Goal: Information Seeking & Learning: Learn about a topic

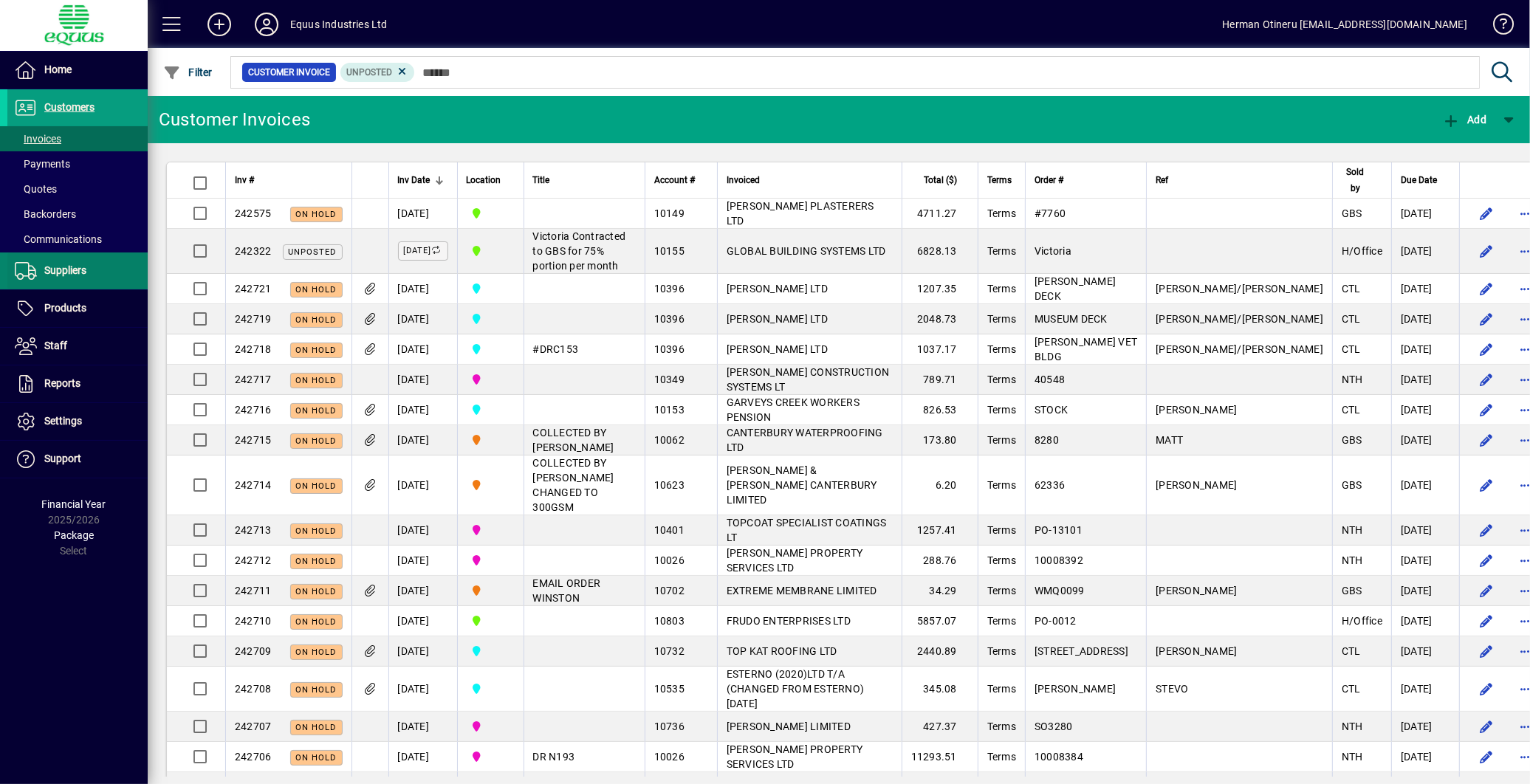
drag, startPoint x: 77, startPoint y: 305, endPoint x: 100, endPoint y: 285, distance: 30.5
click at [77, 306] on span "Products" at bounding box center [65, 308] width 42 height 12
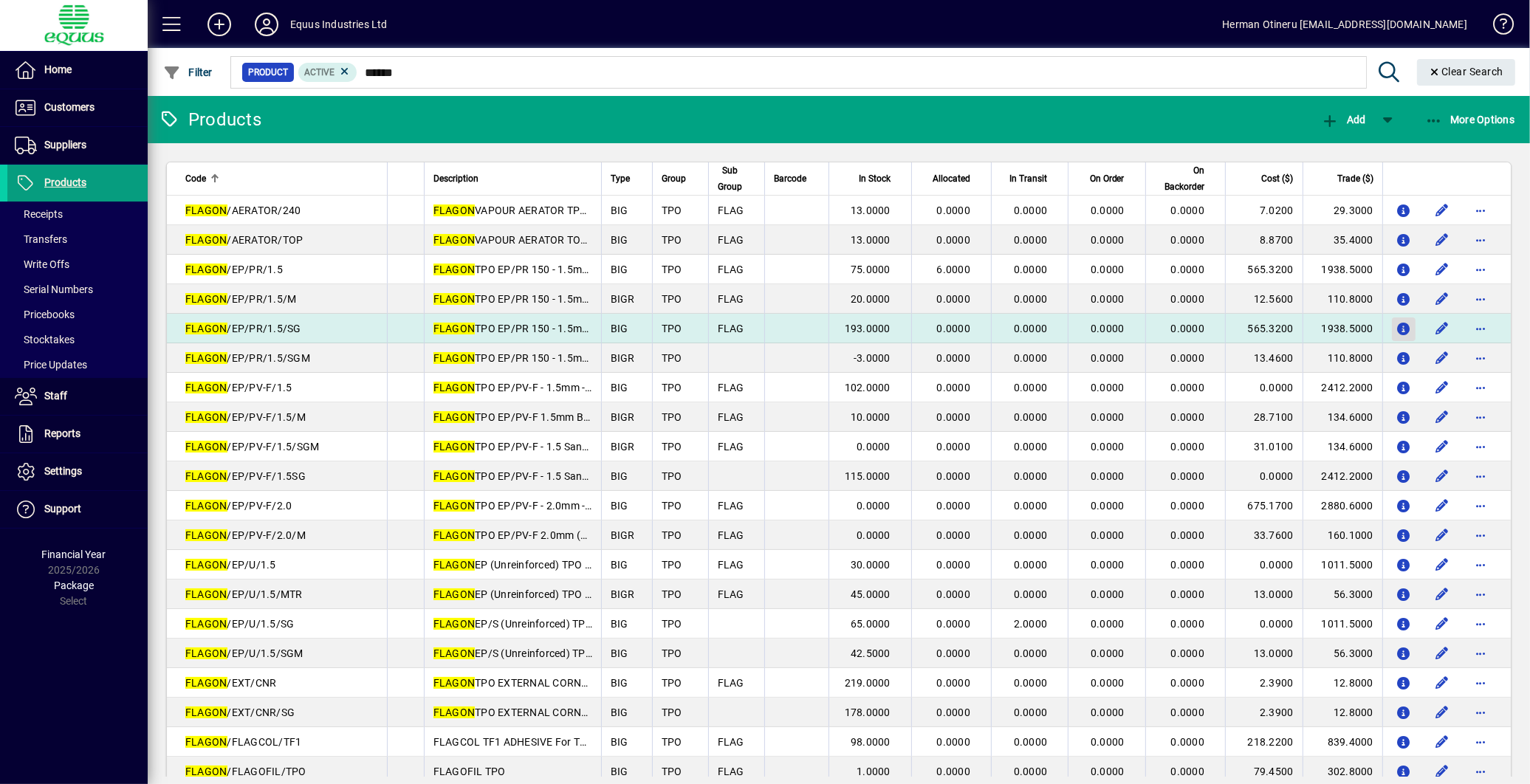
click at [1397, 330] on icon "button" at bounding box center [1404, 330] width 16 height 13
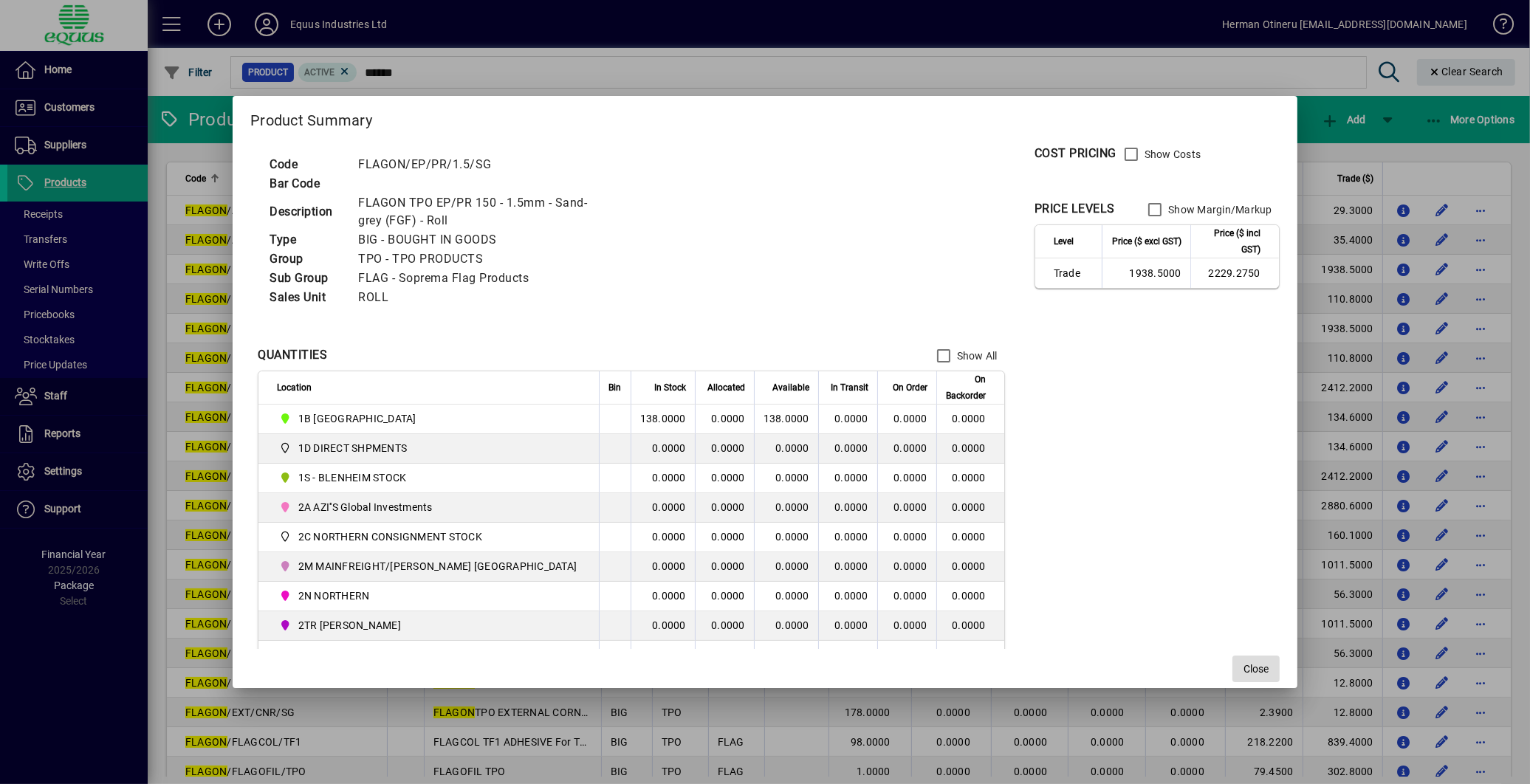
click at [1244, 662] on span "Close" at bounding box center [1256, 669] width 25 height 16
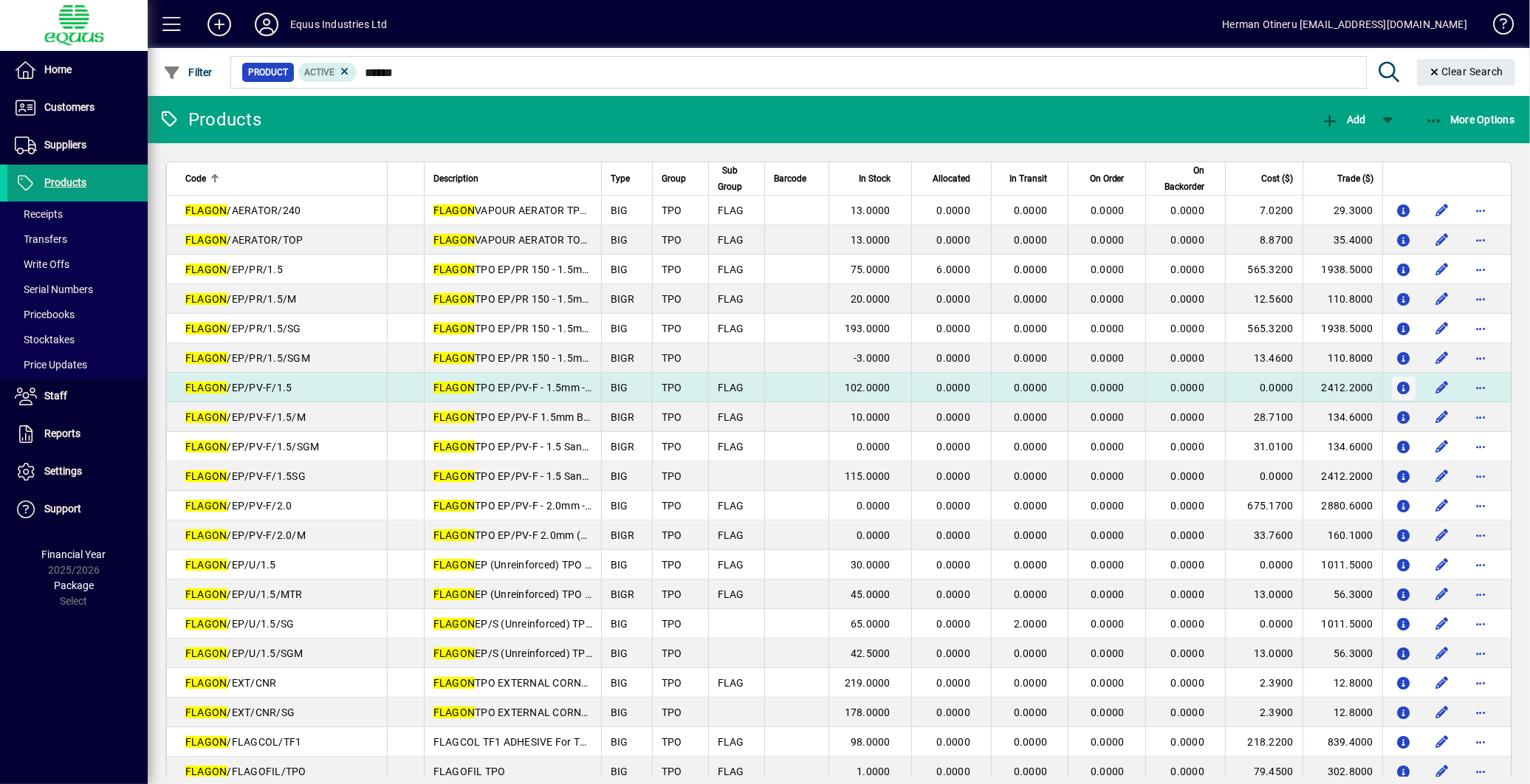
click at [1397, 391] on icon "button" at bounding box center [1404, 389] width 16 height 13
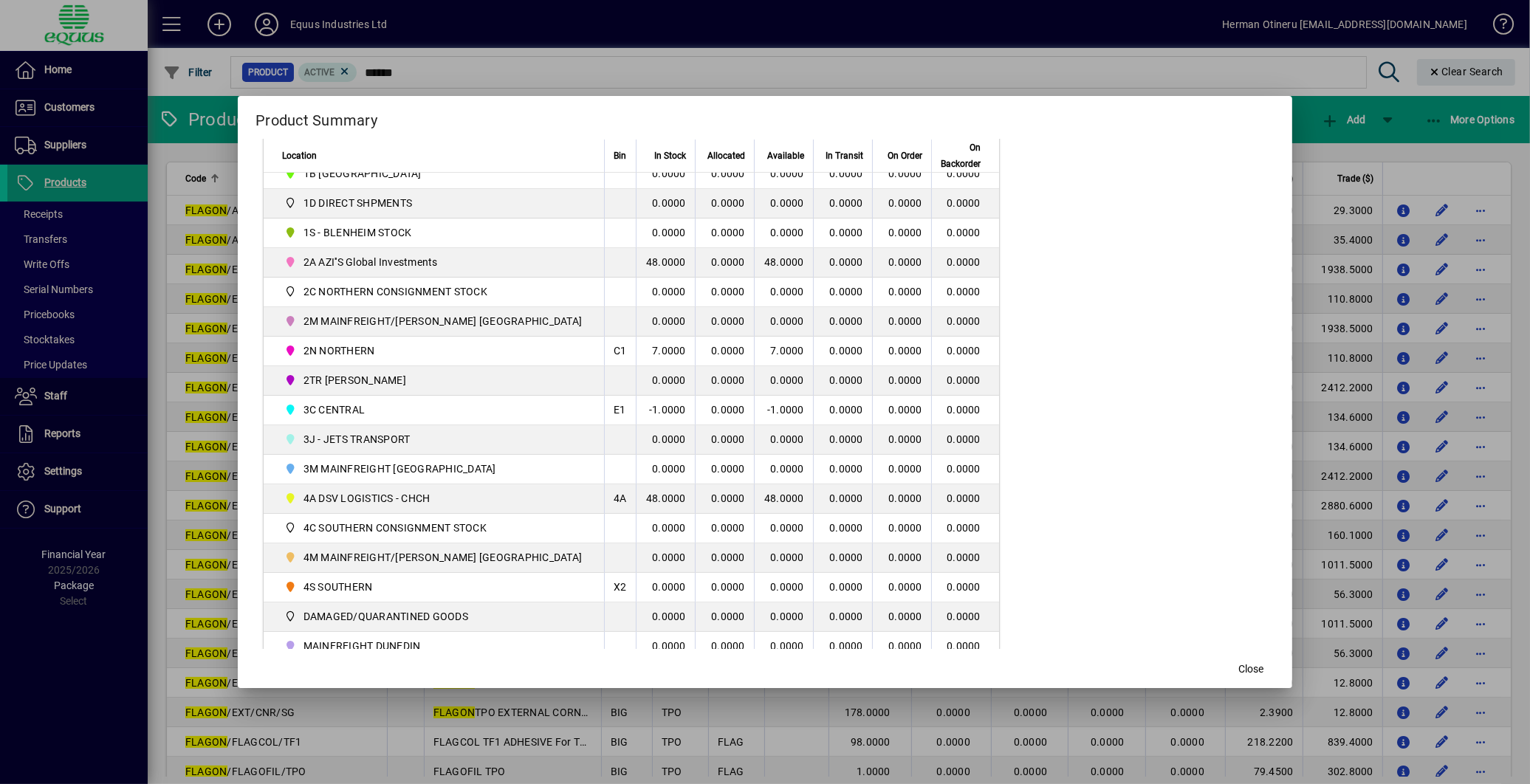
scroll to position [246, 0]
drag, startPoint x: 1220, startPoint y: 661, endPoint x: 1211, endPoint y: 664, distance: 9.5
click at [1238, 663] on span "Close" at bounding box center [1251, 669] width 25 height 16
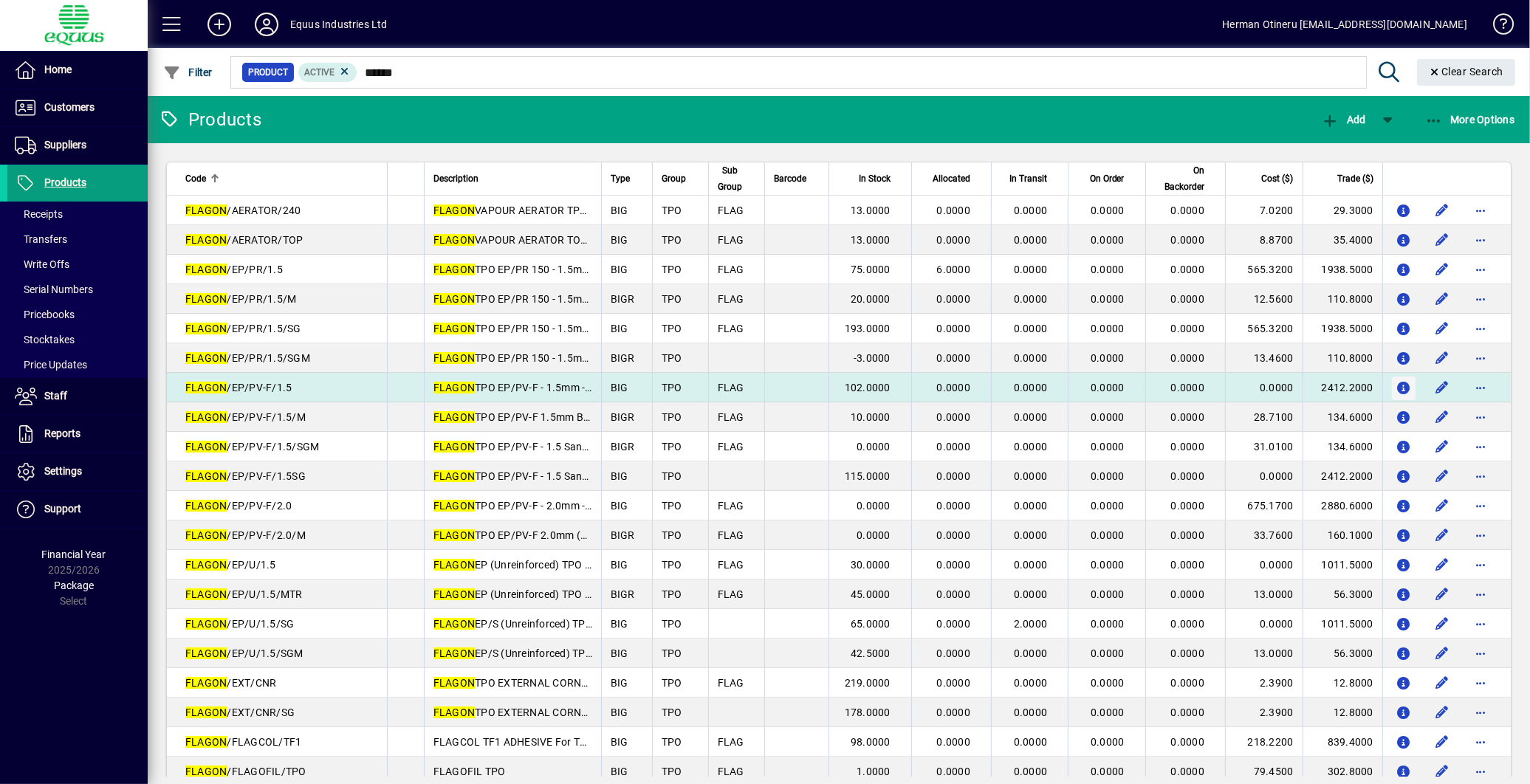
click at [1397, 391] on icon "button" at bounding box center [1404, 389] width 16 height 13
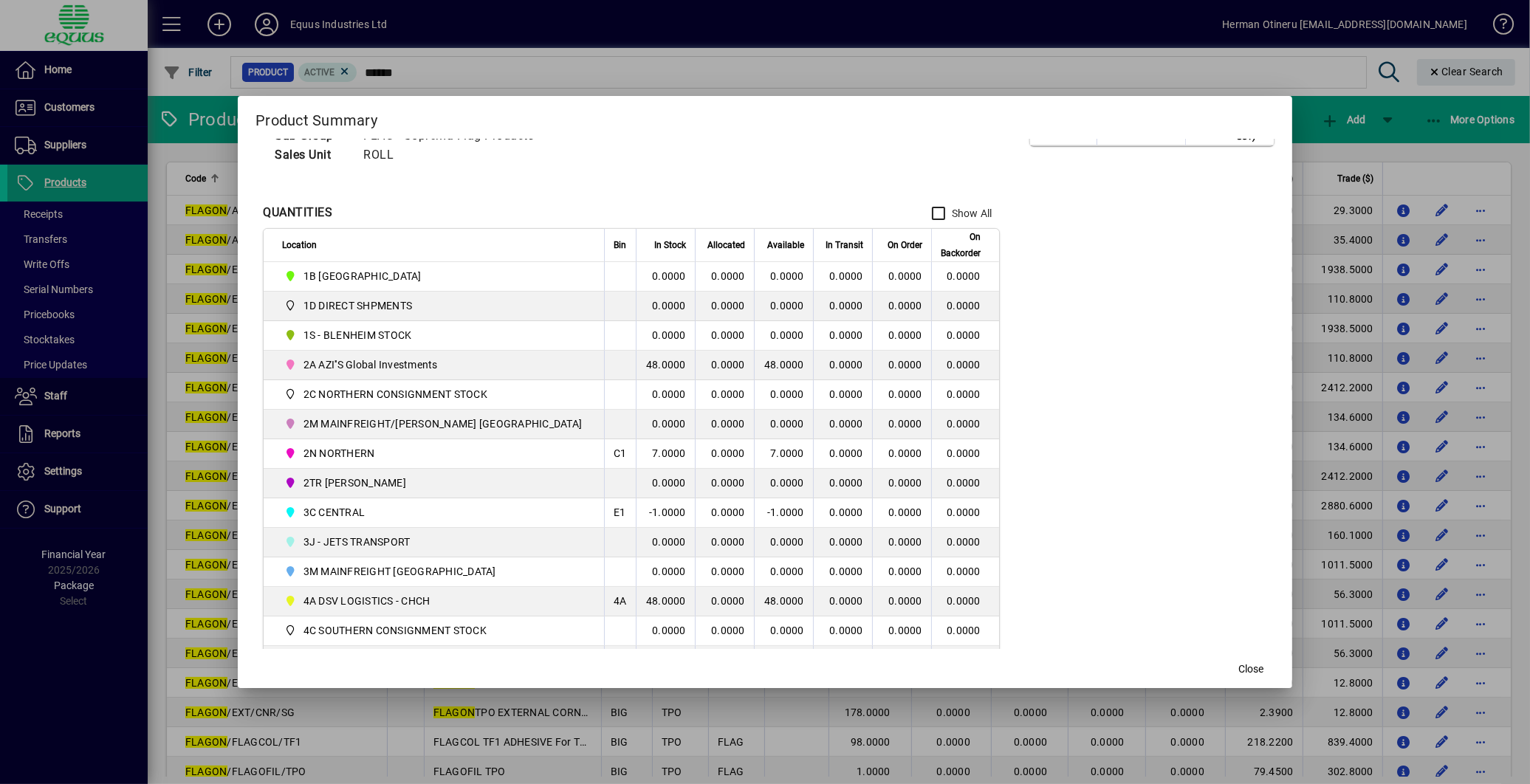
scroll to position [164, 0]
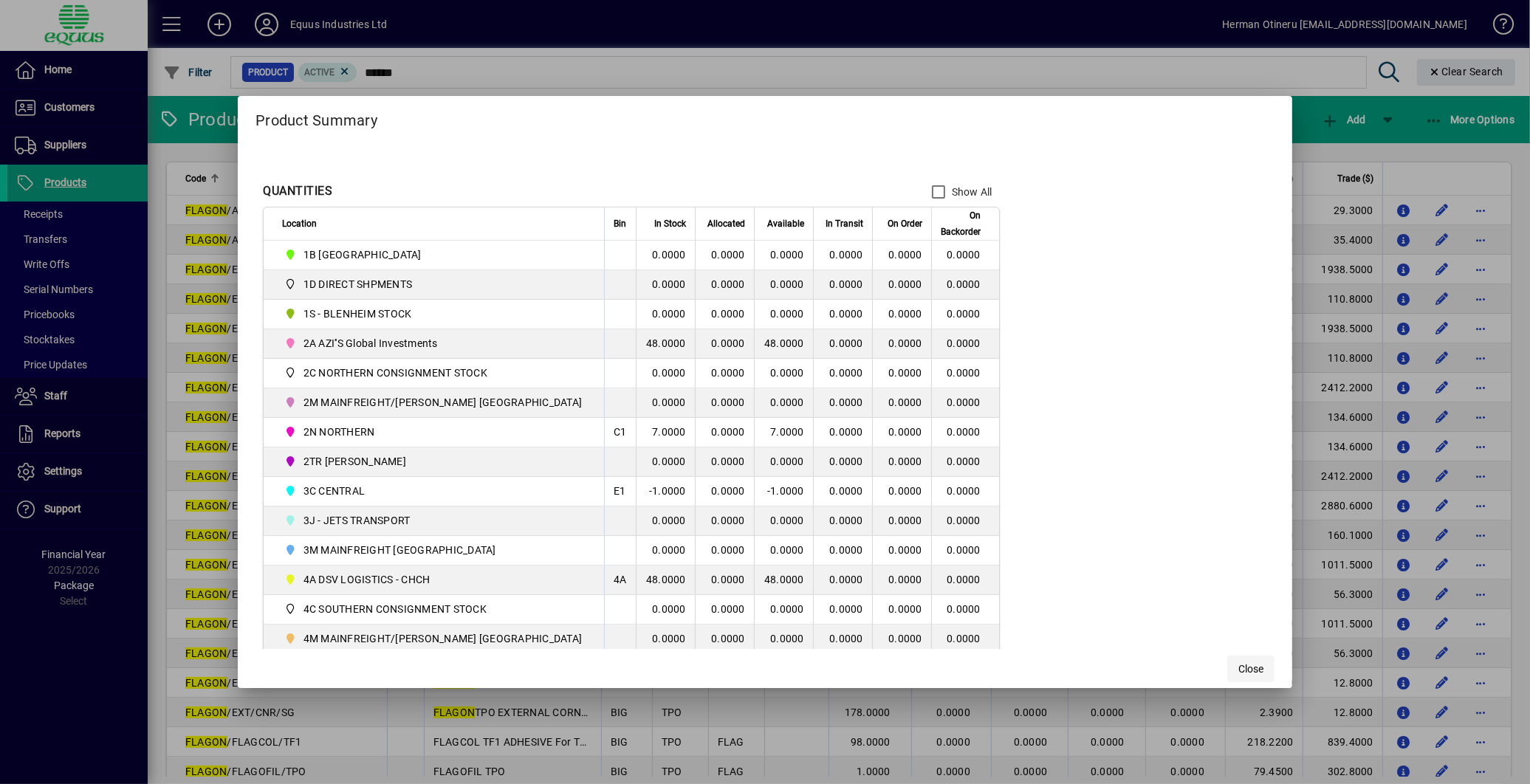
drag, startPoint x: 1219, startPoint y: 673, endPoint x: 1219, endPoint y: 664, distance: 9.0
click at [1238, 672] on span "Close" at bounding box center [1251, 669] width 25 height 16
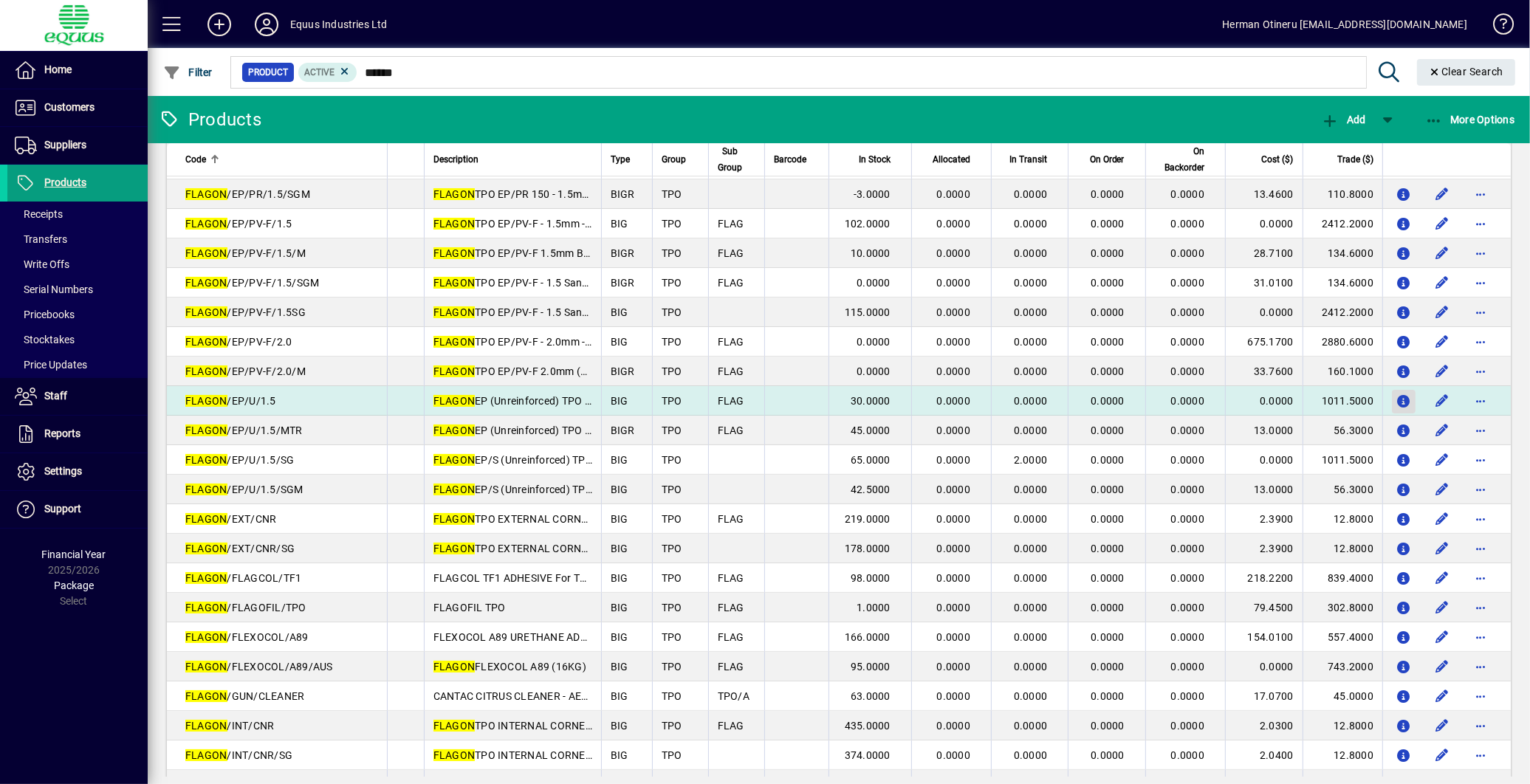
click at [1397, 404] on icon "button" at bounding box center [1404, 401] width 16 height 13
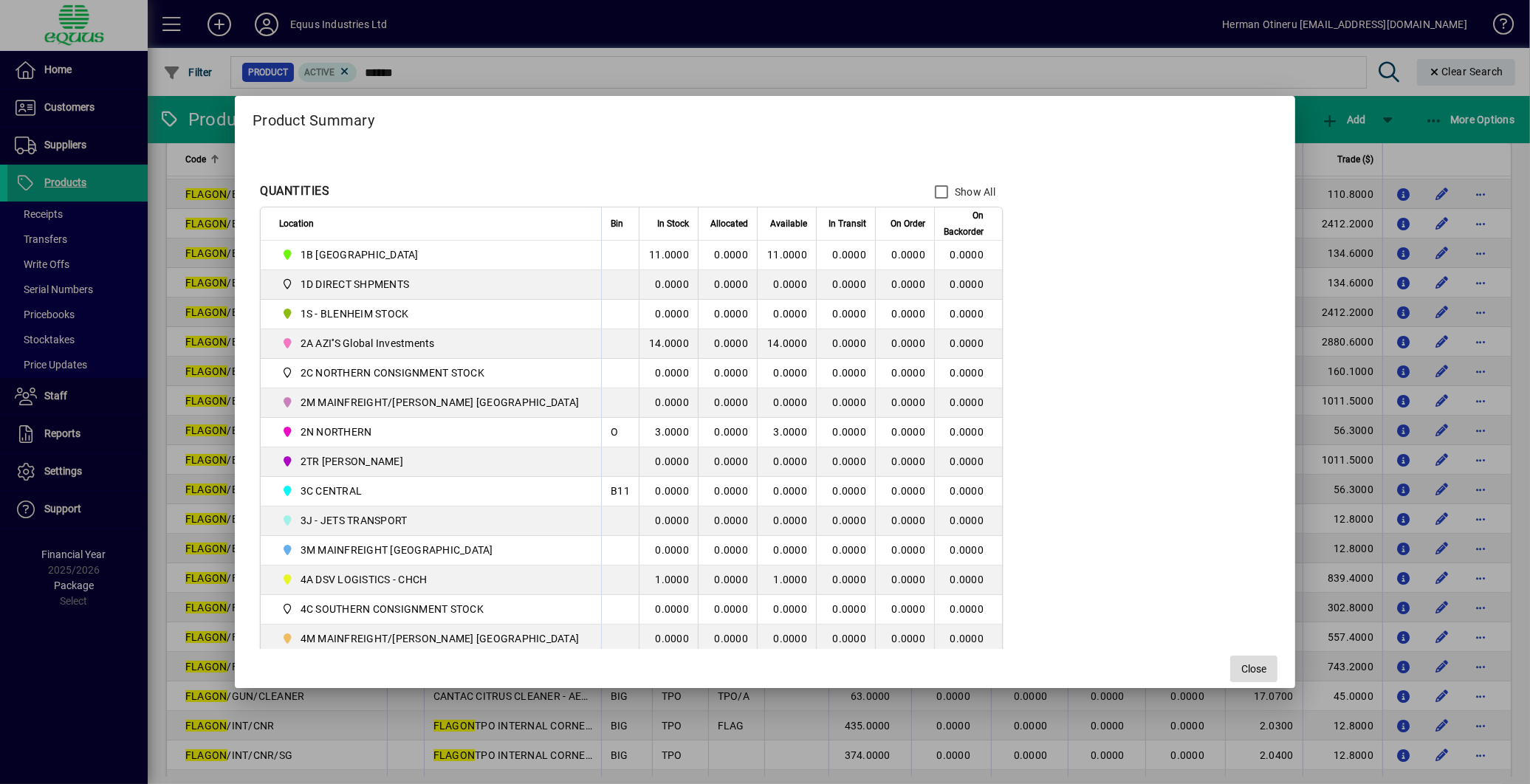
click at [1241, 670] on span "Close" at bounding box center [1254, 669] width 25 height 16
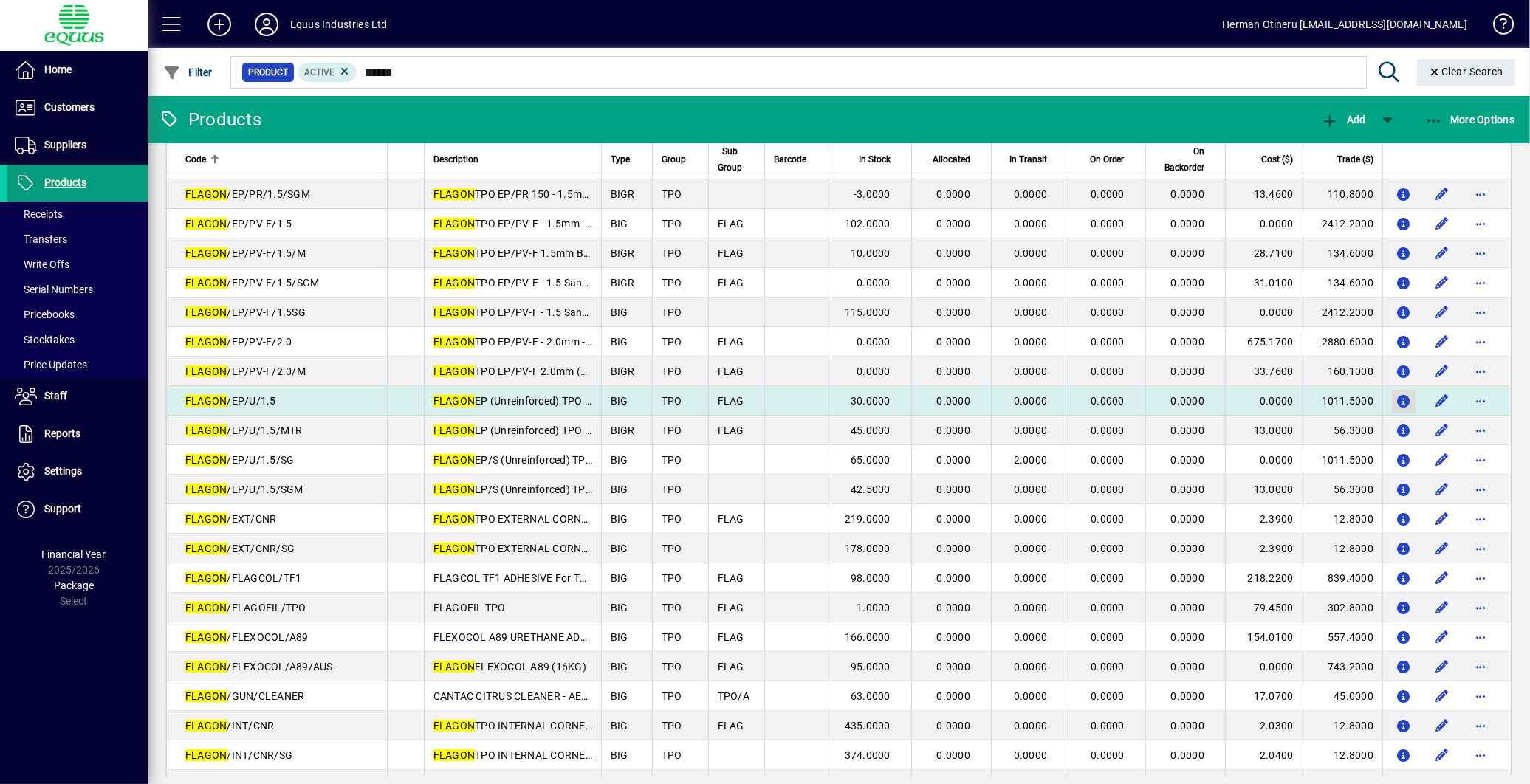
click at [1397, 403] on icon "button" at bounding box center [1404, 401] width 16 height 13
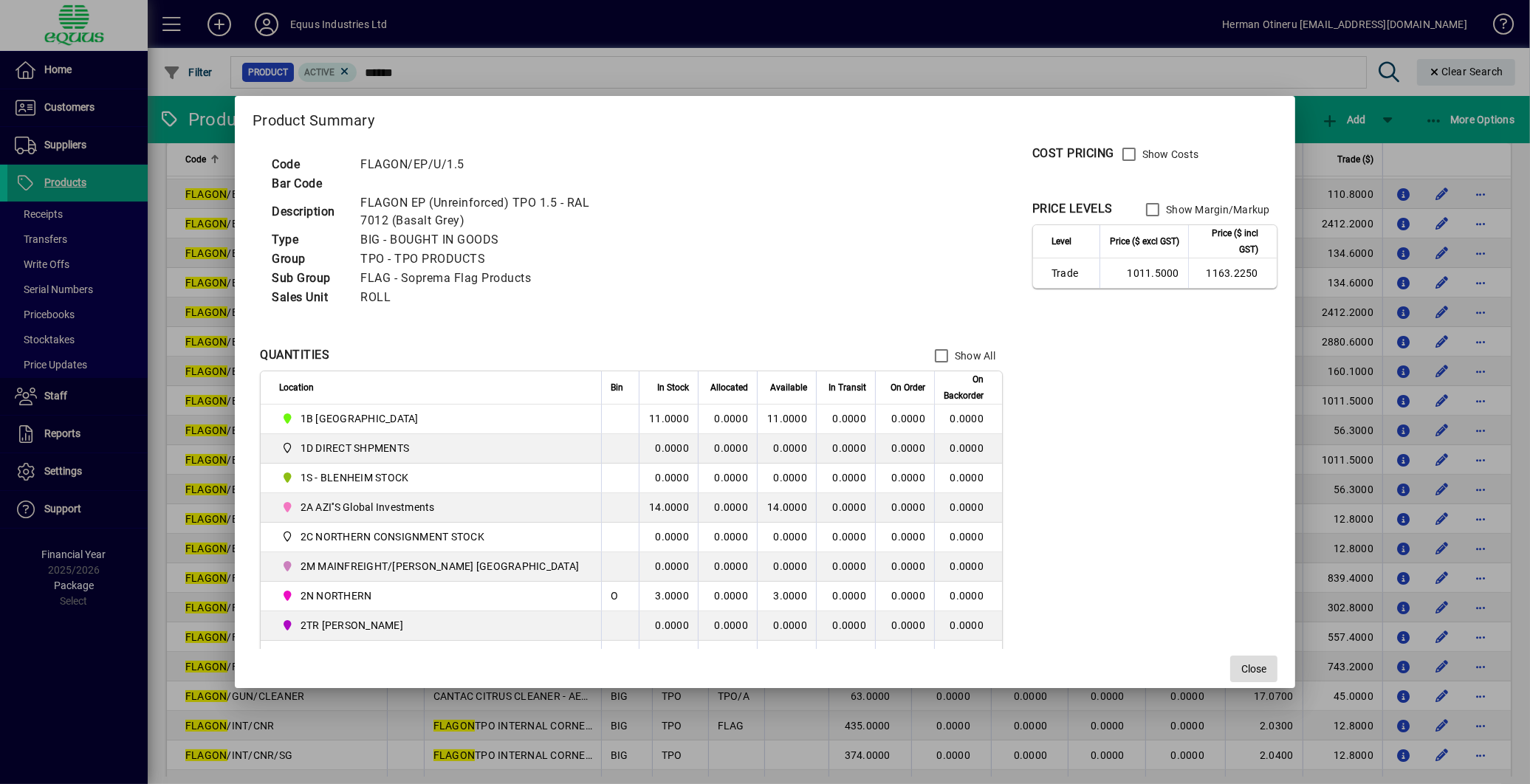
click at [1241, 664] on span "Close" at bounding box center [1254, 669] width 25 height 16
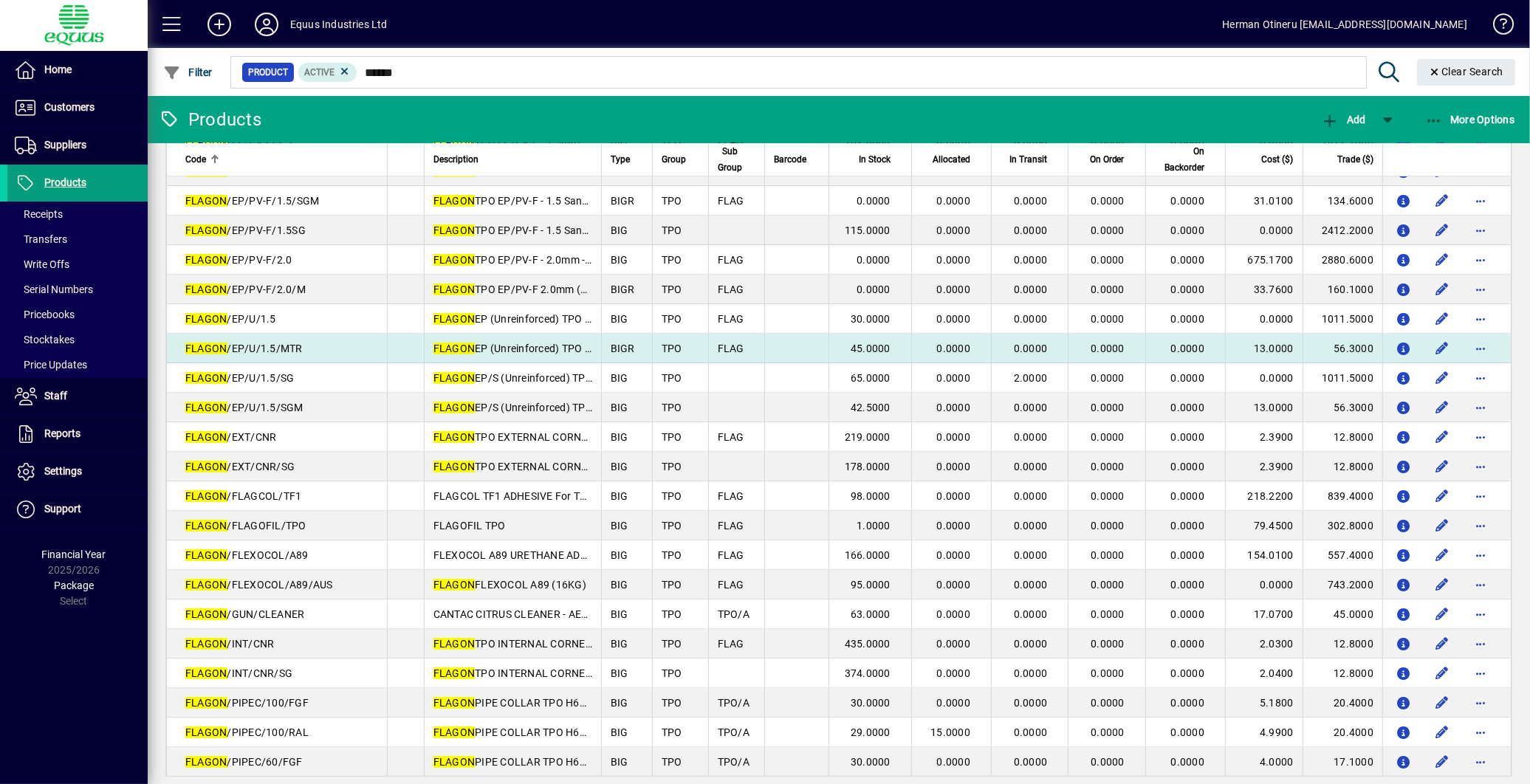
scroll to position [327, 0]
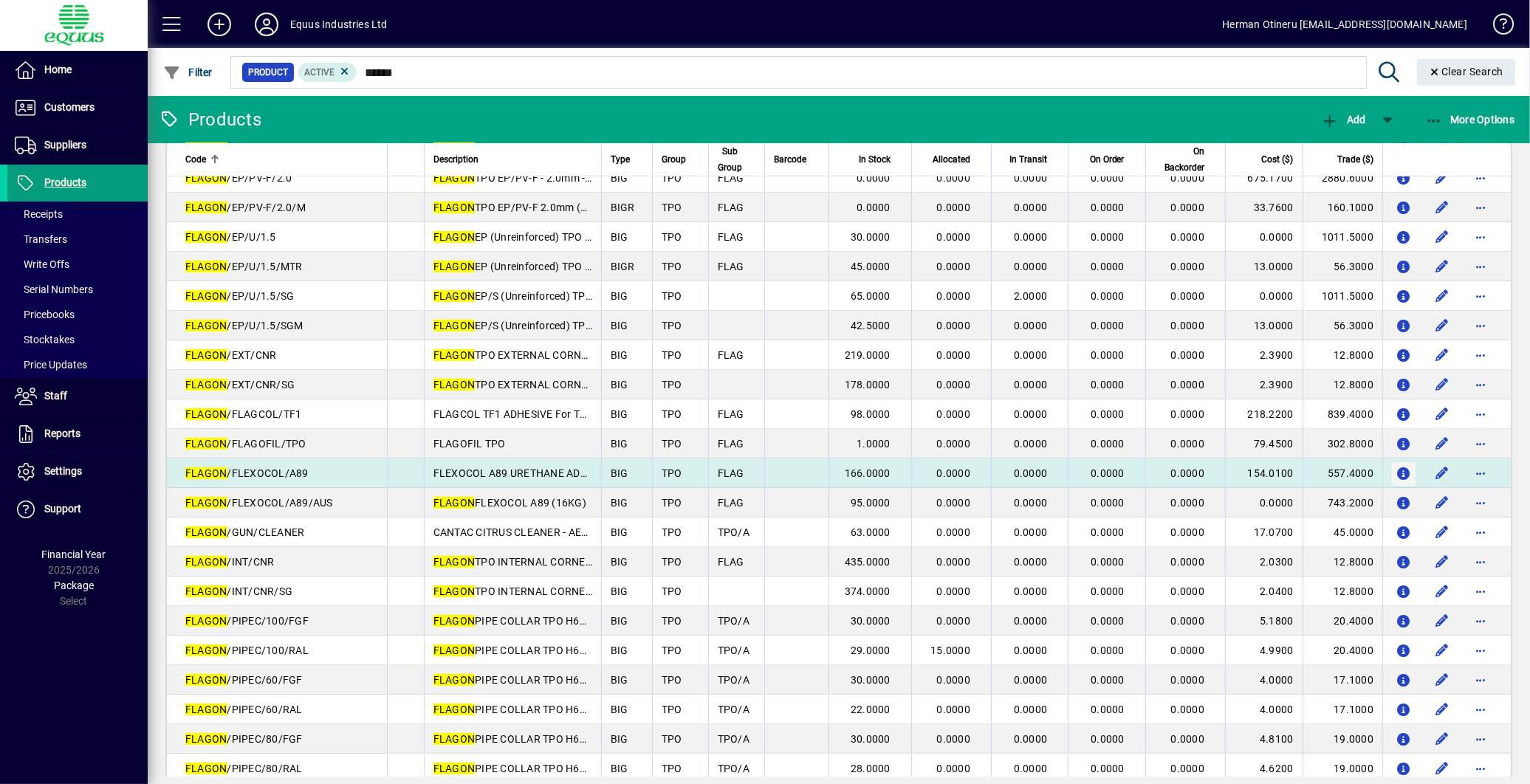
click at [1397, 471] on icon "button" at bounding box center [1404, 474] width 16 height 13
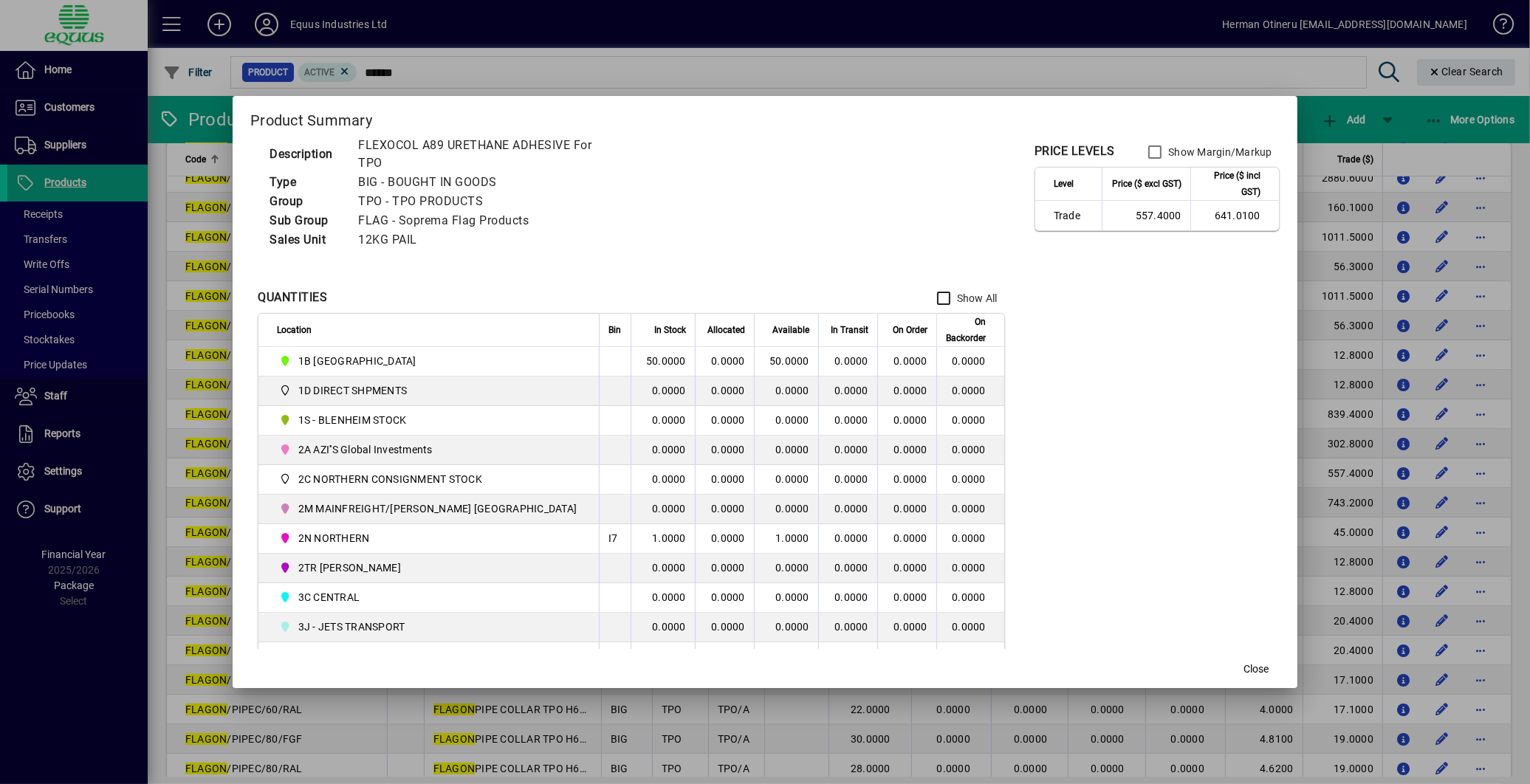
scroll to position [82, 0]
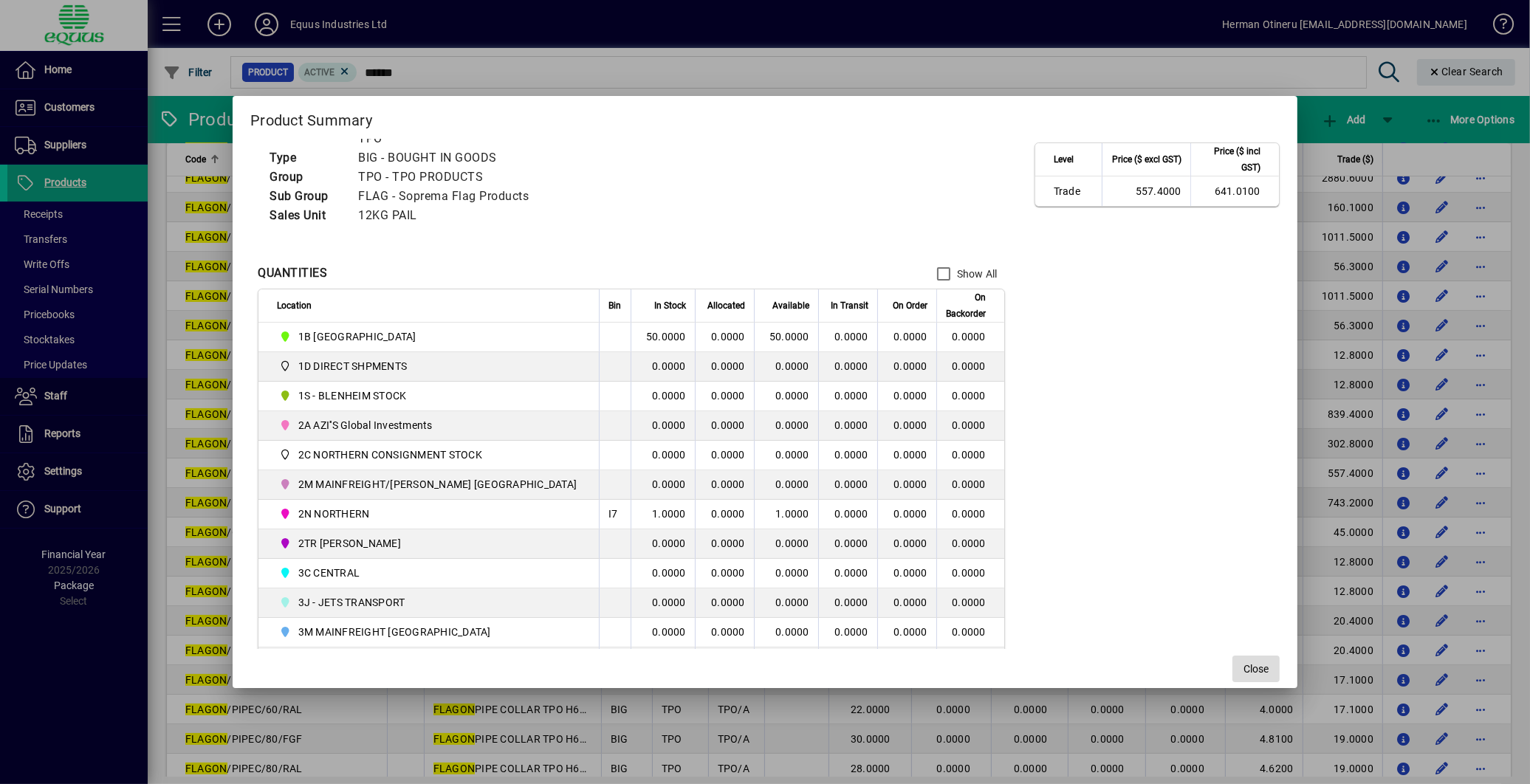
click at [1244, 665] on span "Close" at bounding box center [1256, 669] width 25 height 16
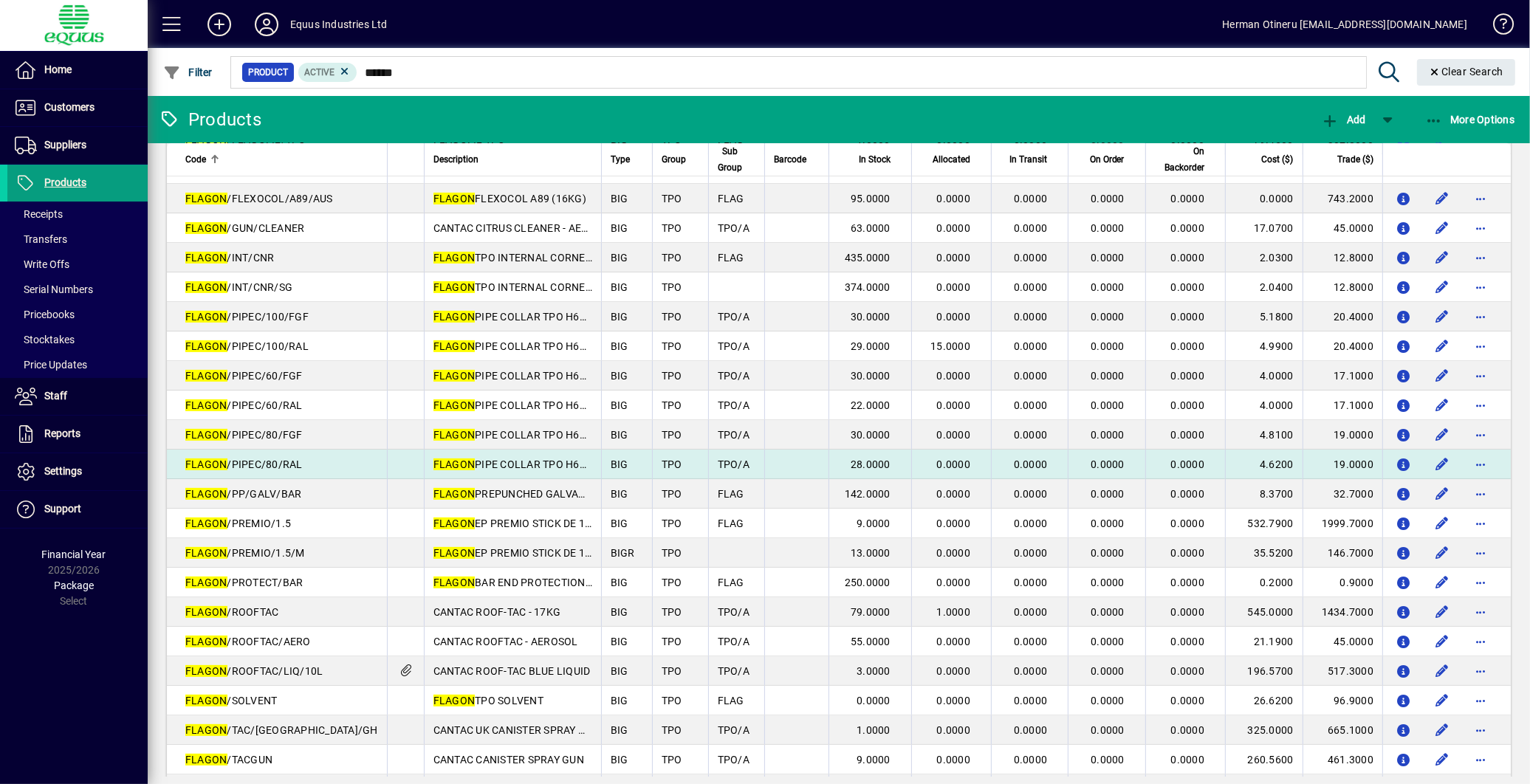
scroll to position [727, 0]
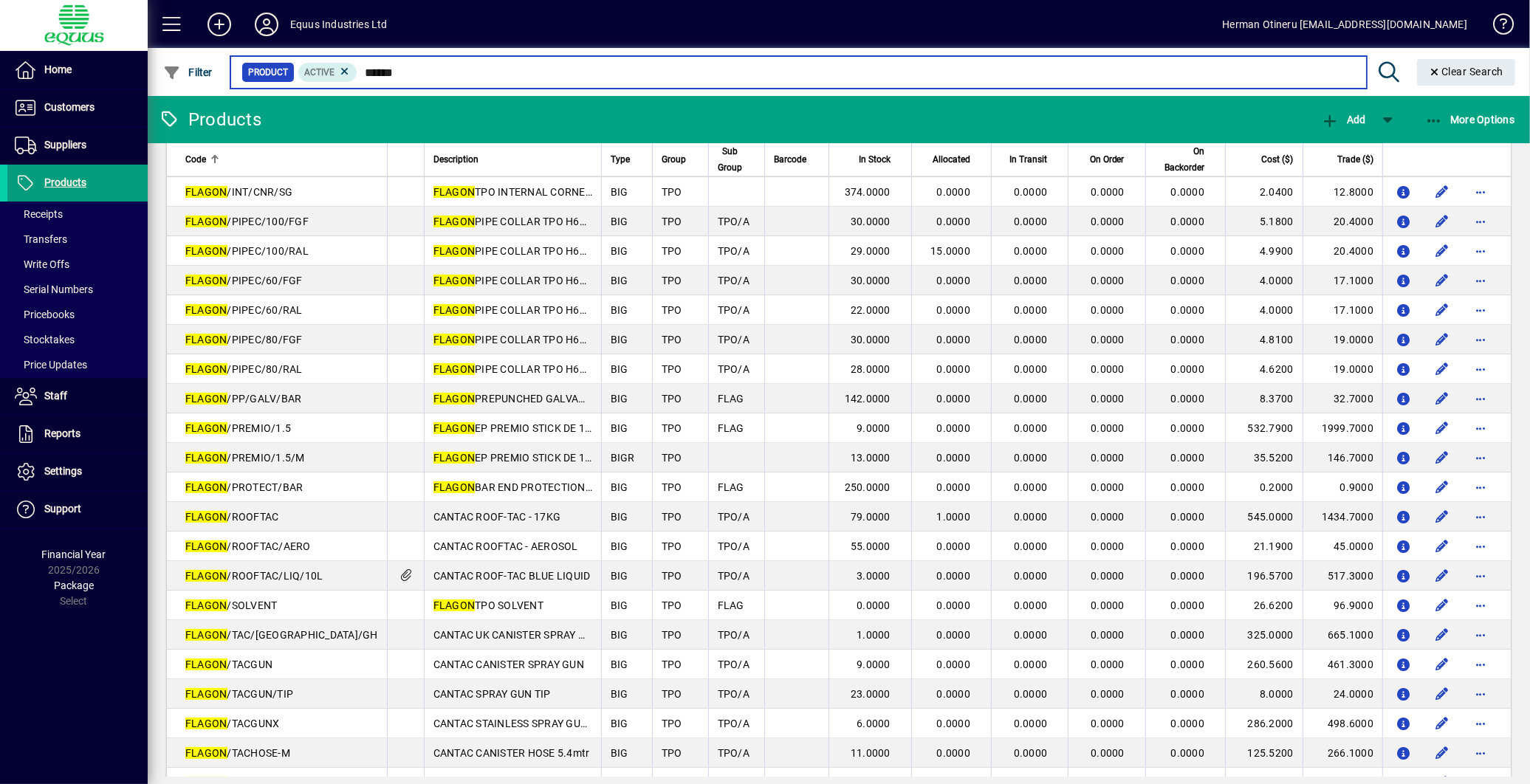
drag, startPoint x: 408, startPoint y: 74, endPoint x: 358, endPoint y: 71, distance: 50.1
click at [358, 71] on input "******" at bounding box center [855, 72] width 997 height 21
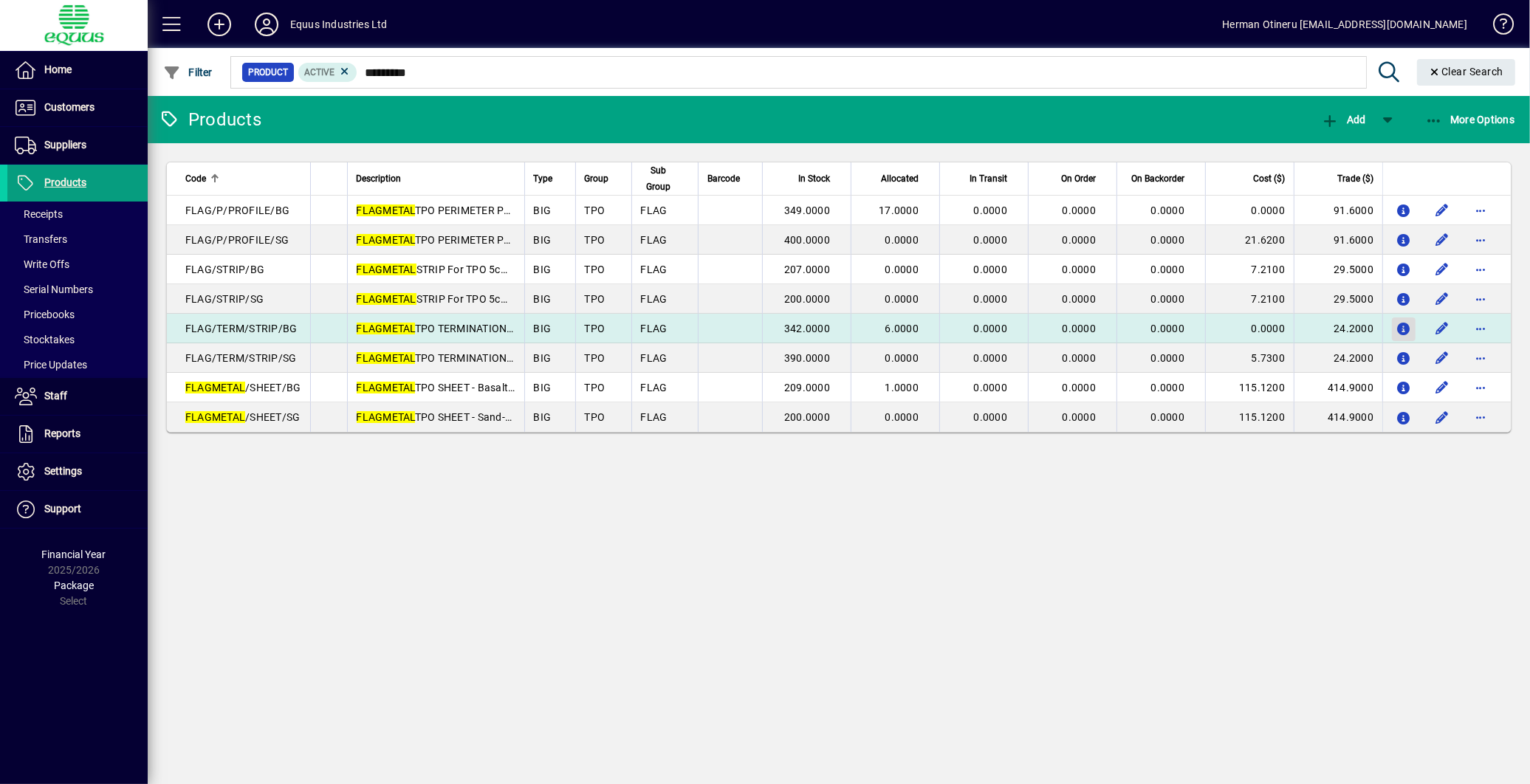
click at [1401, 324] on icon "button" at bounding box center [1404, 330] width 16 height 13
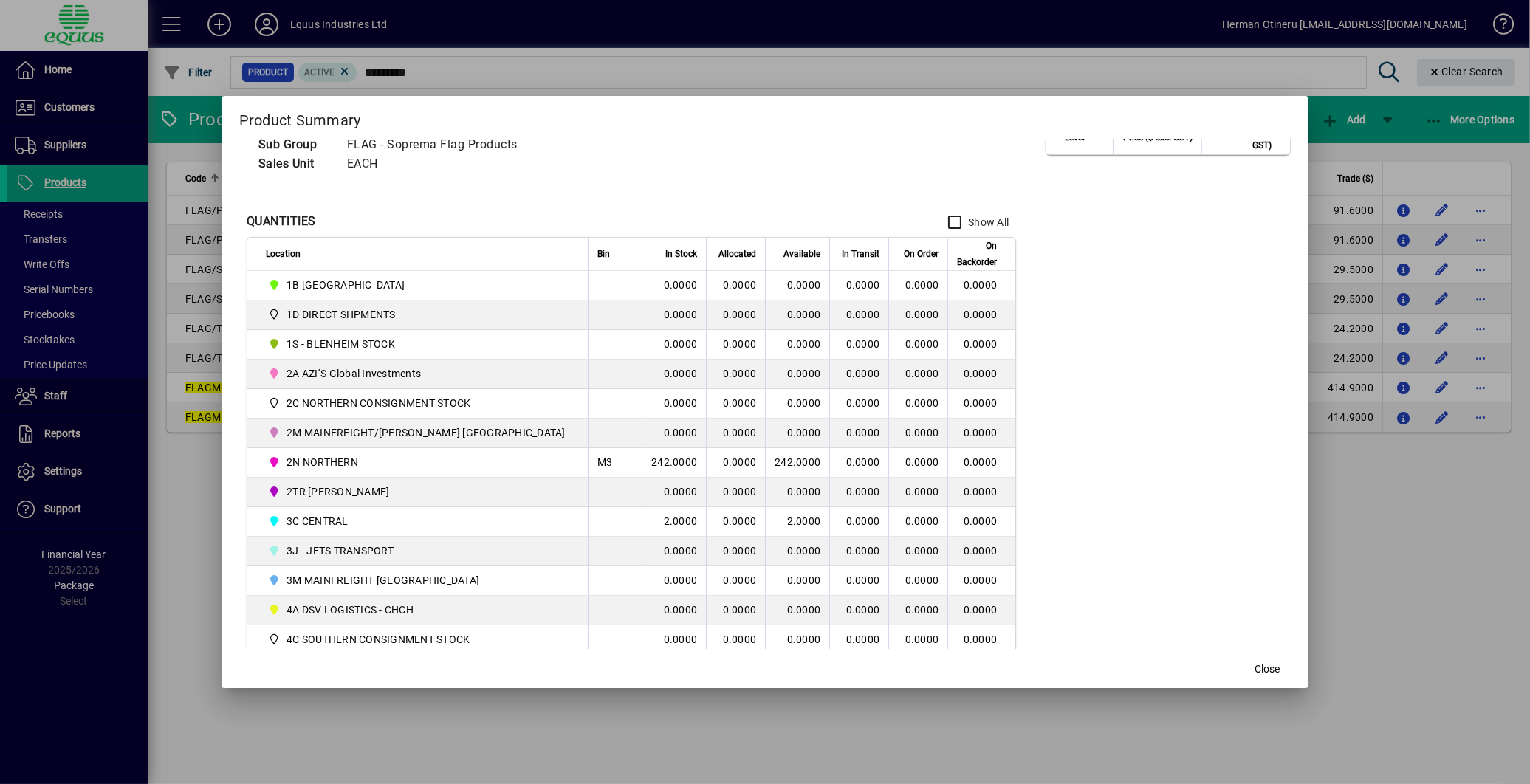
scroll to position [164, 0]
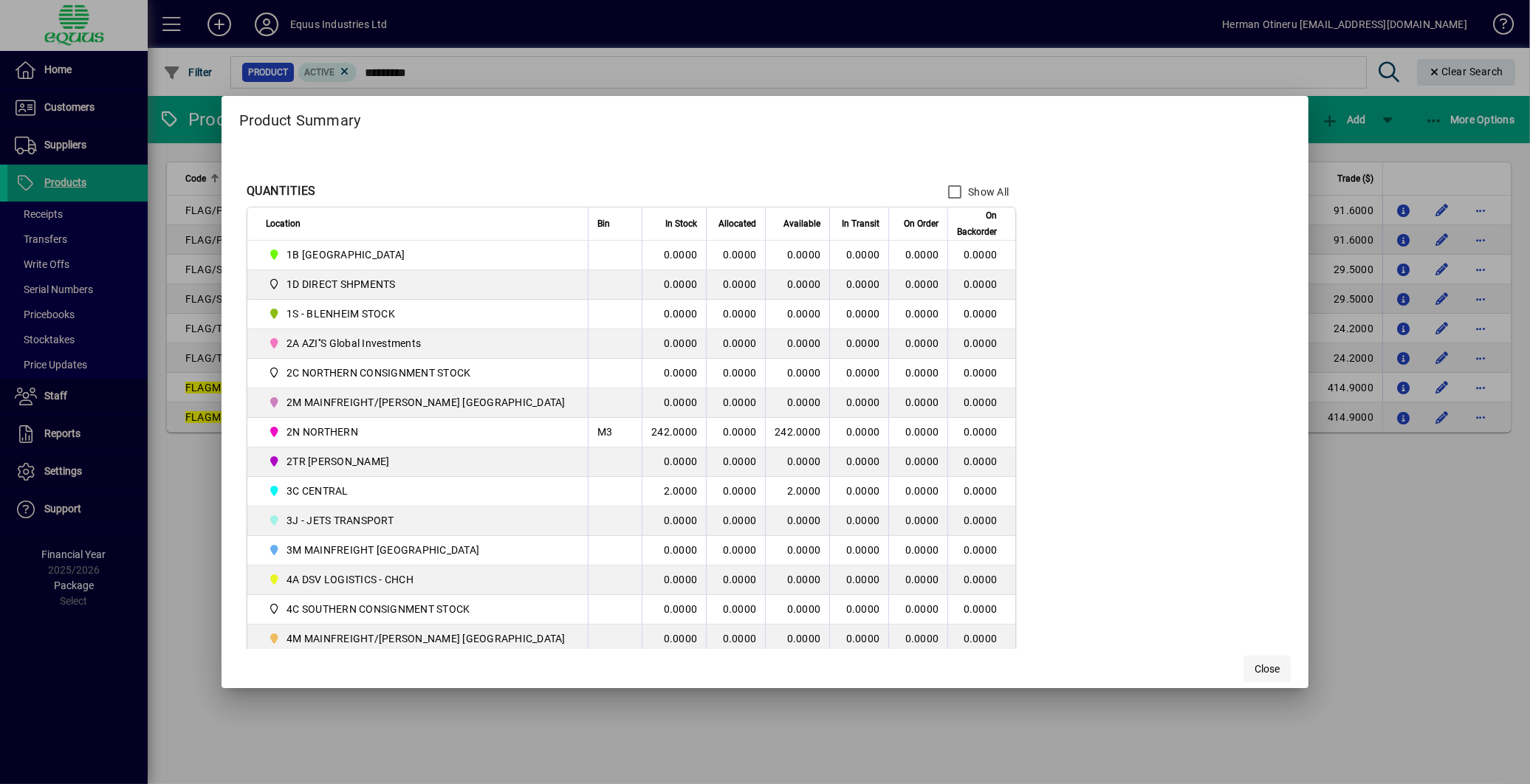
click at [1255, 667] on span "Close" at bounding box center [1268, 669] width 25 height 16
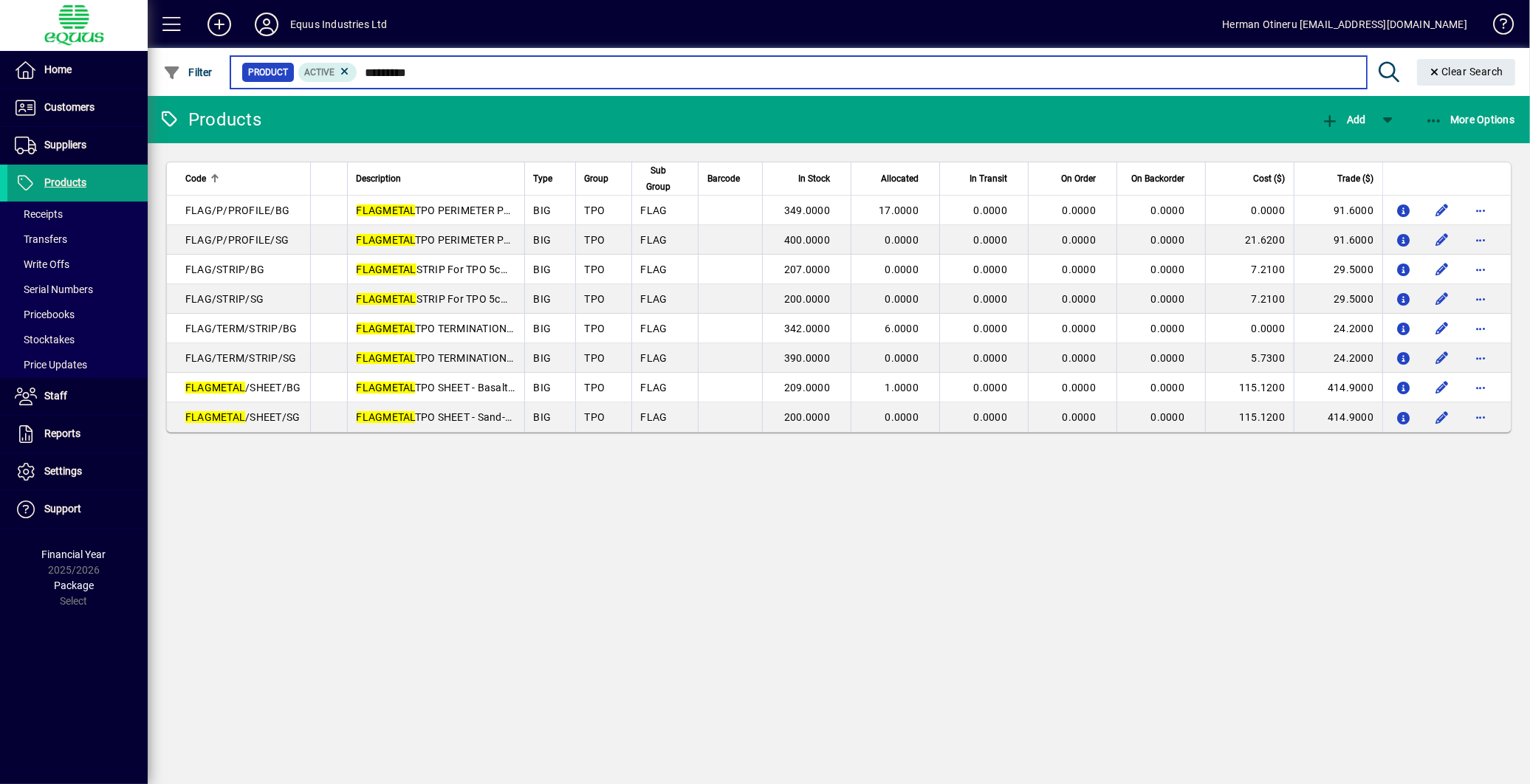
drag, startPoint x: 426, startPoint y: 68, endPoint x: 368, endPoint y: 63, distance: 58.2
click at [368, 63] on mat-form-field "Product Active ********* Clear Search" at bounding box center [875, 72] width 1294 height 48
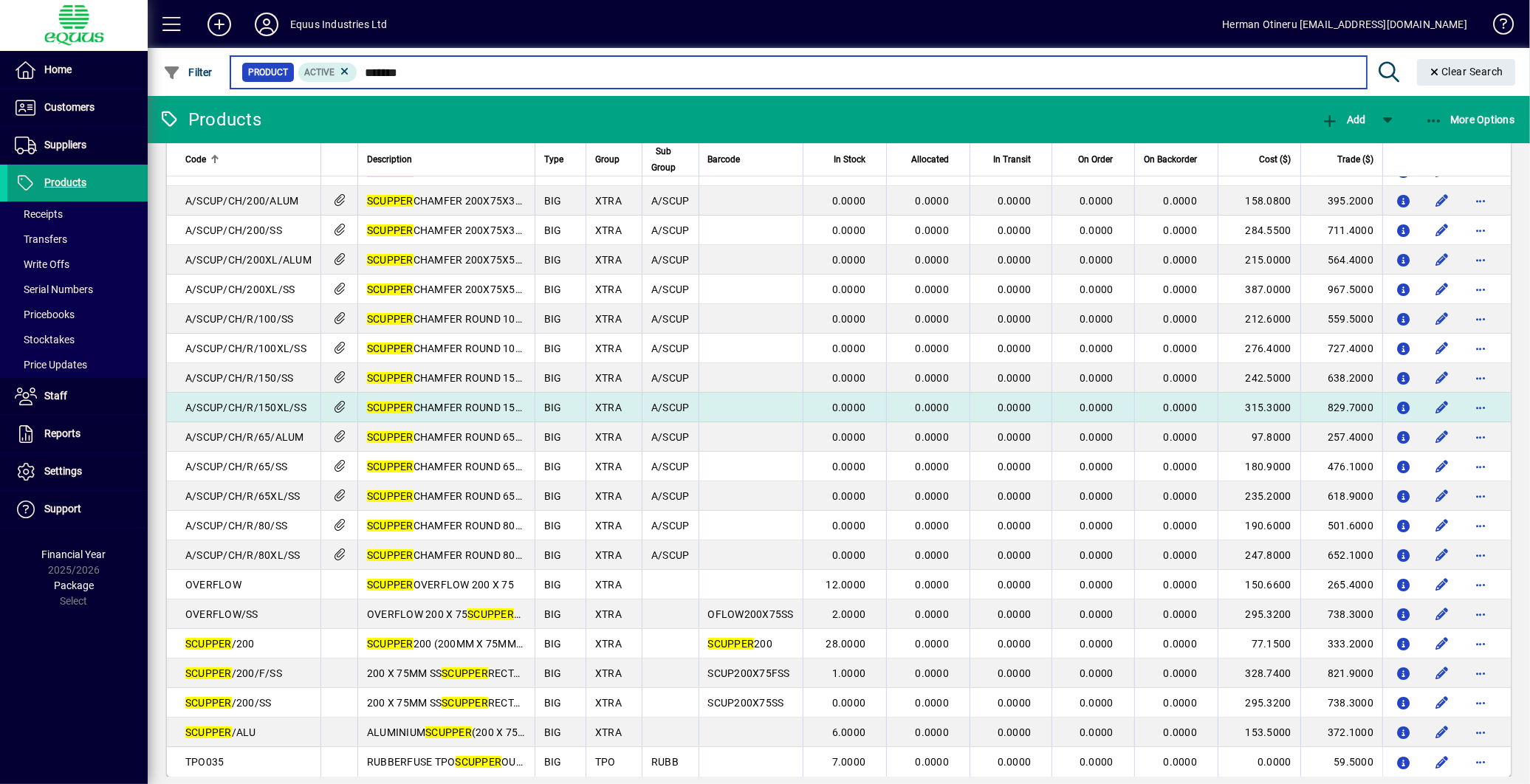
scroll to position [58, 0]
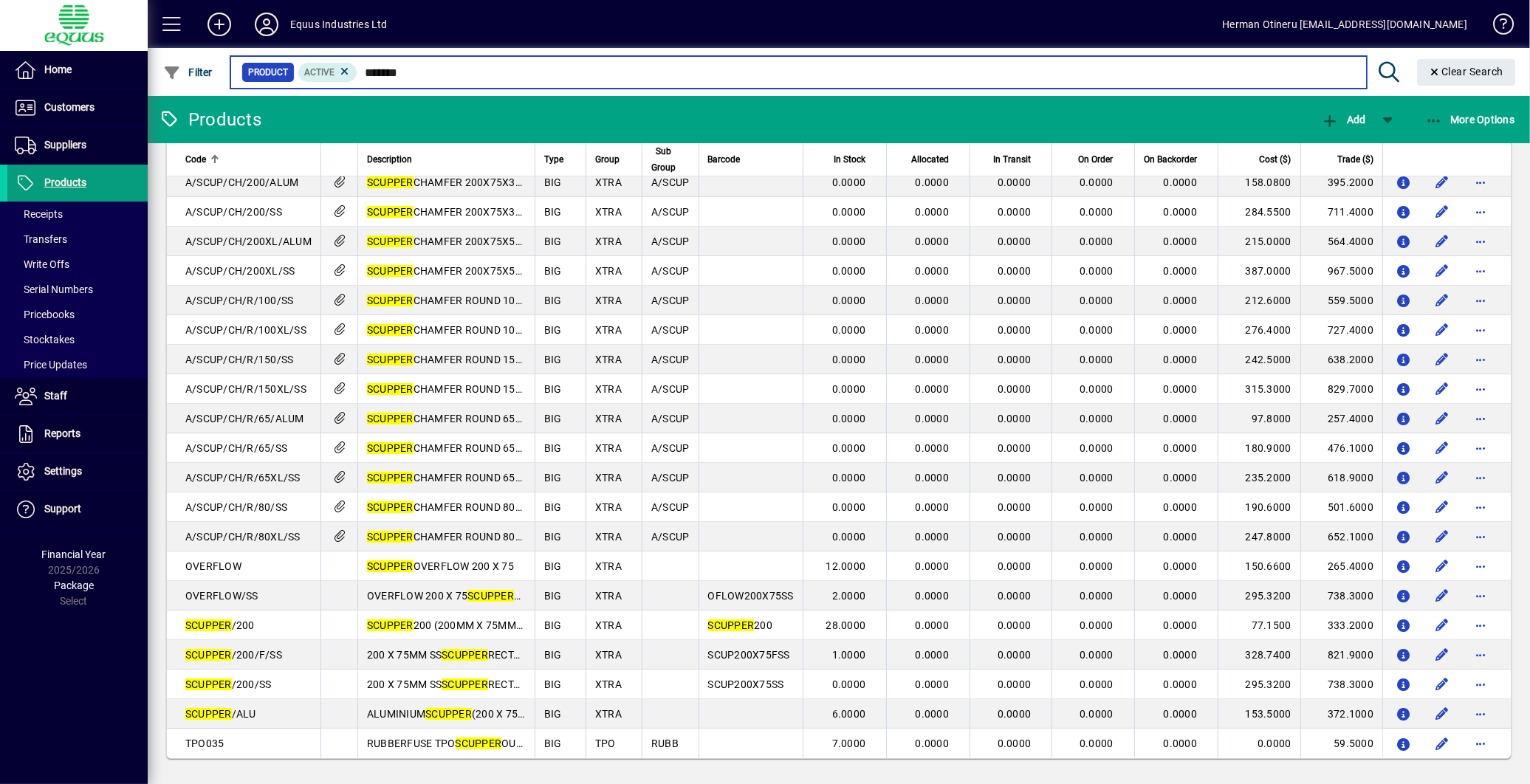
drag, startPoint x: 437, startPoint y: 68, endPoint x: 358, endPoint y: 67, distance: 79.0
click at [358, 67] on input "*******" at bounding box center [855, 72] width 997 height 21
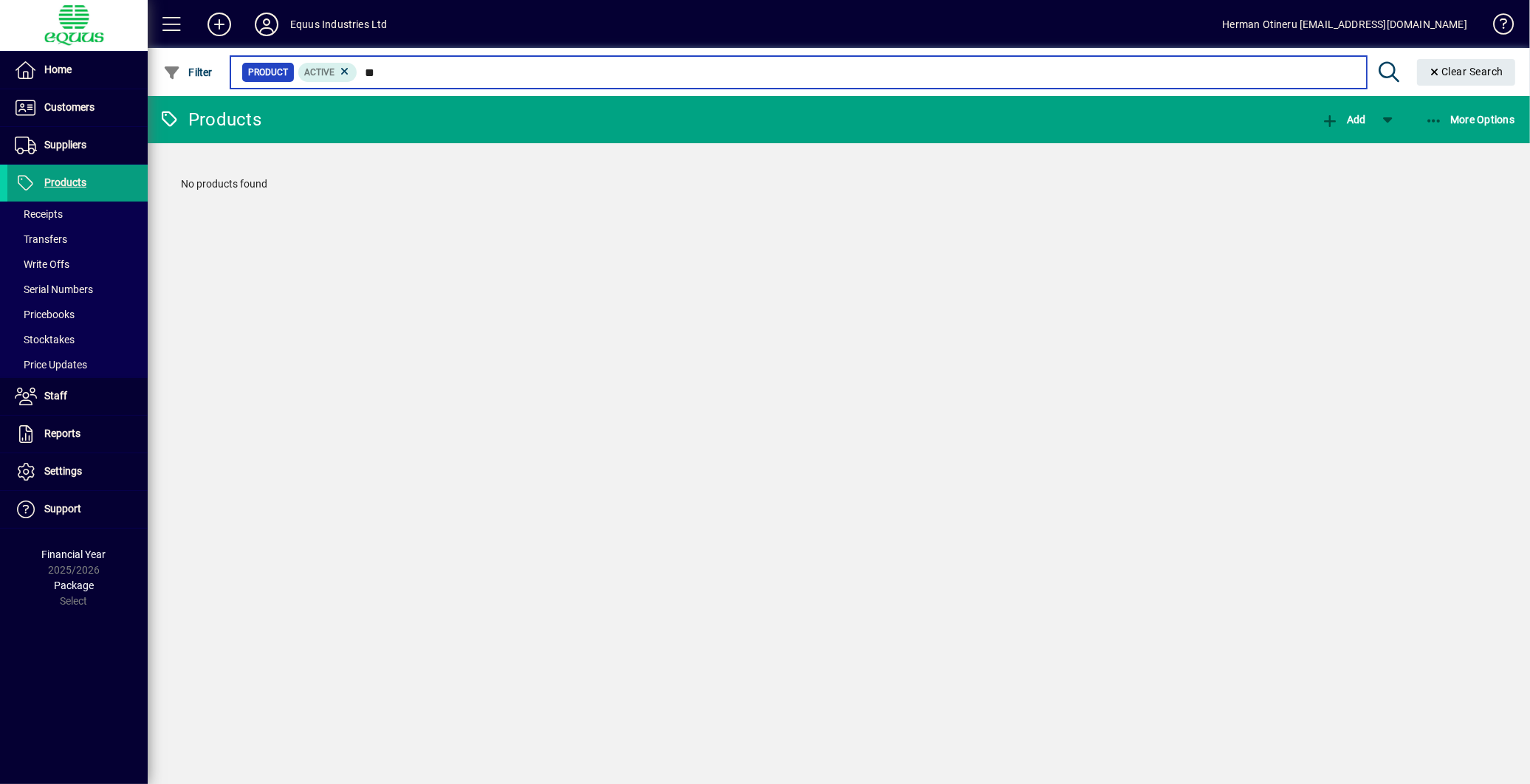
type input "*"
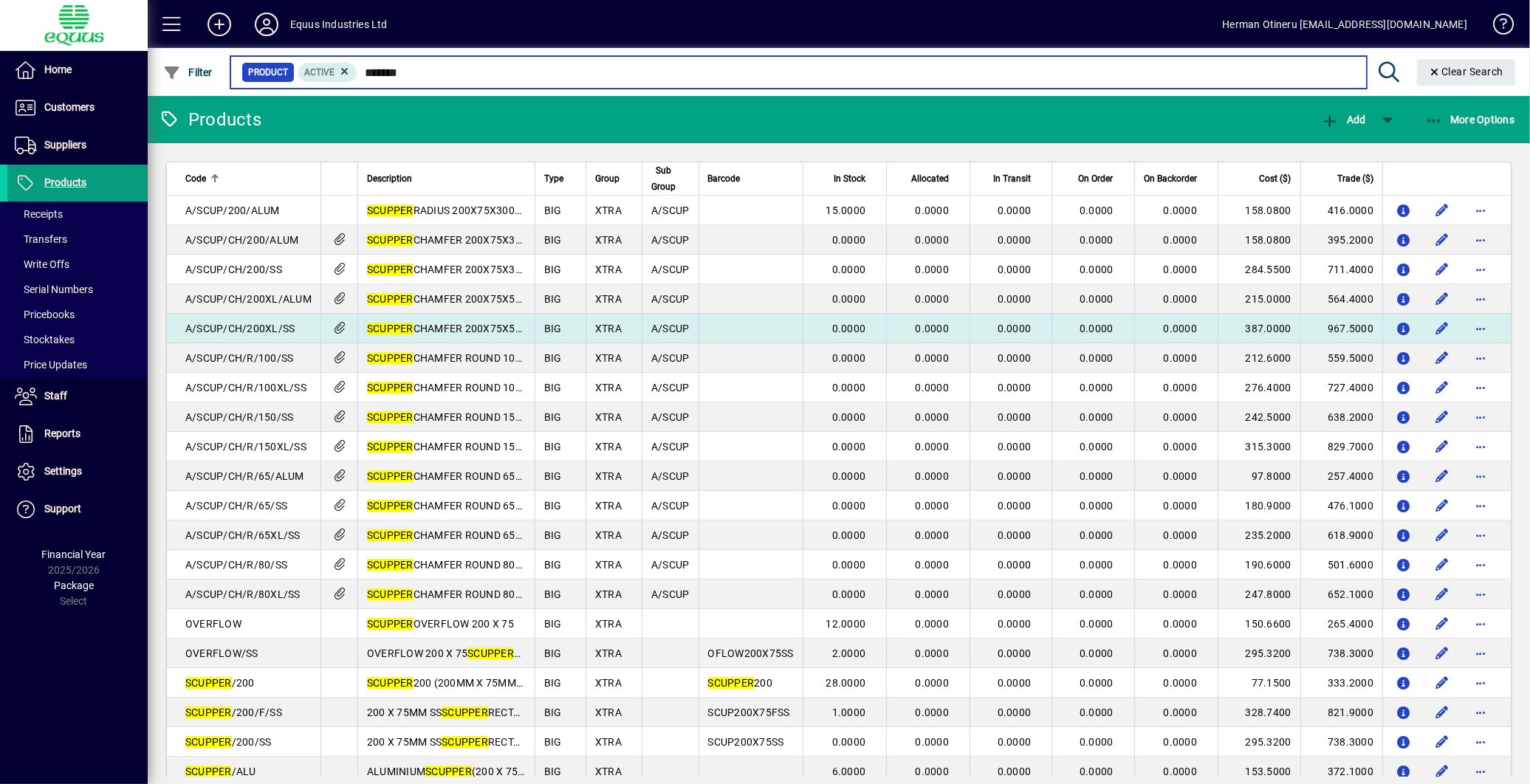
scroll to position [58, 0]
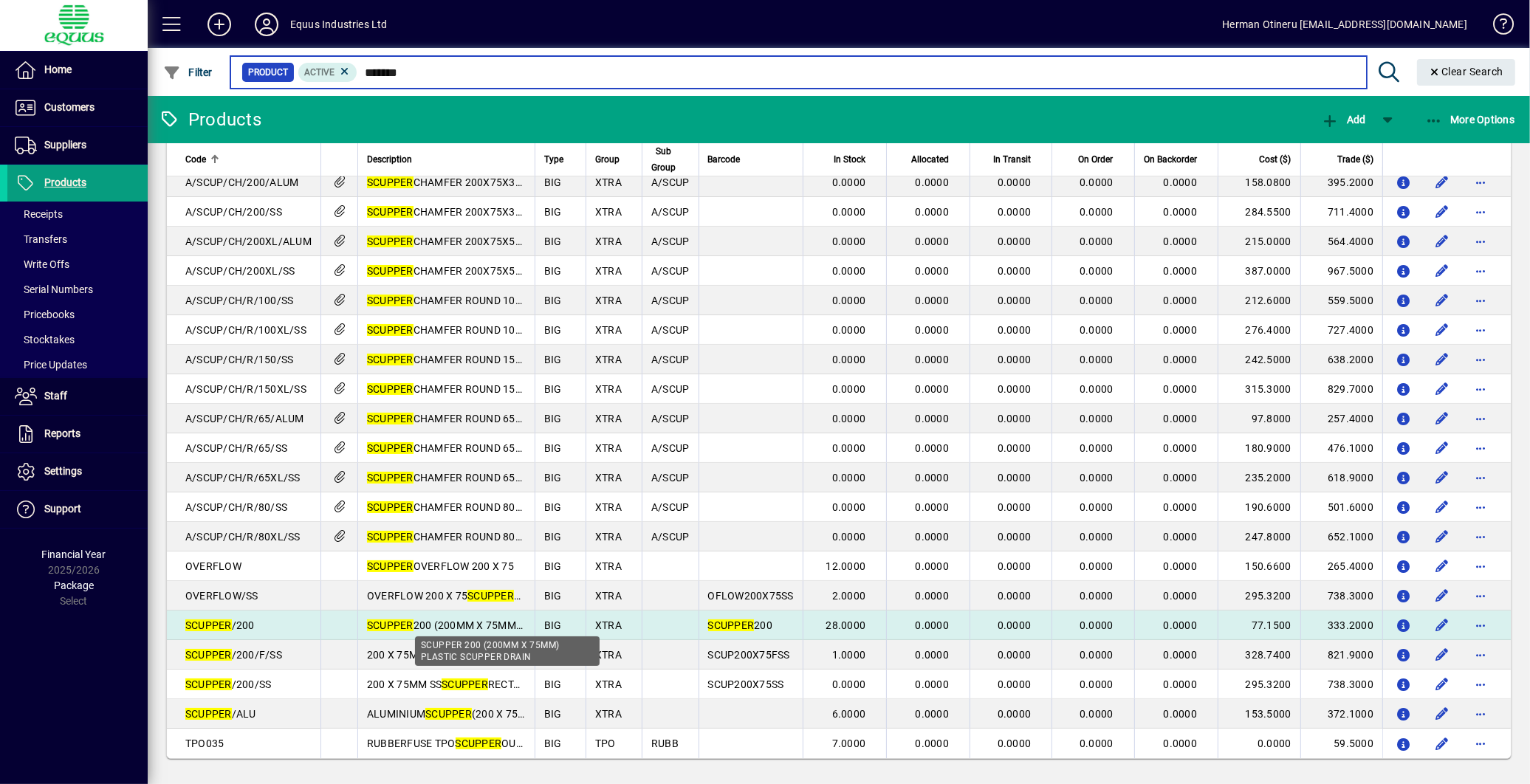
type input "*******"
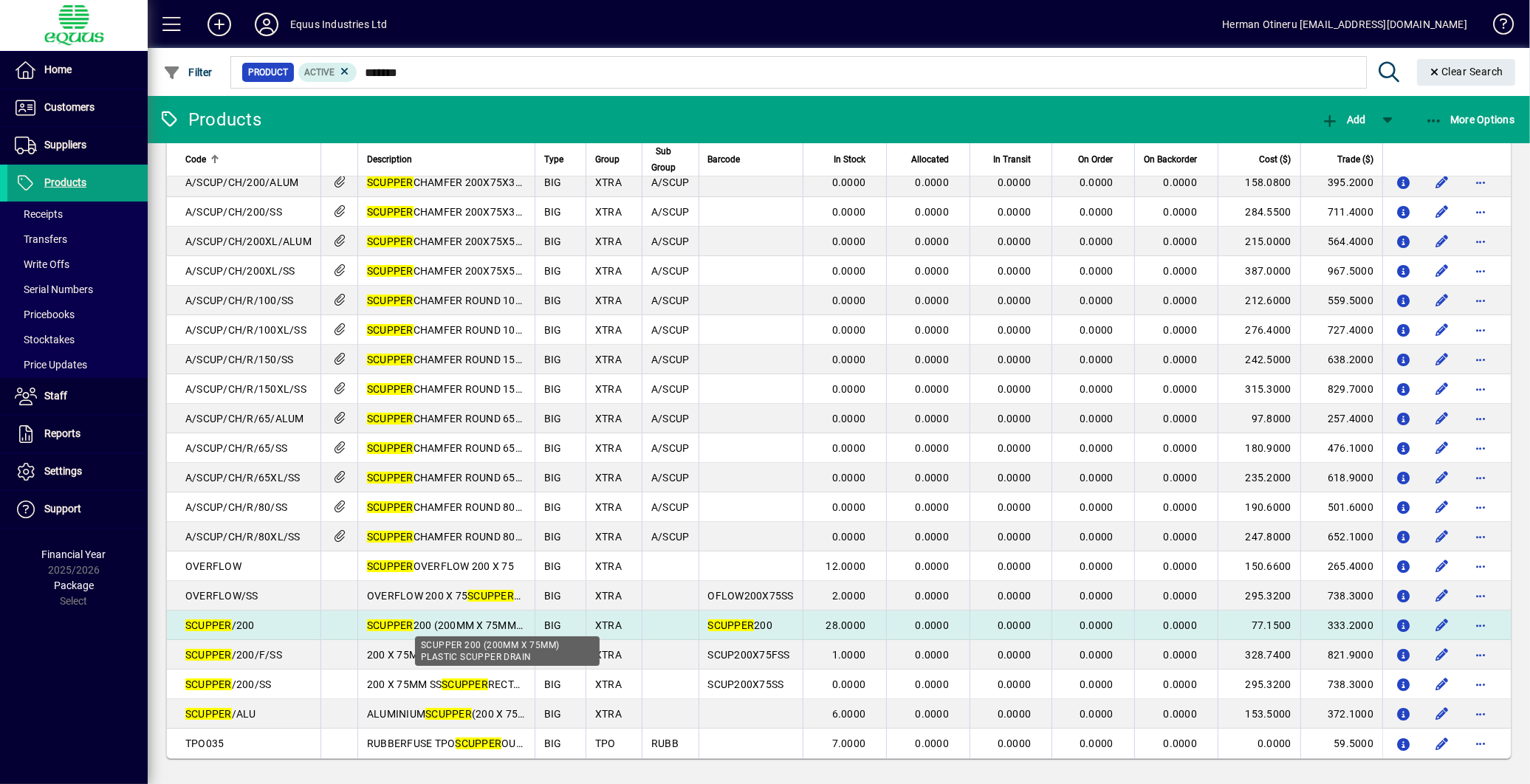
click at [397, 629] on em "SCUPPER" at bounding box center [390, 626] width 46 height 12
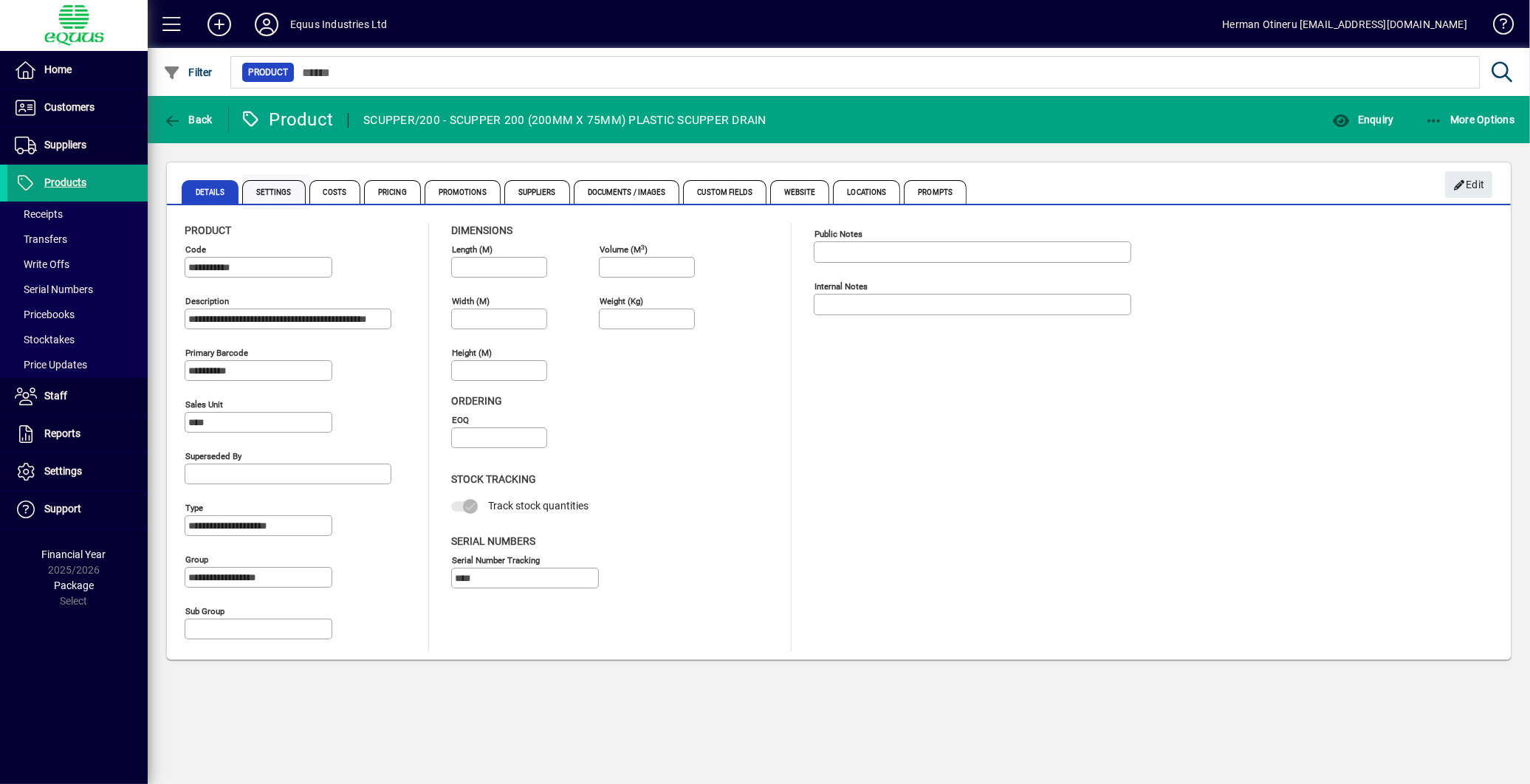
click at [288, 197] on span "Settings" at bounding box center [274, 192] width 64 height 24
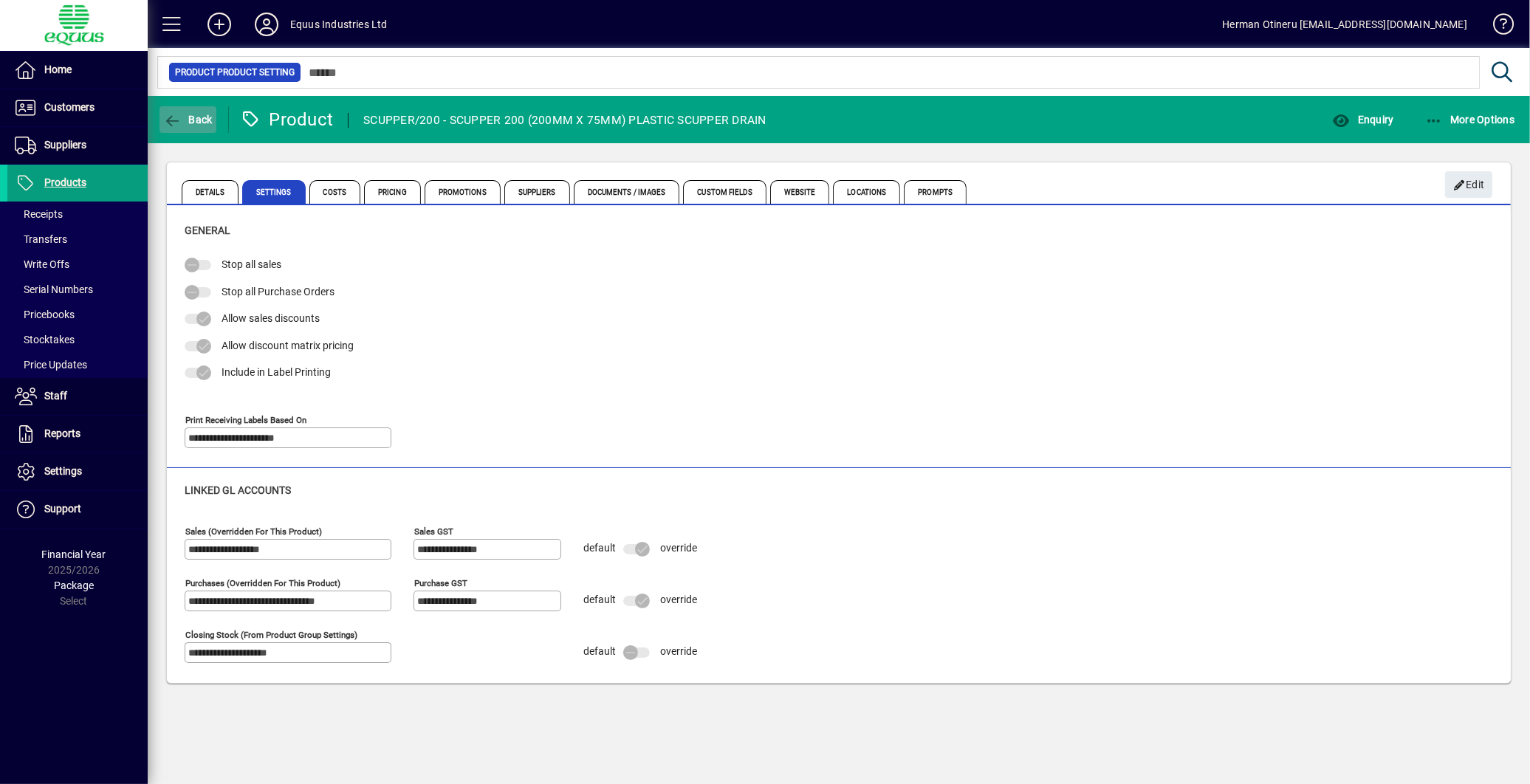
click at [203, 120] on span "Back" at bounding box center [188, 120] width 49 height 12
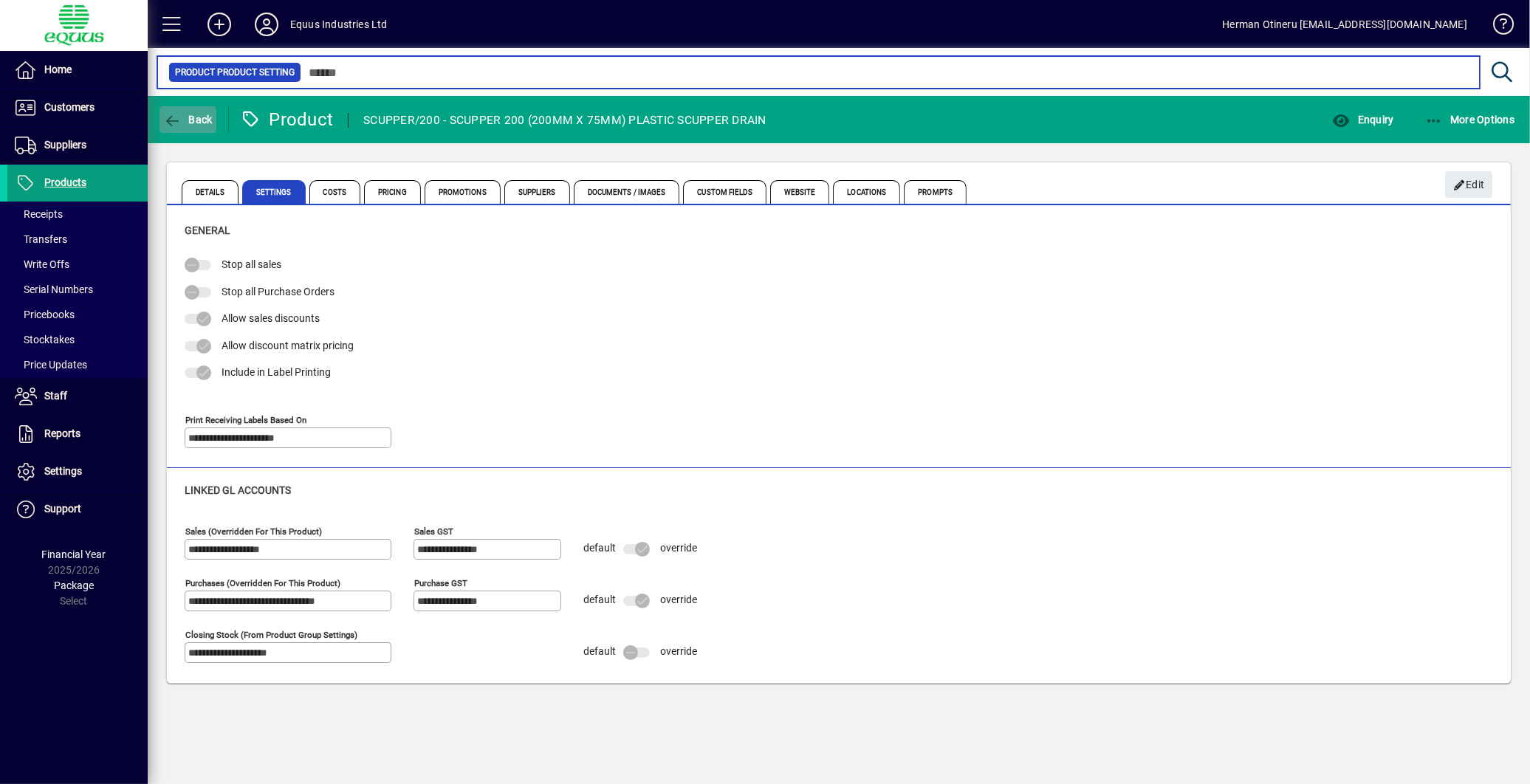
type input "*******"
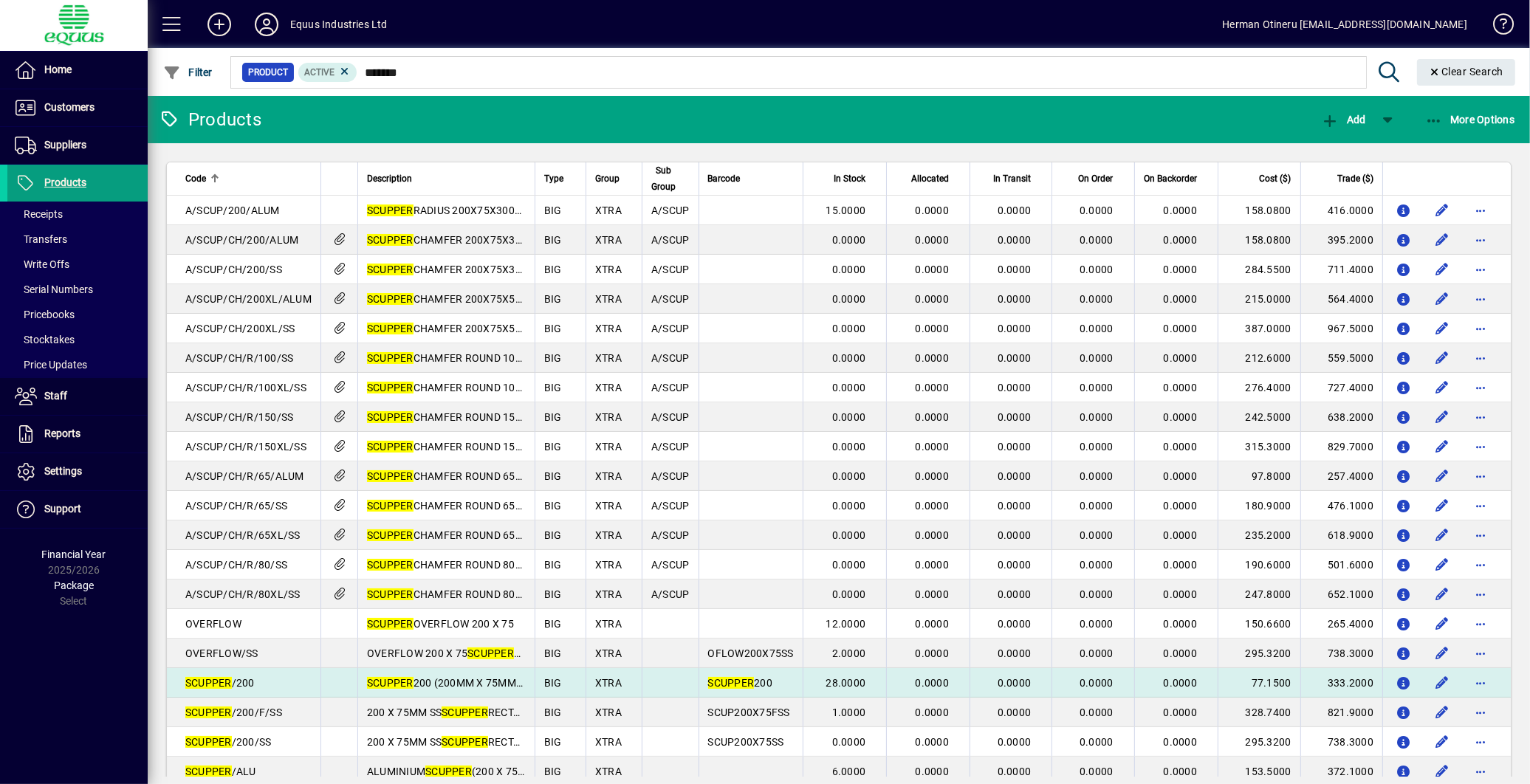
click at [268, 684] on div "SCUPPER /200" at bounding box center [248, 683] width 126 height 15
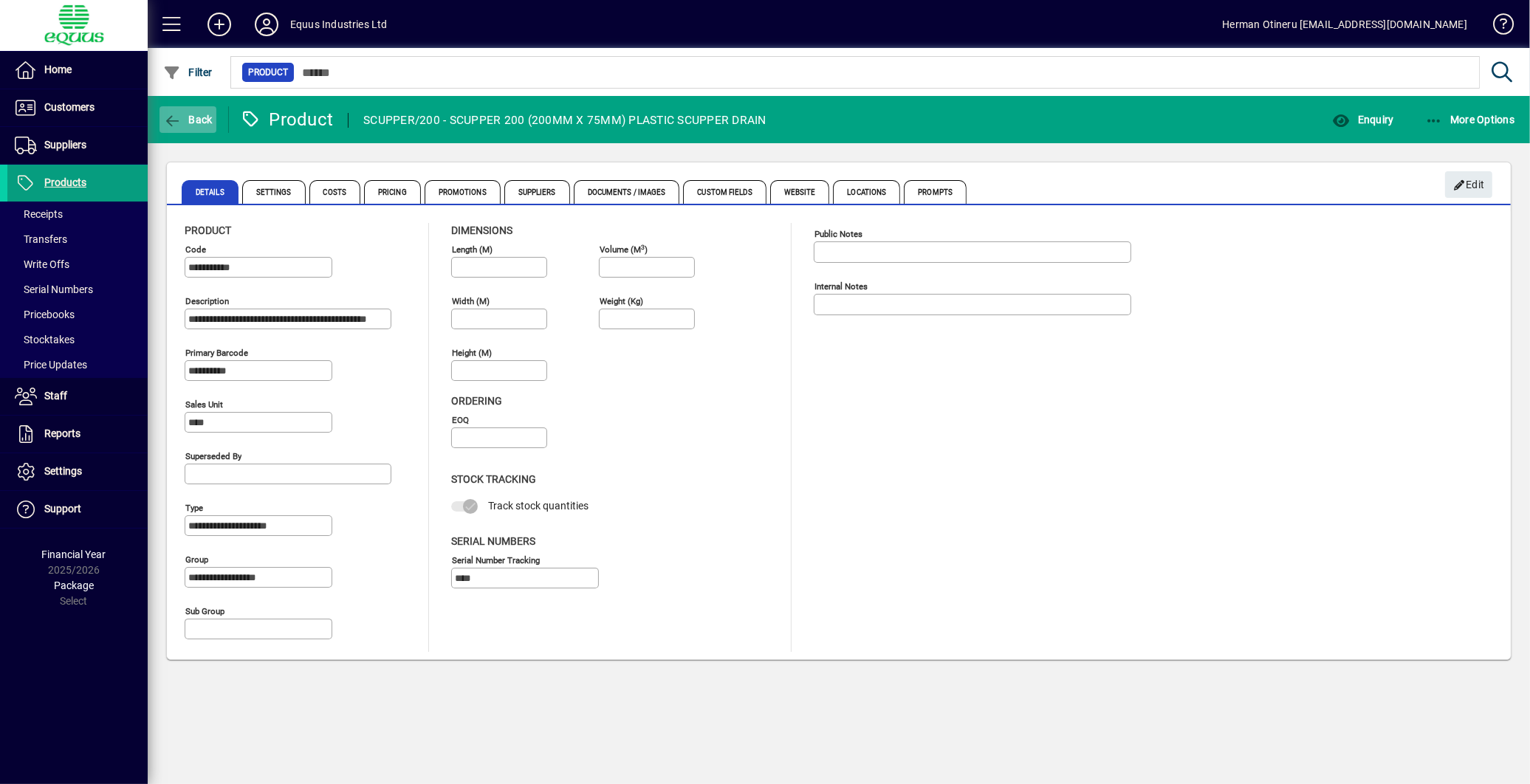
click at [195, 130] on span "button" at bounding box center [188, 119] width 57 height 35
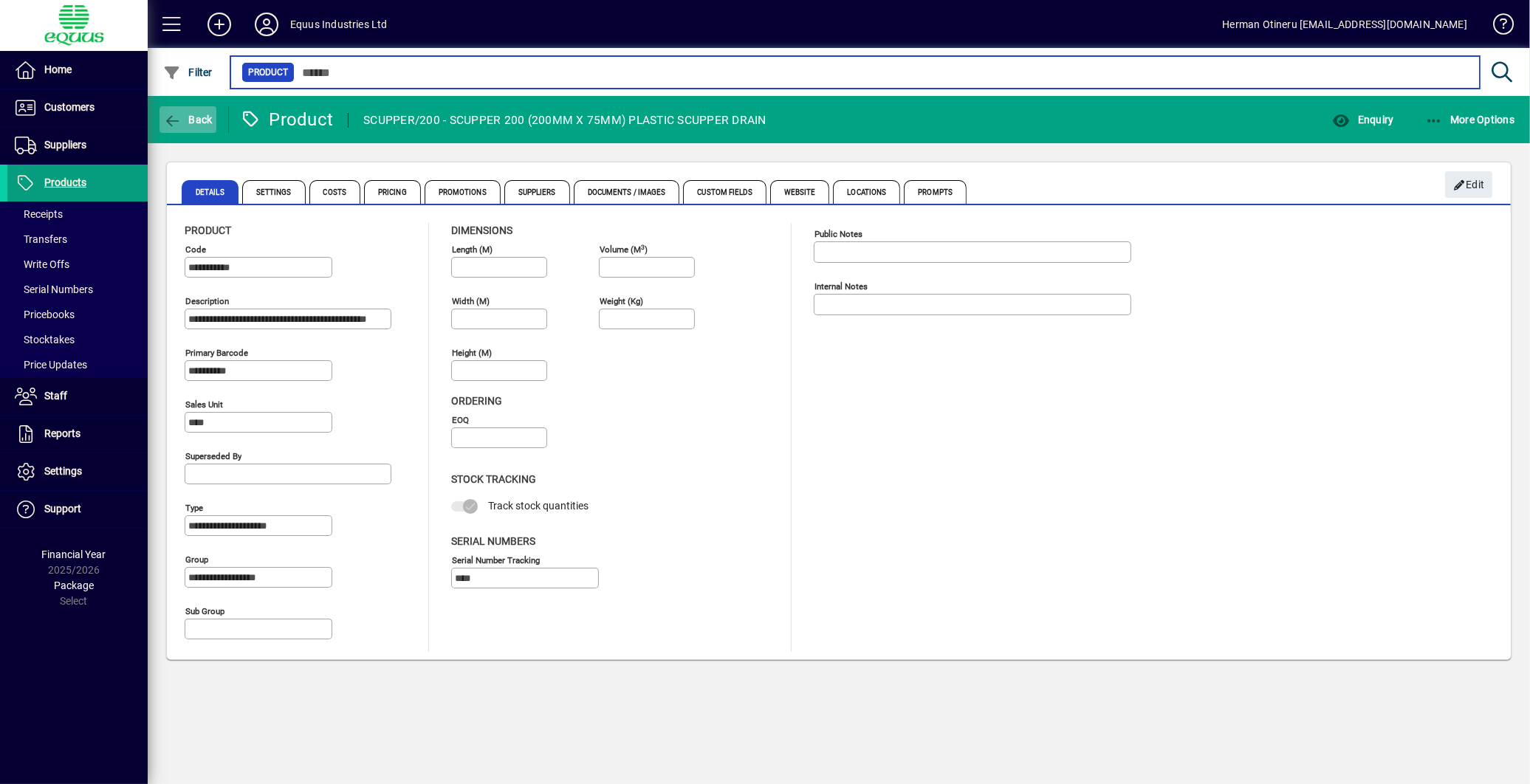
type input "*******"
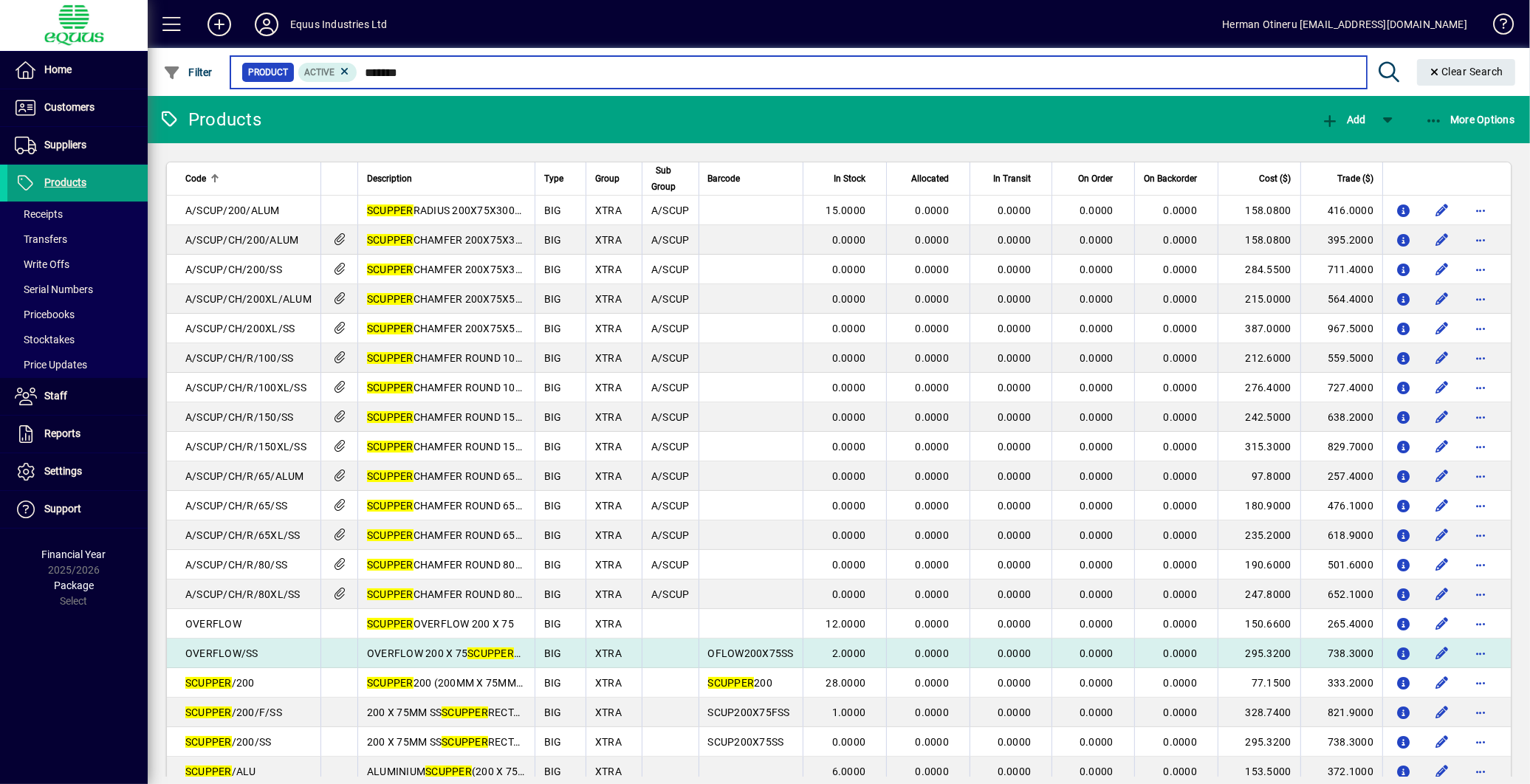
scroll to position [58, 0]
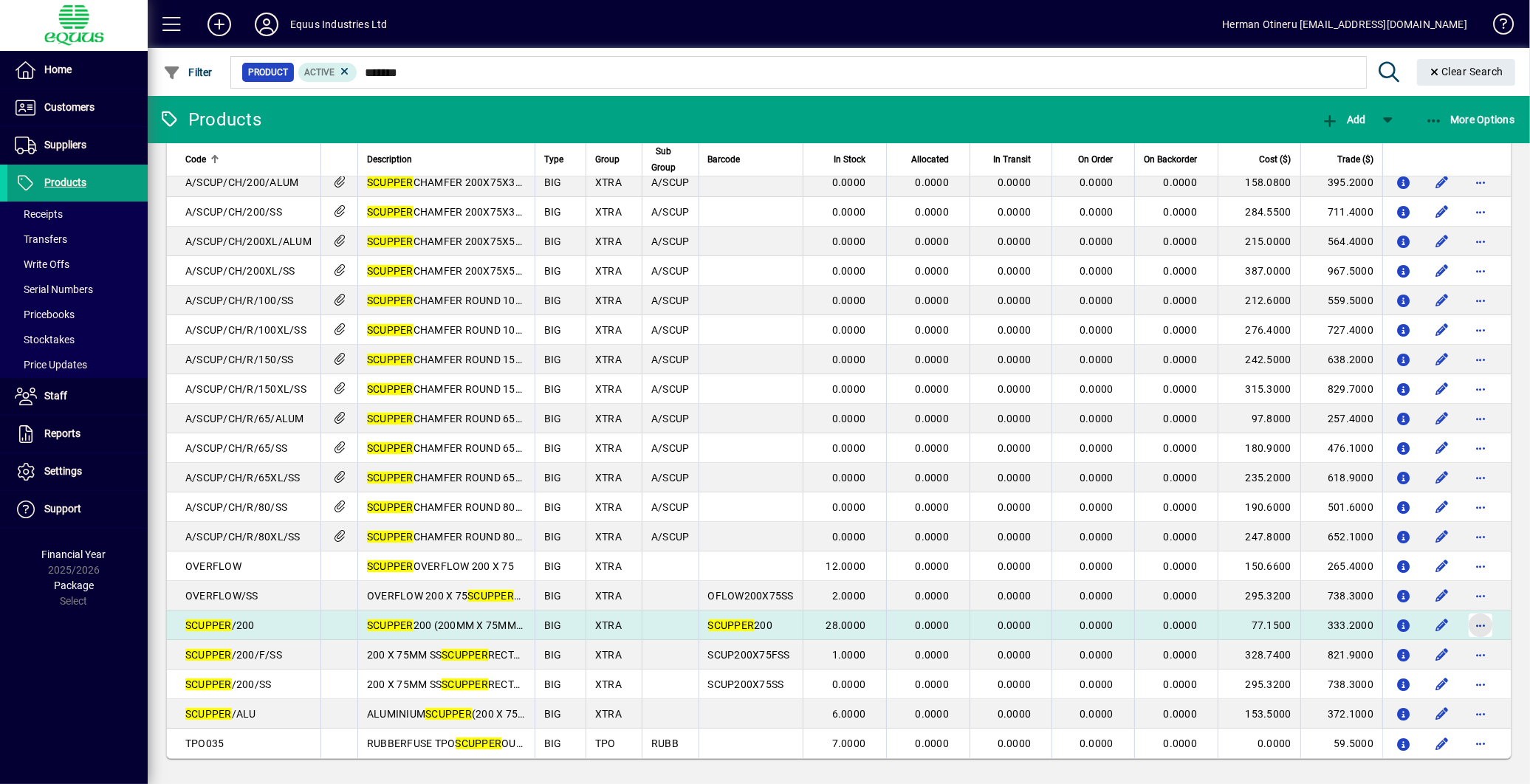
click at [1463, 624] on span "button" at bounding box center [1480, 625] width 35 height 35
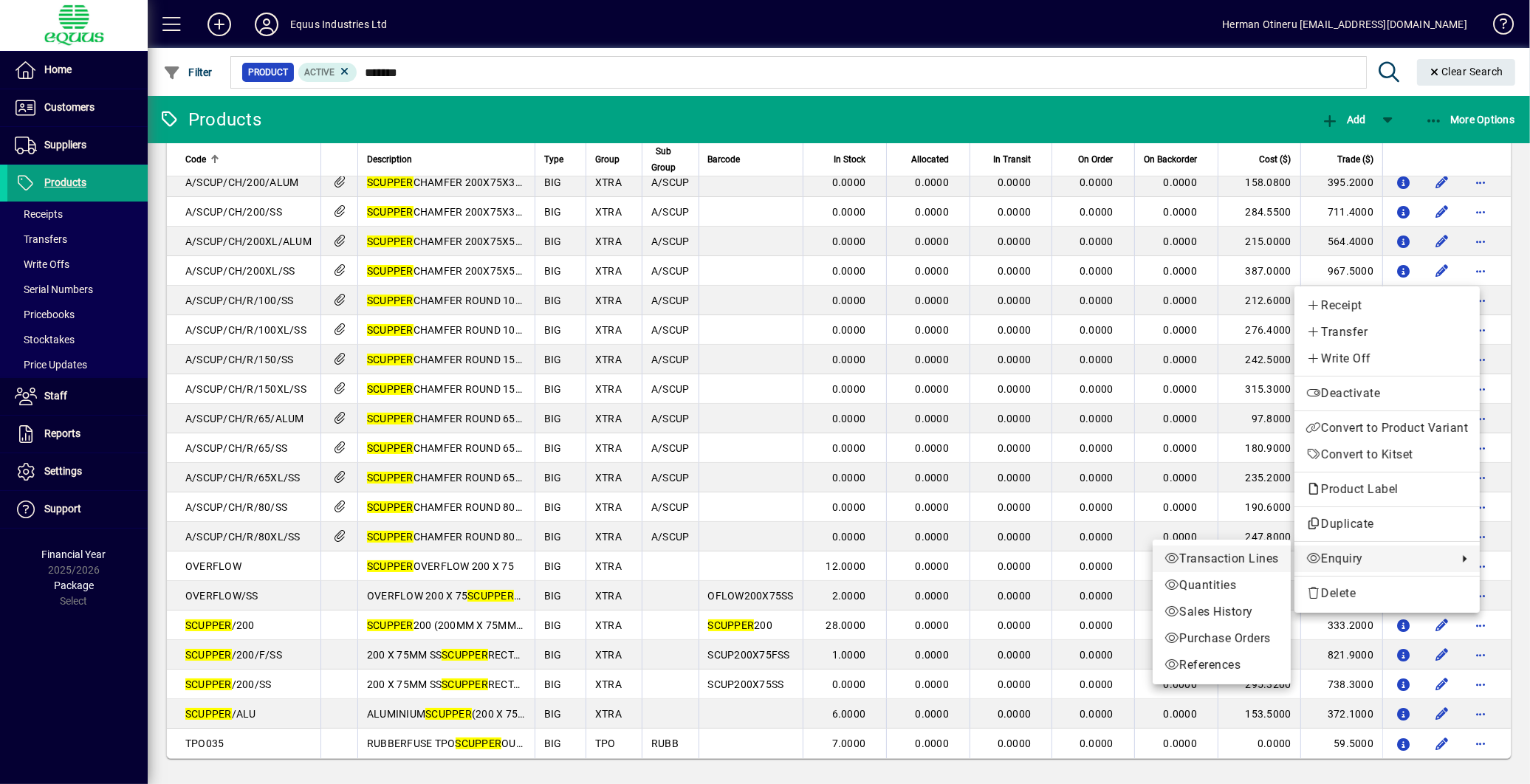
click at [1208, 563] on span "Transaction Lines" at bounding box center [1221, 559] width 114 height 18
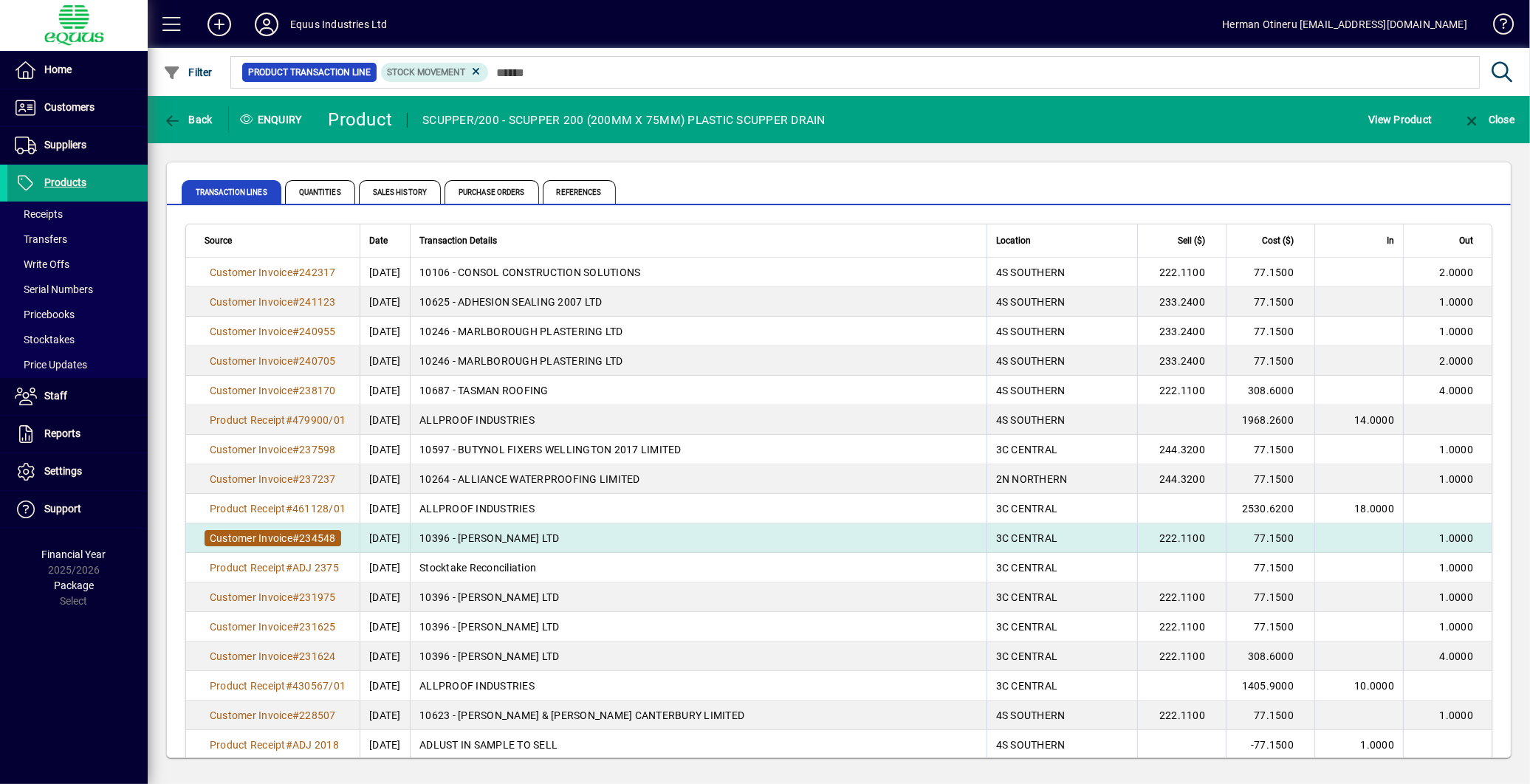
click at [314, 539] on span "234548" at bounding box center [317, 538] width 37 height 12
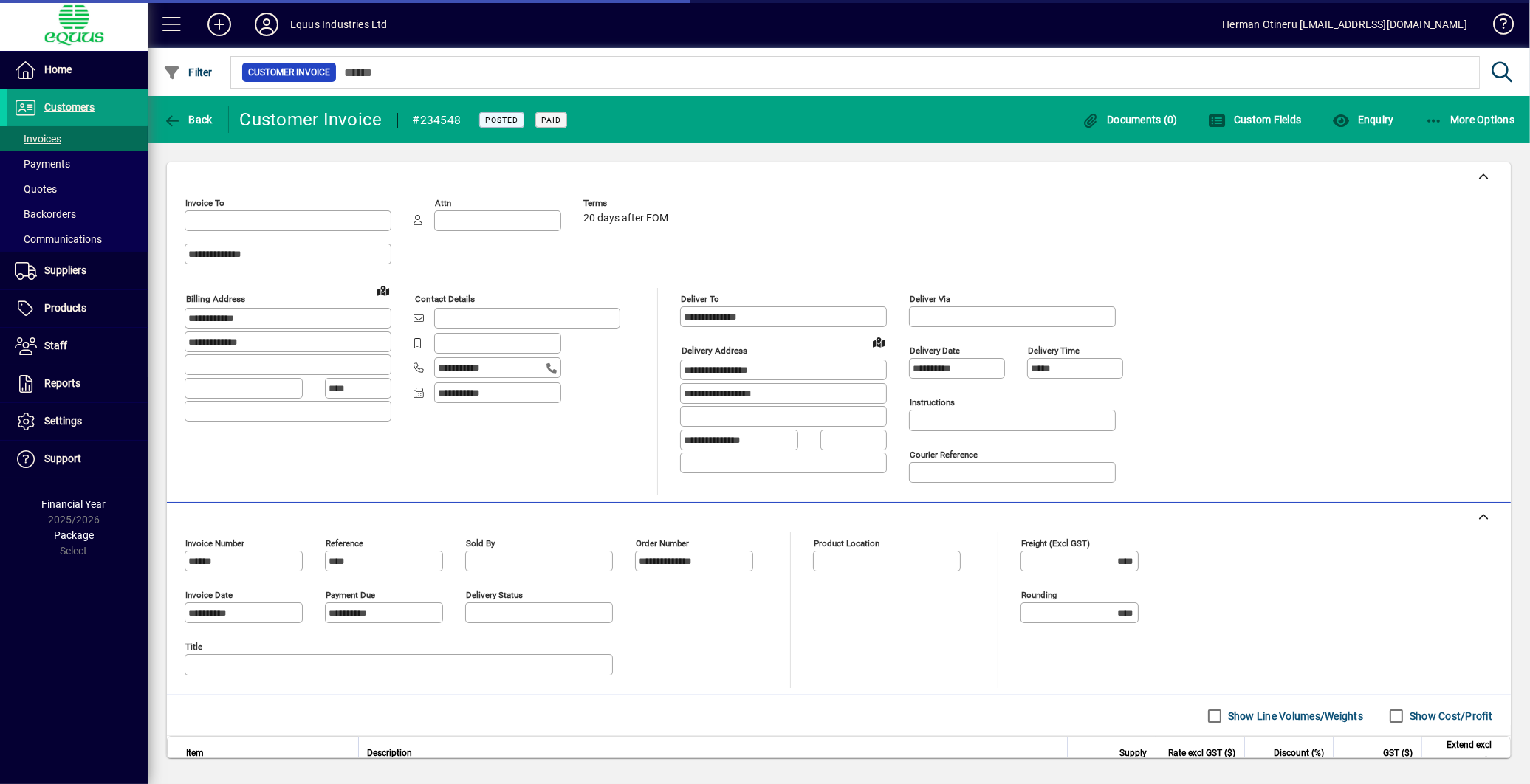
type input "**********"
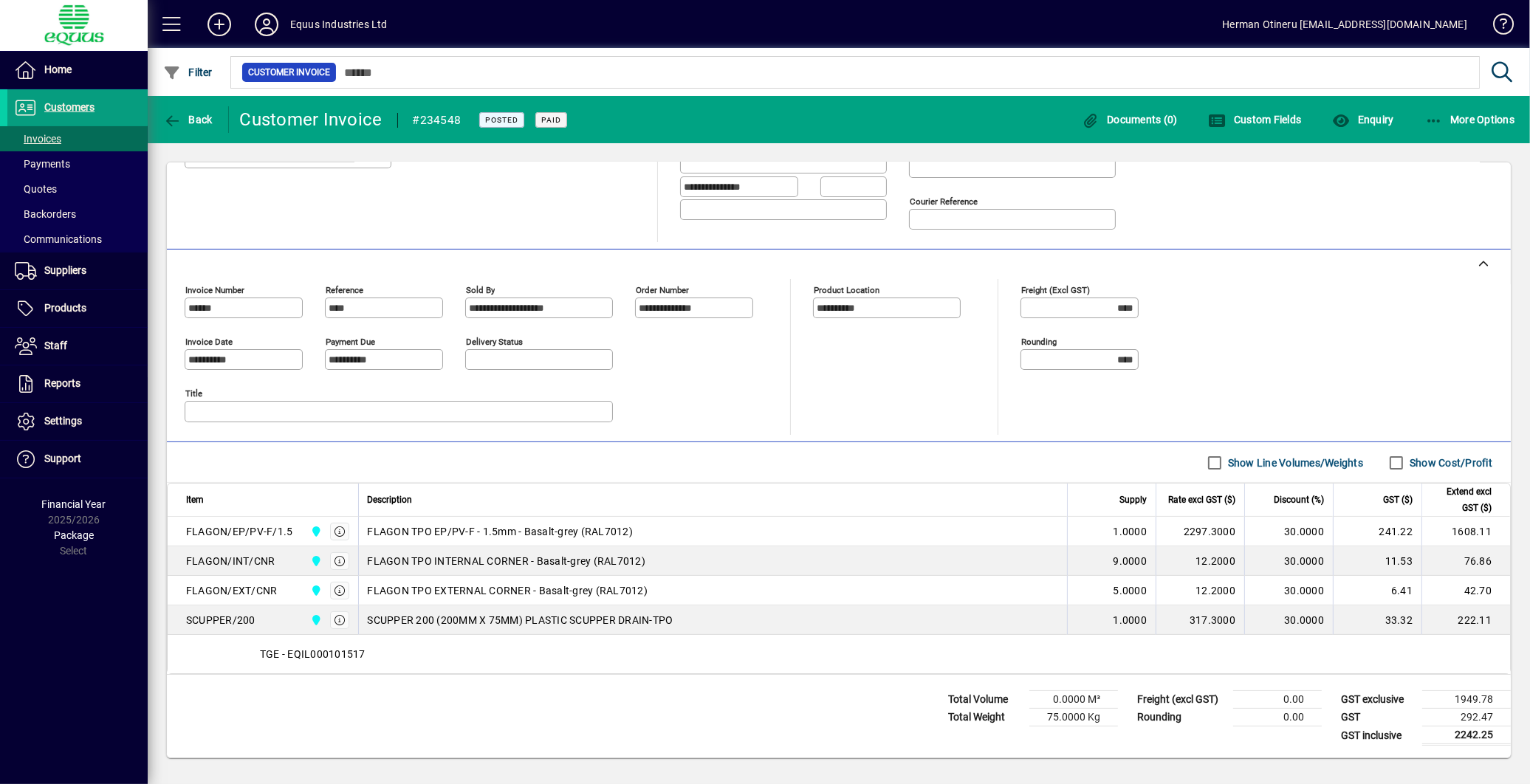
scroll to position [259, 0]
click at [191, 126] on span "button" at bounding box center [188, 119] width 57 height 35
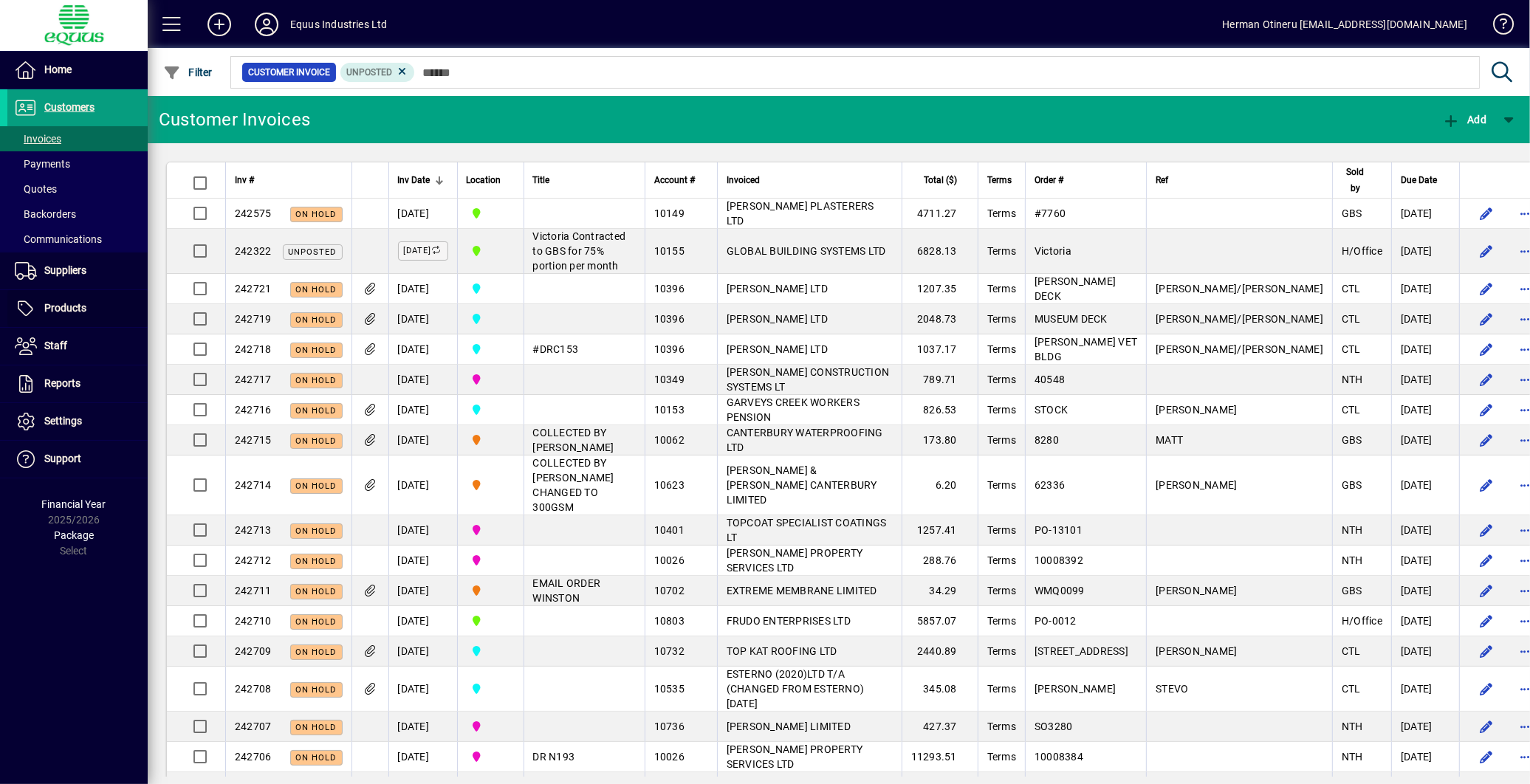
drag, startPoint x: 75, startPoint y: 303, endPoint x: 328, endPoint y: 194, distance: 275.5
click at [74, 304] on span "Products" at bounding box center [65, 308] width 42 height 12
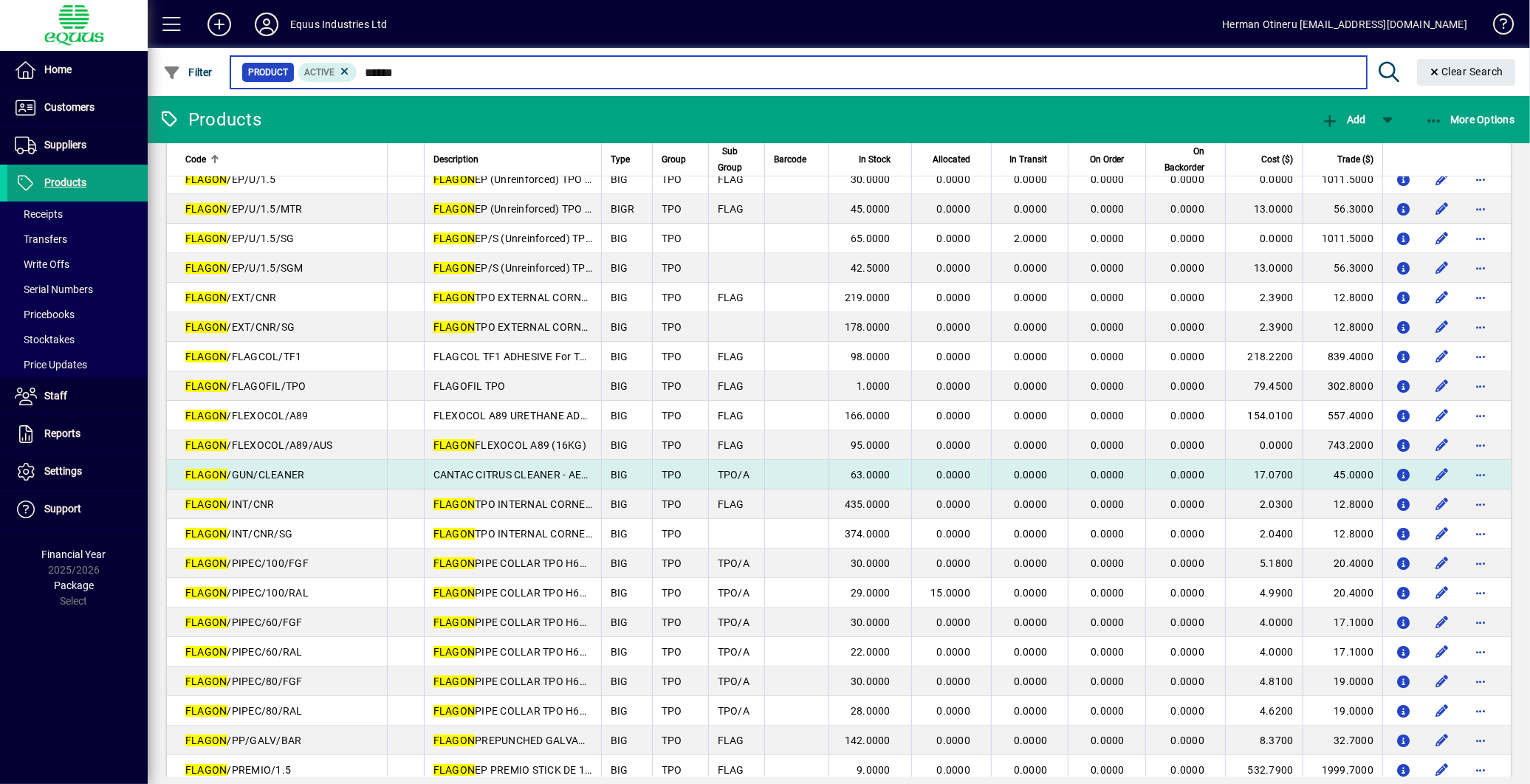
scroll to position [410, 0]
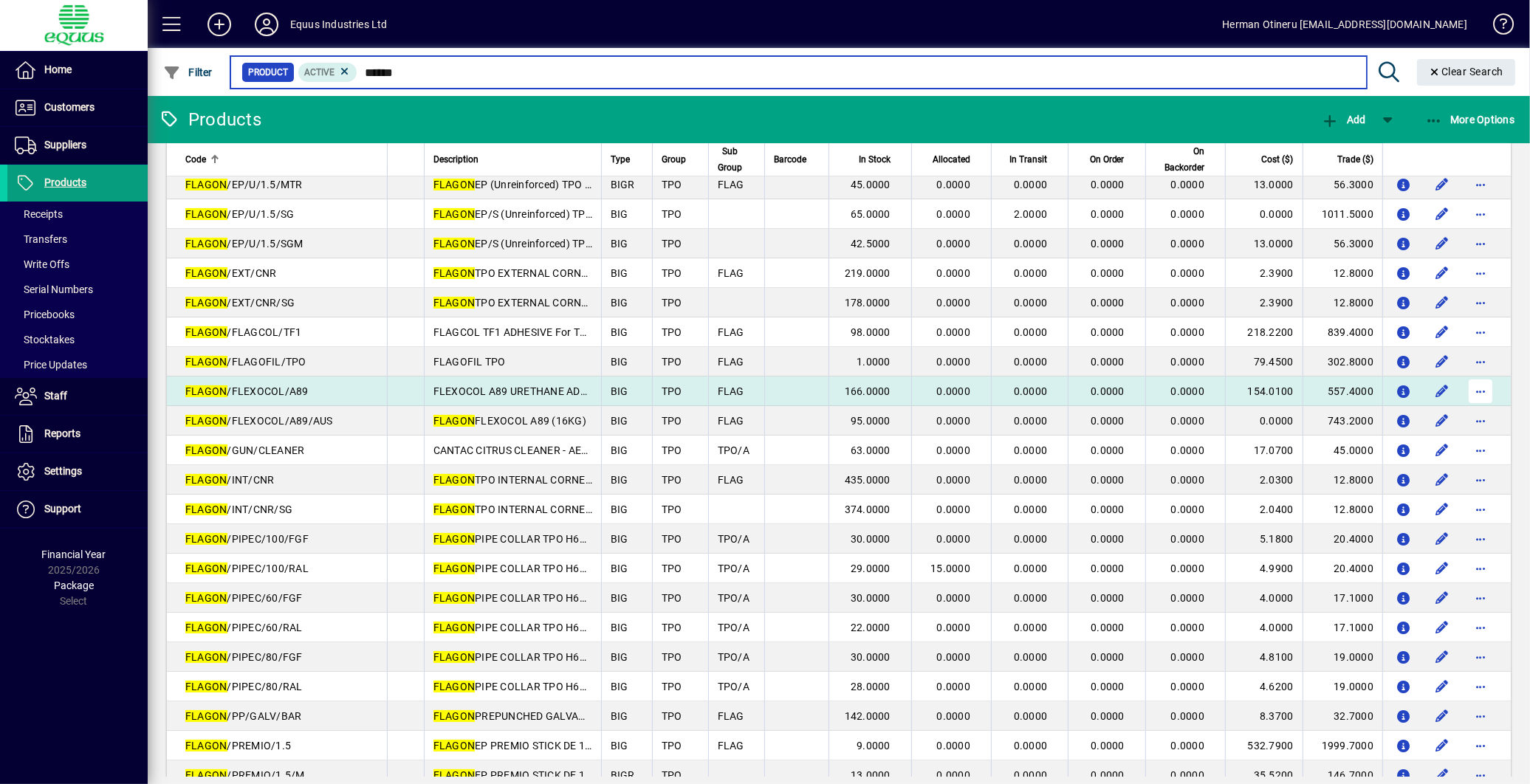
type input "******"
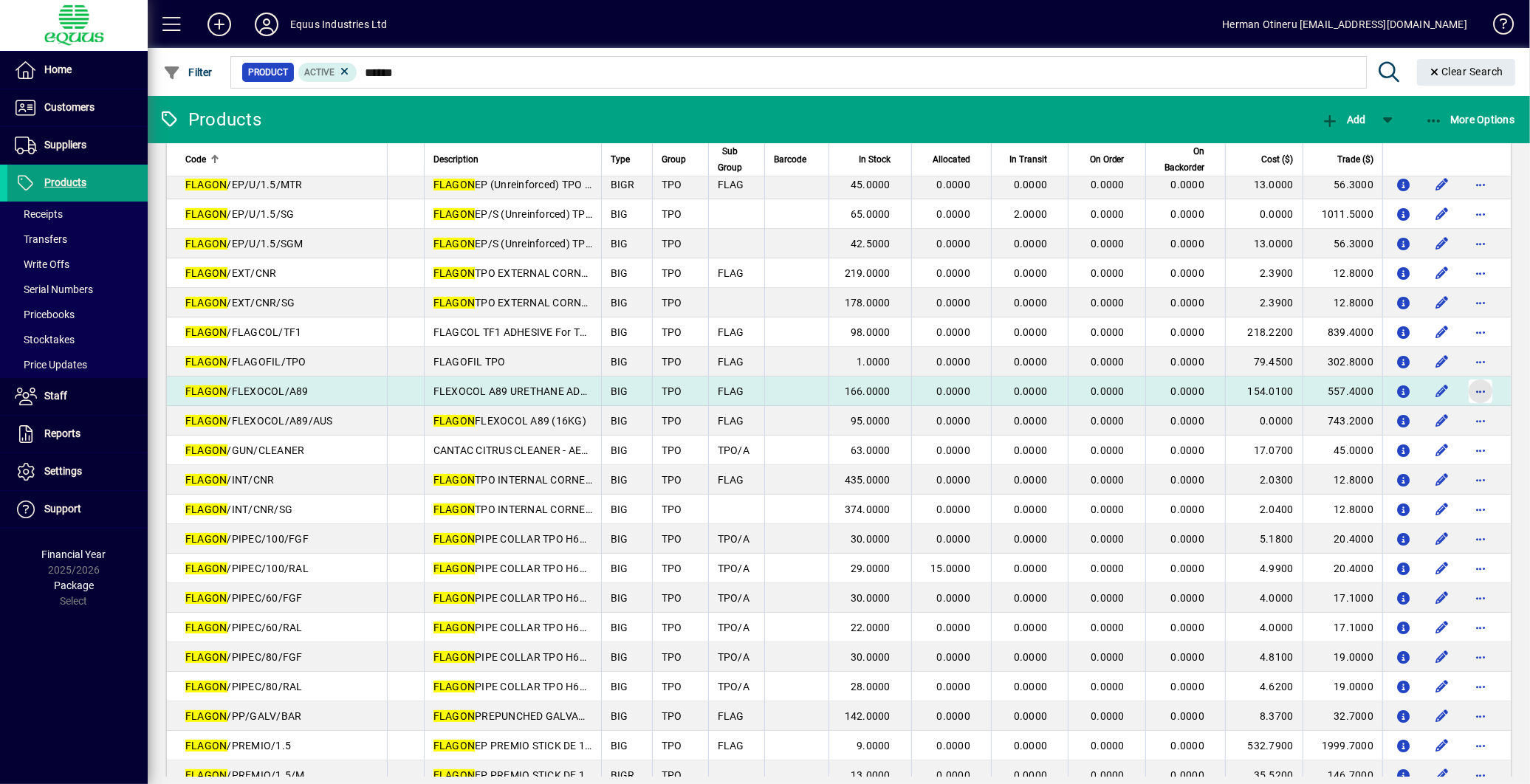
click at [1463, 389] on span "button" at bounding box center [1480, 391] width 35 height 35
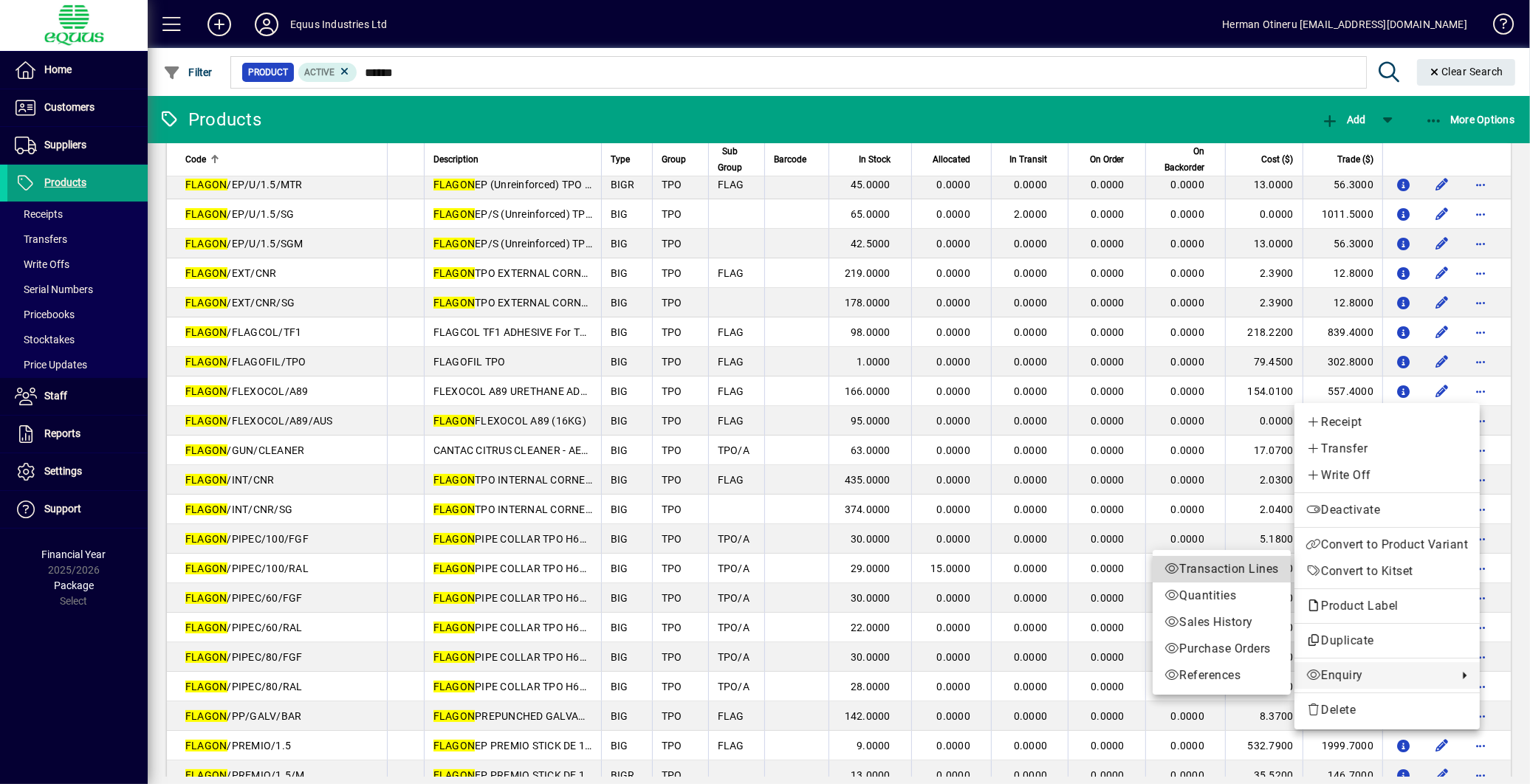
click at [1241, 570] on span "Transaction Lines" at bounding box center [1221, 570] width 114 height 18
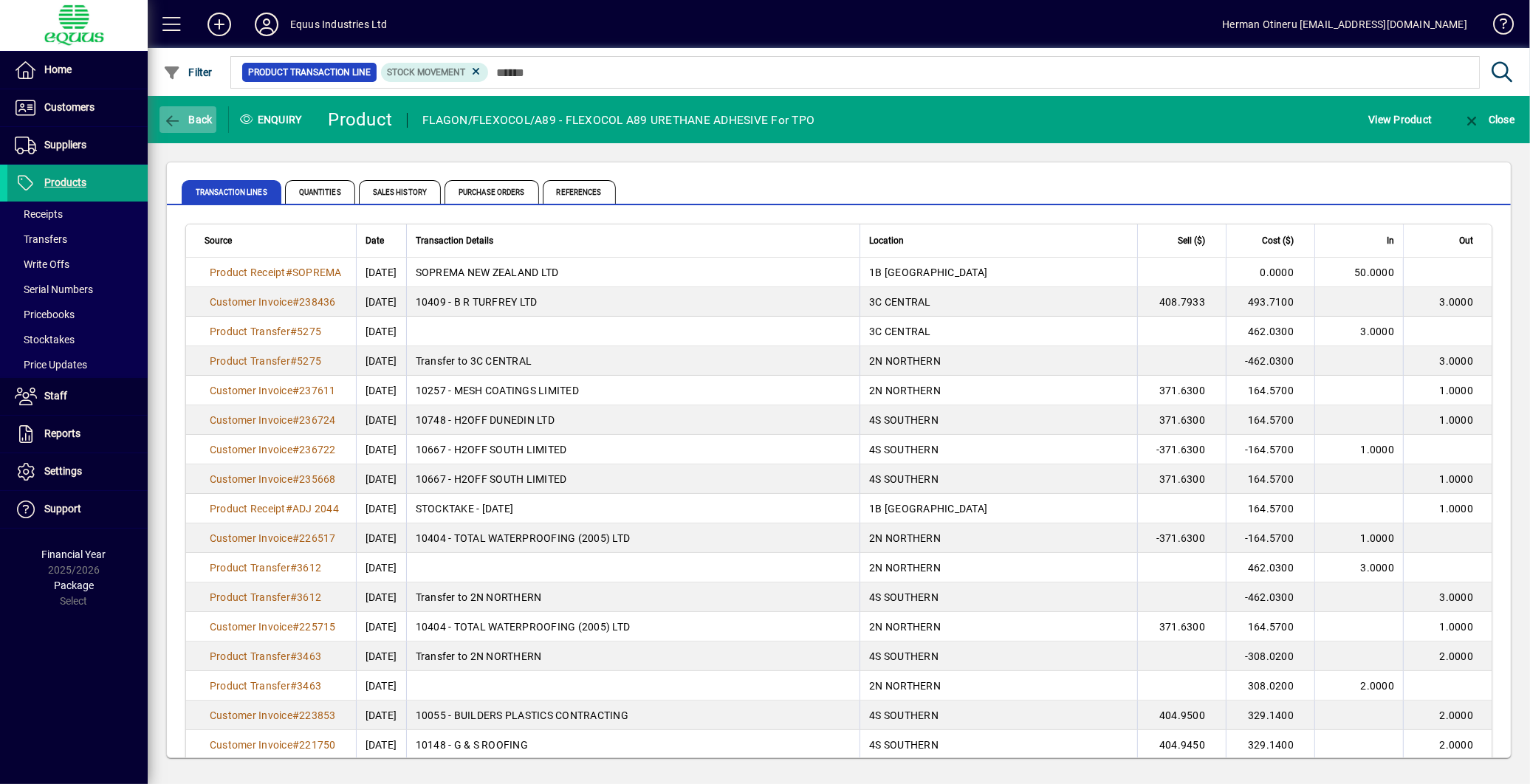
click at [189, 126] on span "button" at bounding box center [188, 119] width 57 height 35
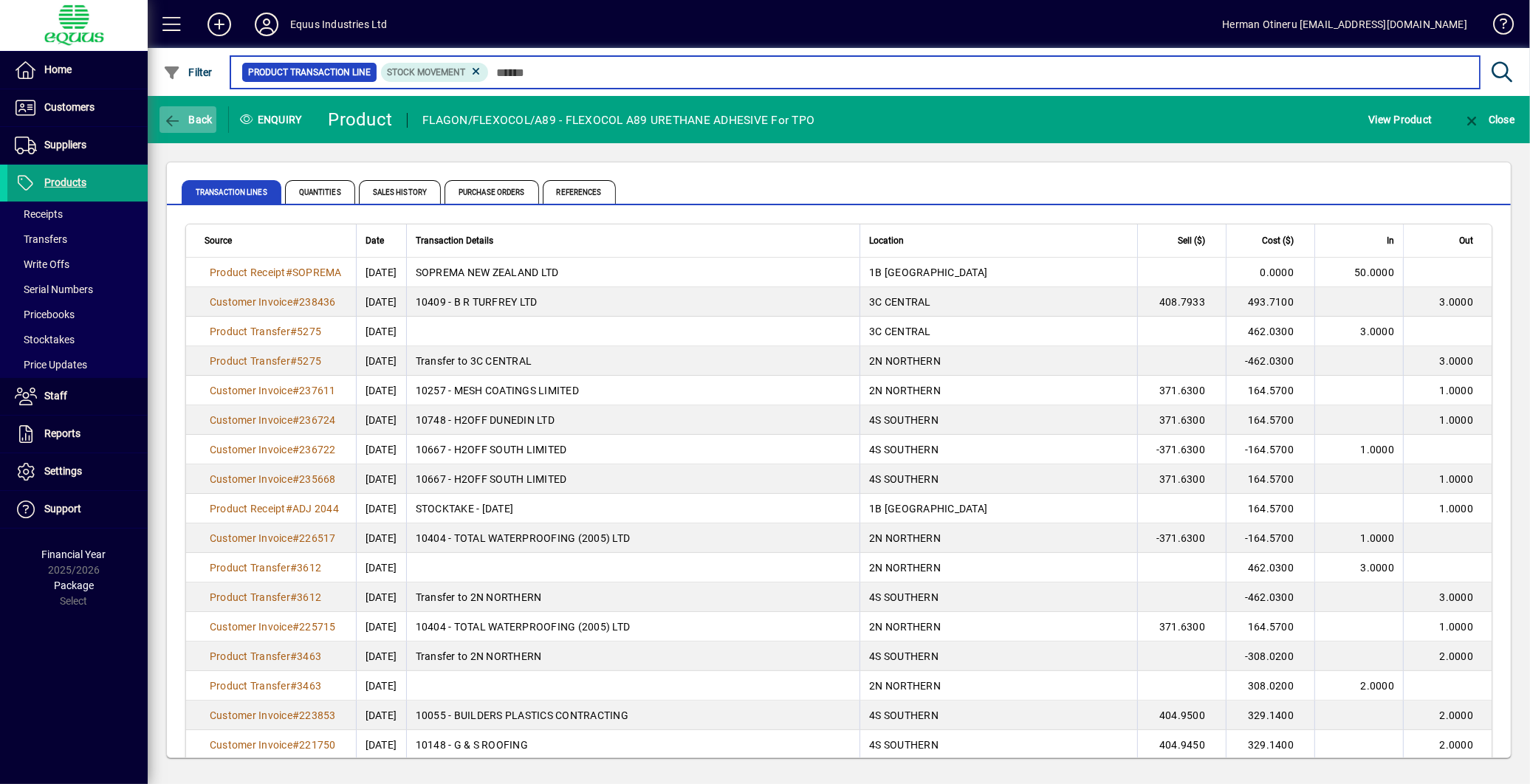
type input "******"
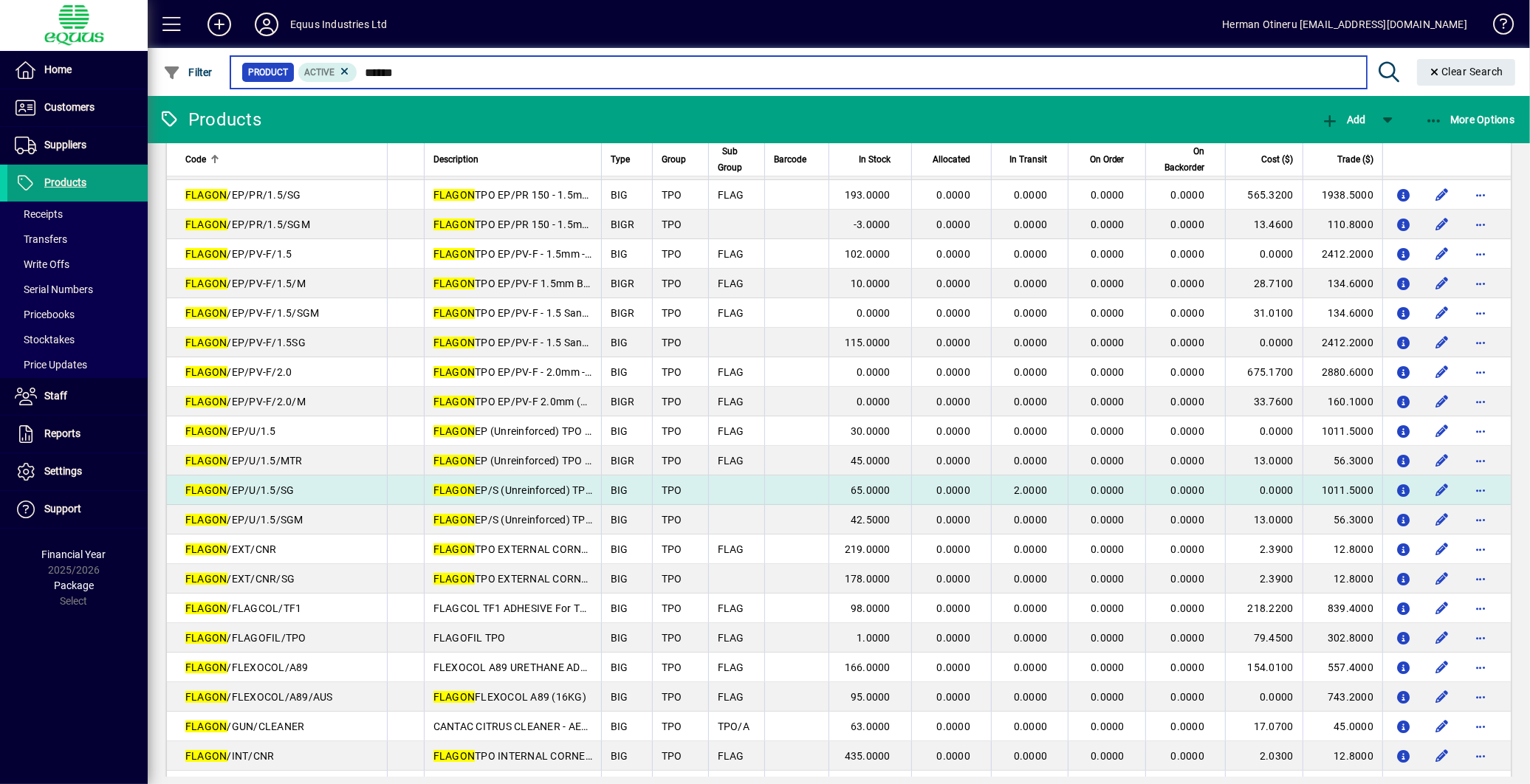
scroll to position [82, 0]
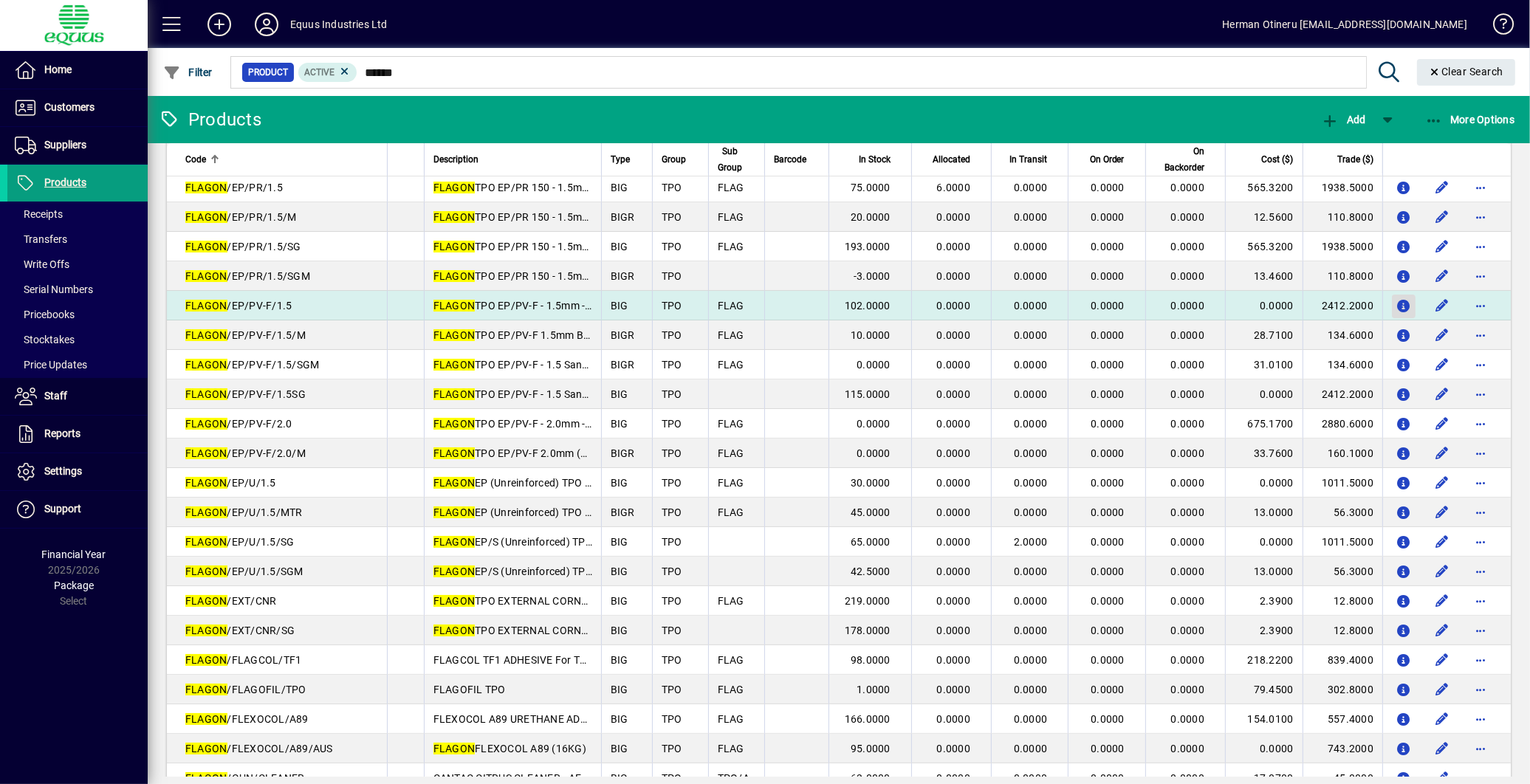
click at [1397, 308] on icon "button" at bounding box center [1404, 306] width 16 height 13
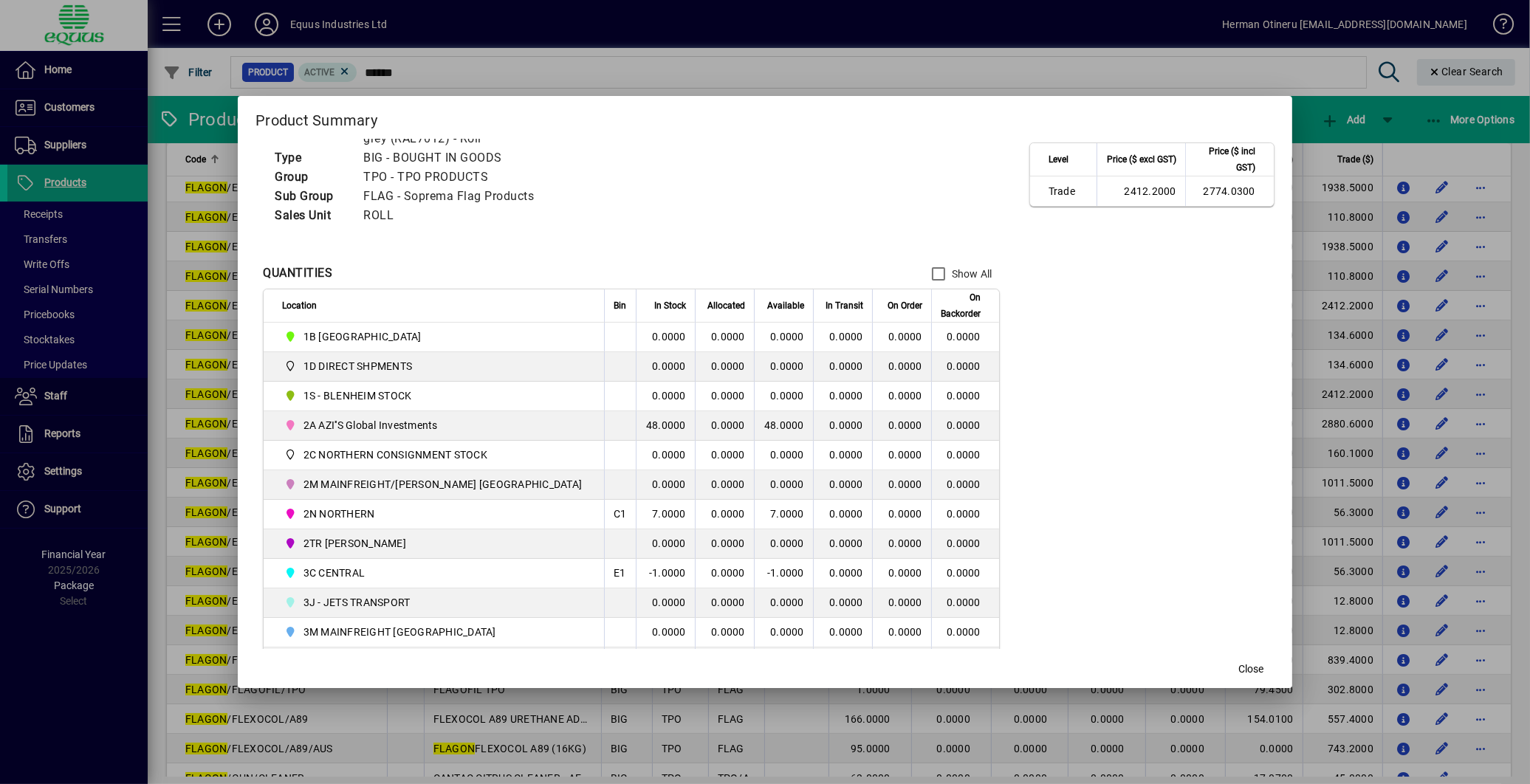
scroll to position [0, 0]
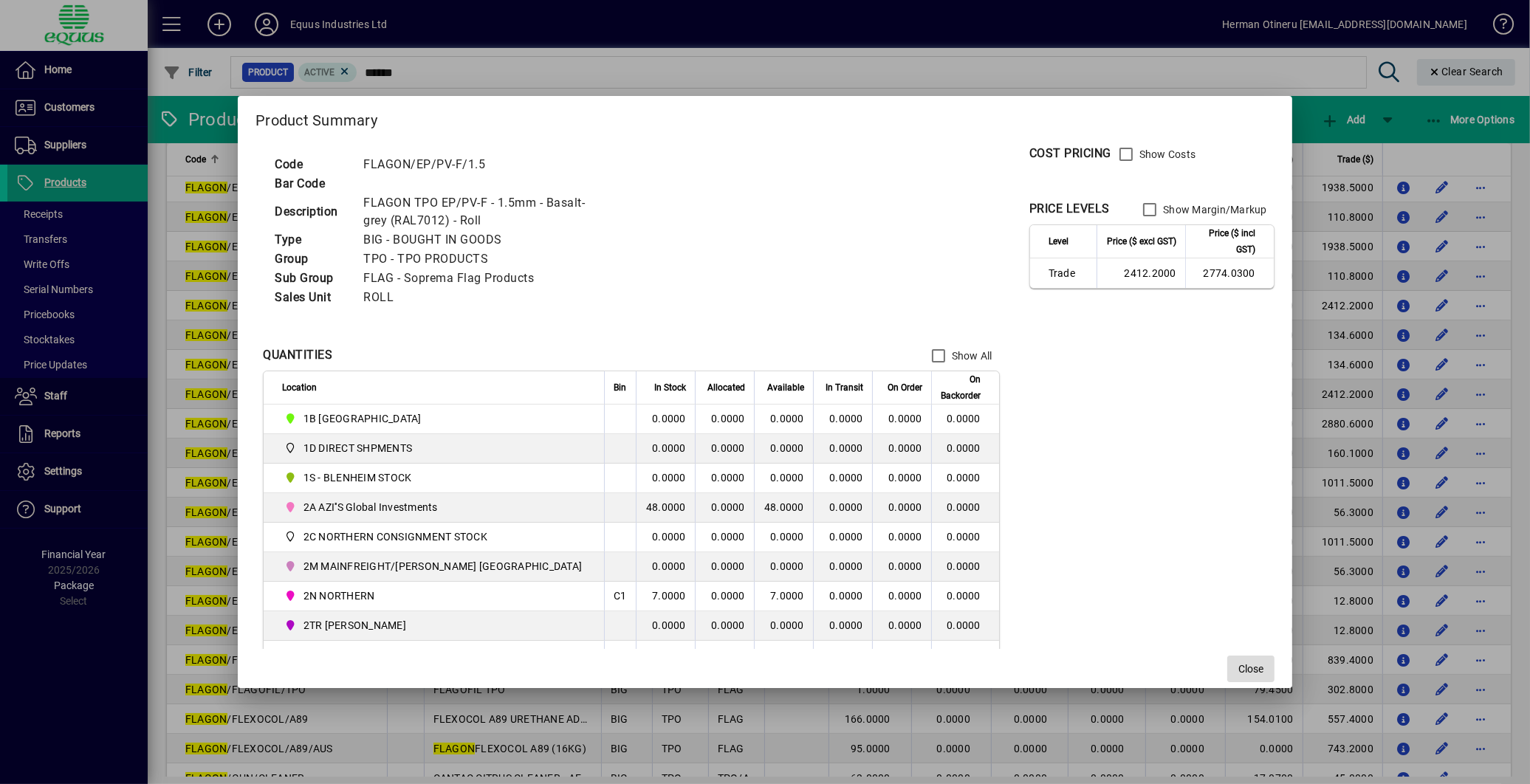
click at [1238, 663] on span "Close" at bounding box center [1251, 669] width 25 height 16
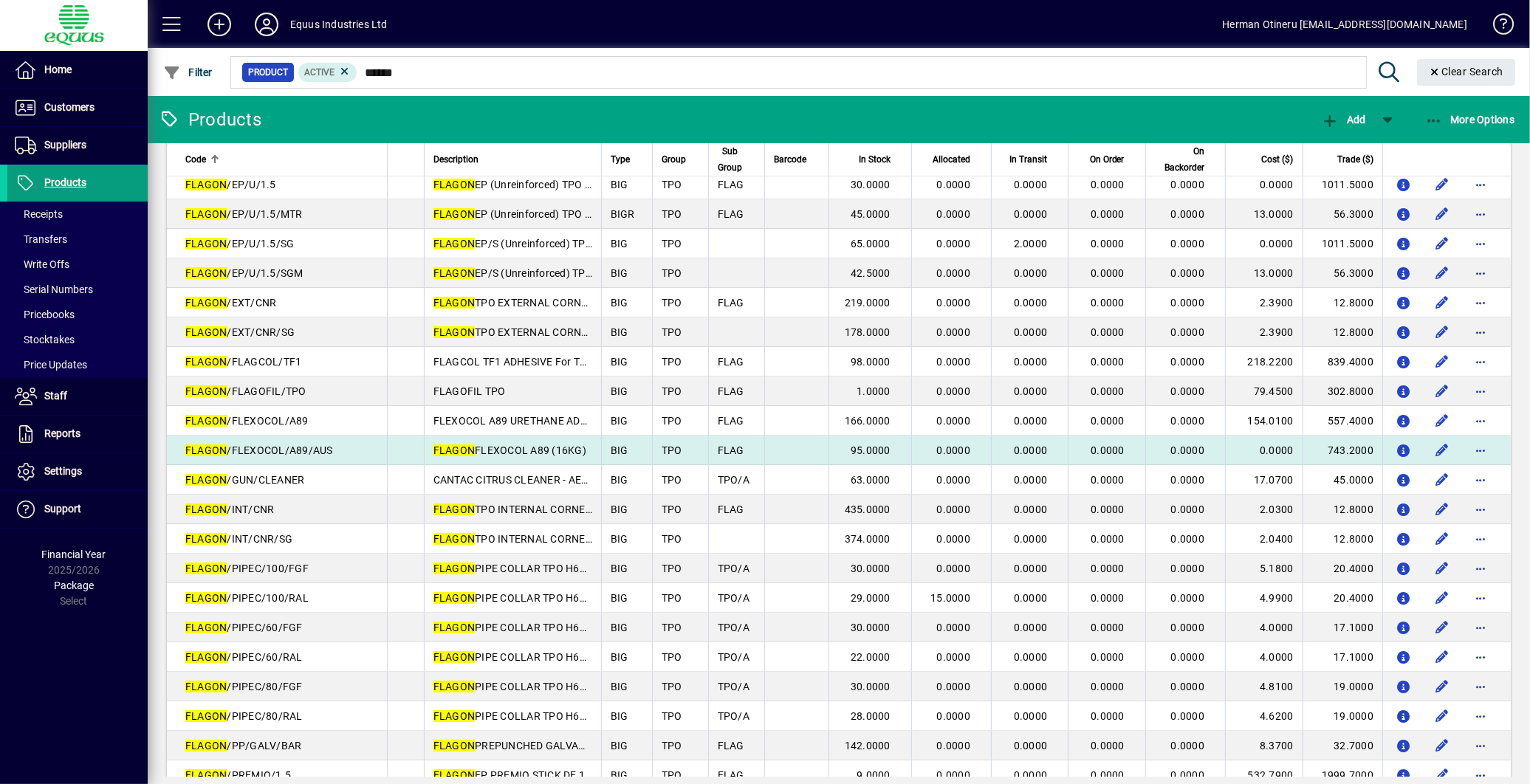
scroll to position [410, 0]
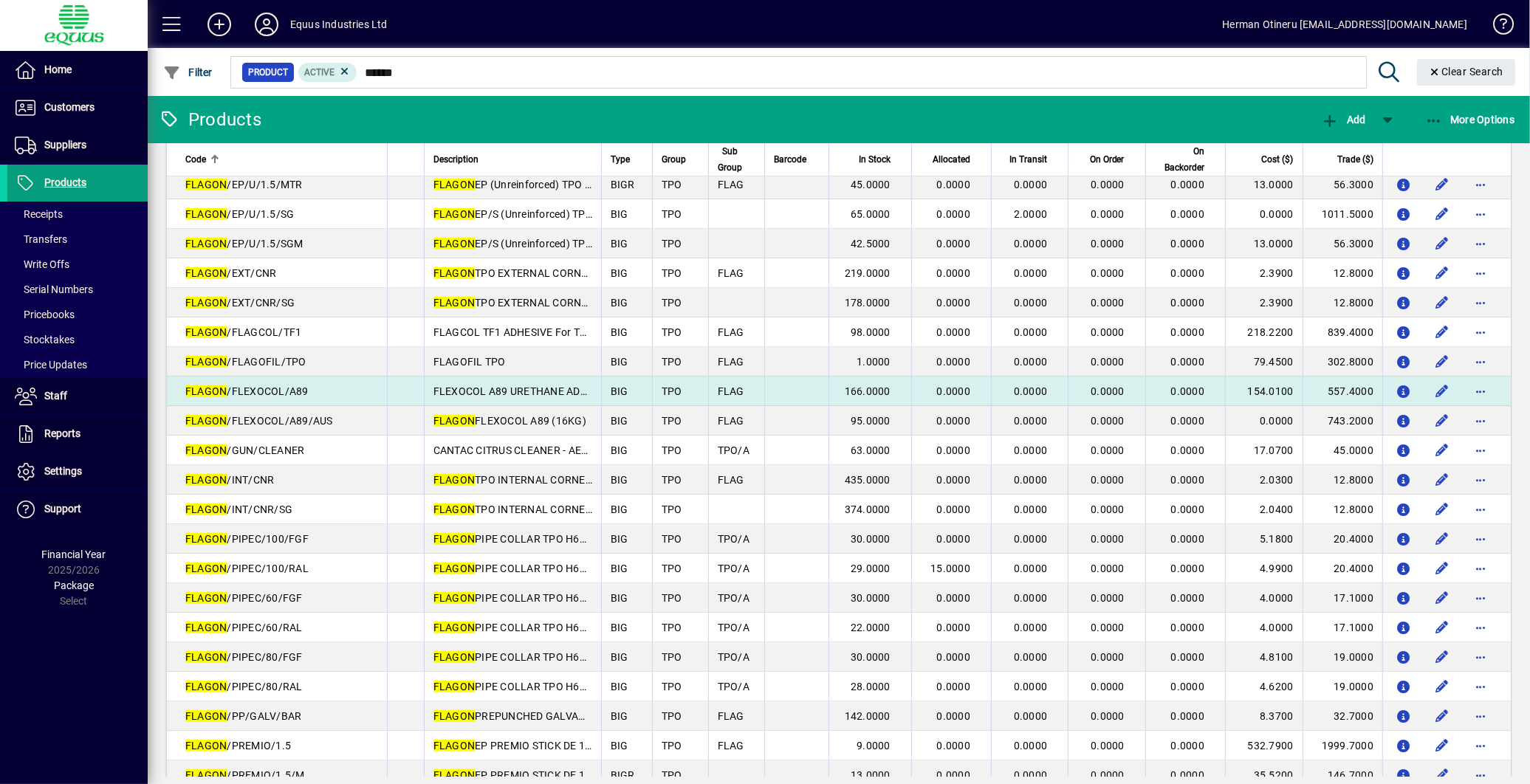
click at [709, 385] on td "FLAG" at bounding box center [736, 392] width 56 height 30
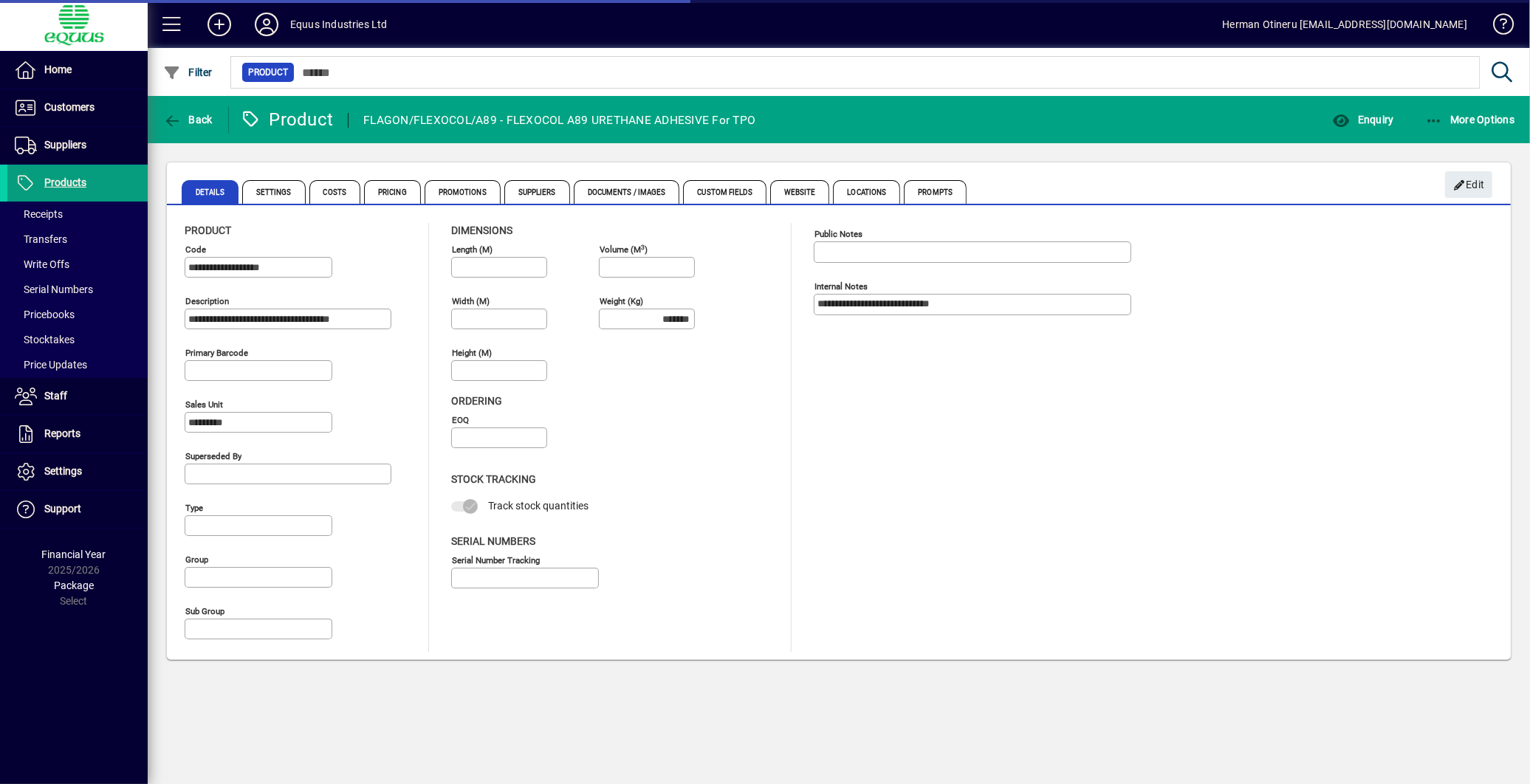
type input "**********"
type input "****"
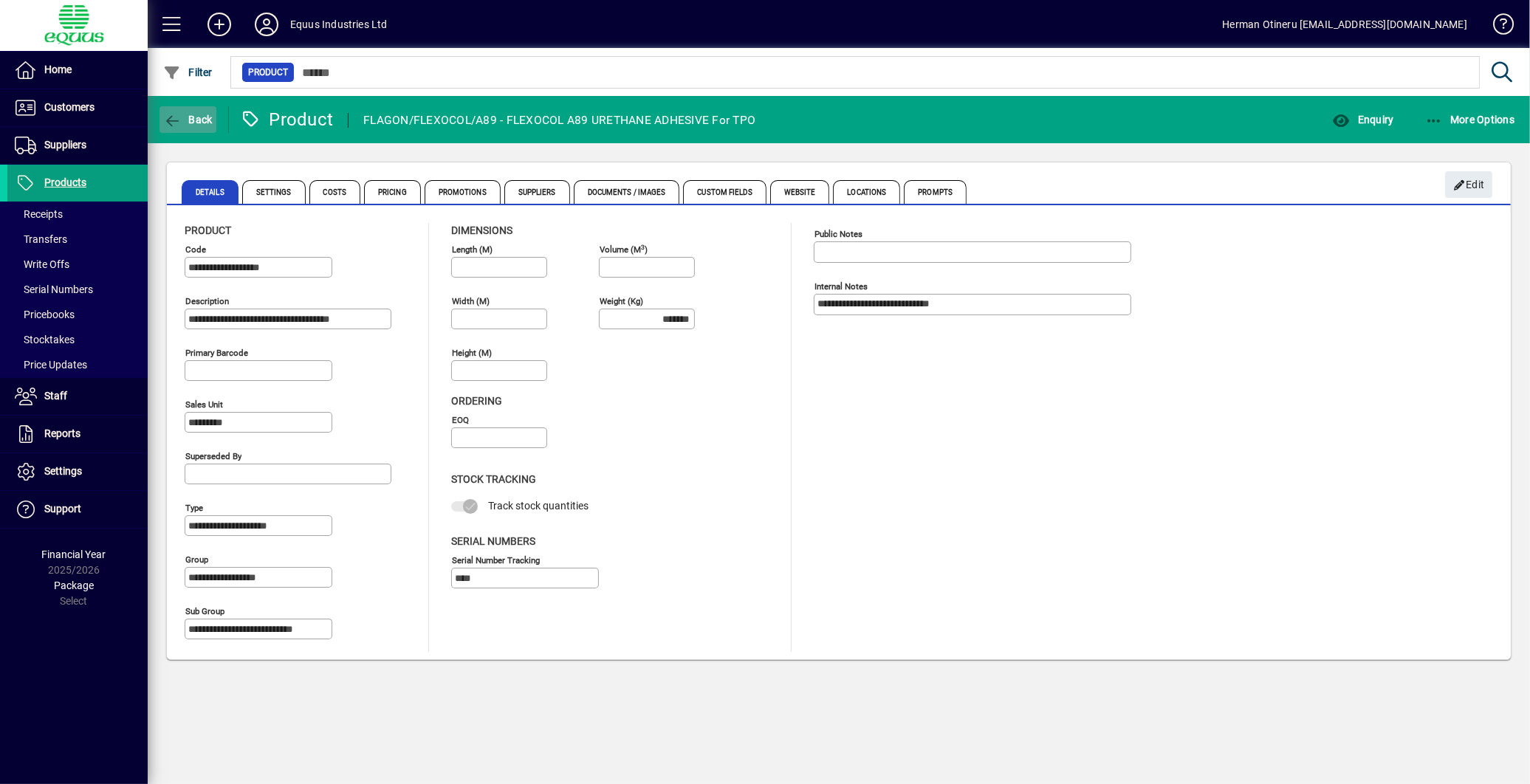
click at [192, 128] on span "button" at bounding box center [188, 119] width 57 height 35
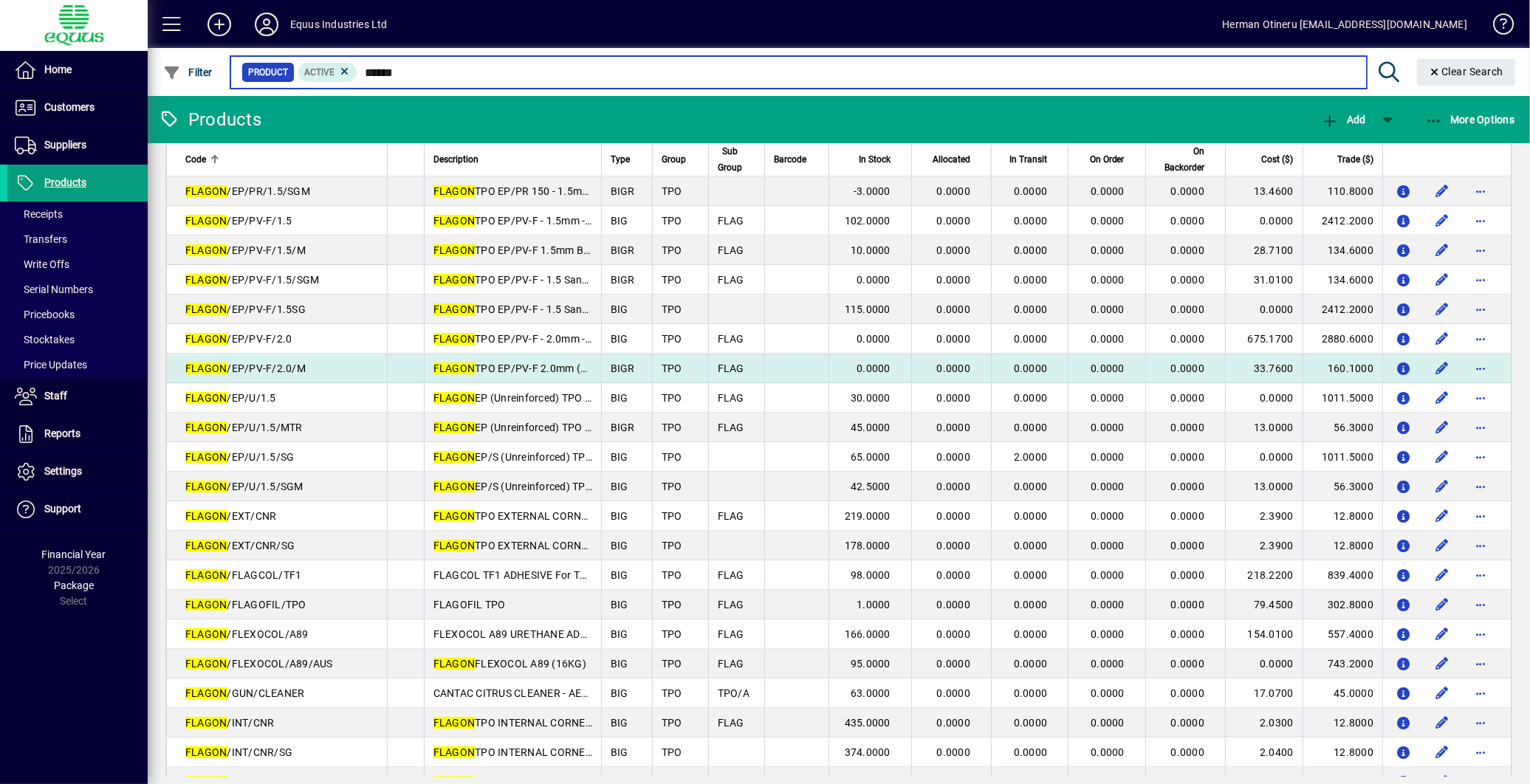
scroll to position [246, 0]
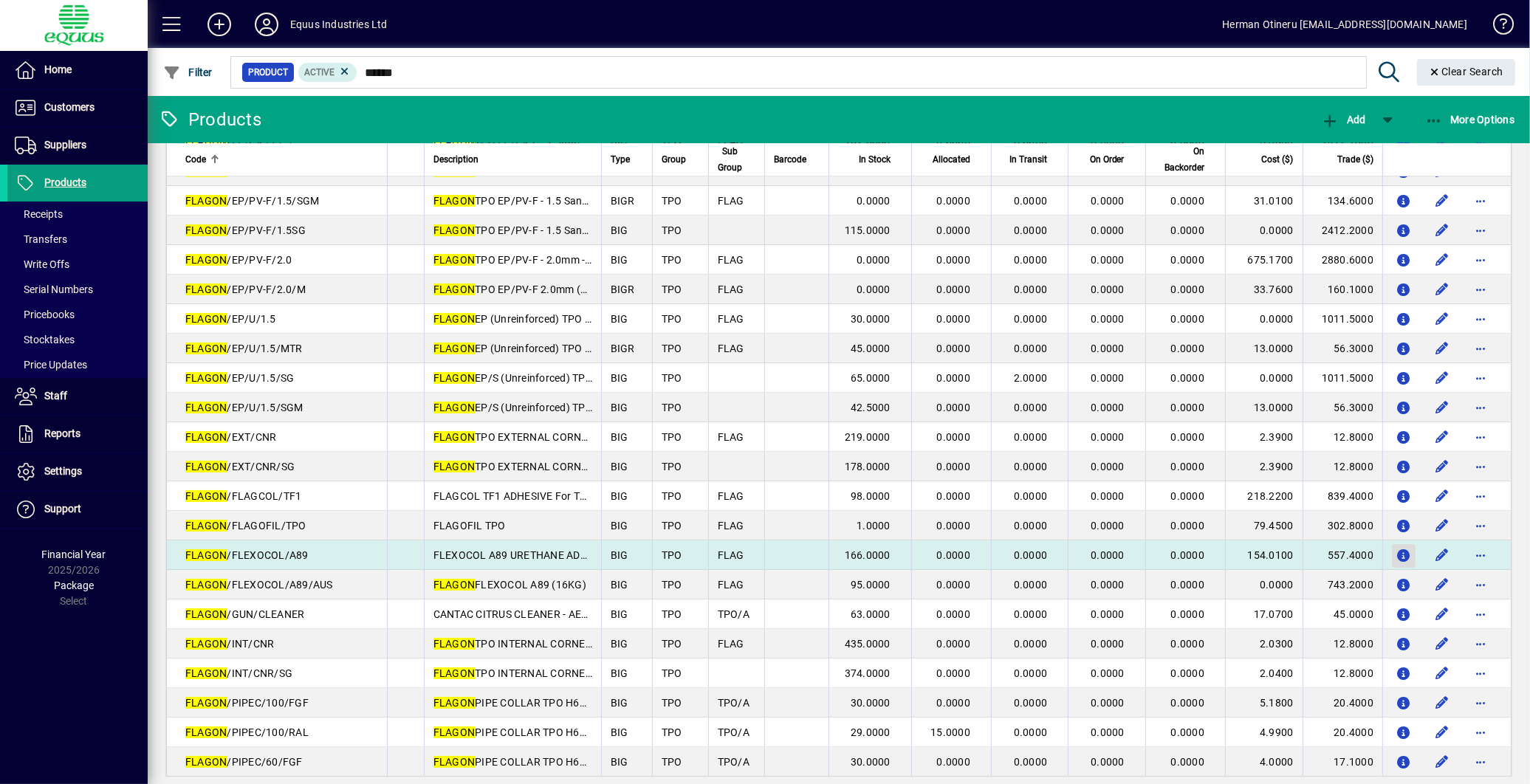
click at [1400, 552] on span "button" at bounding box center [1404, 555] width 24 height 35
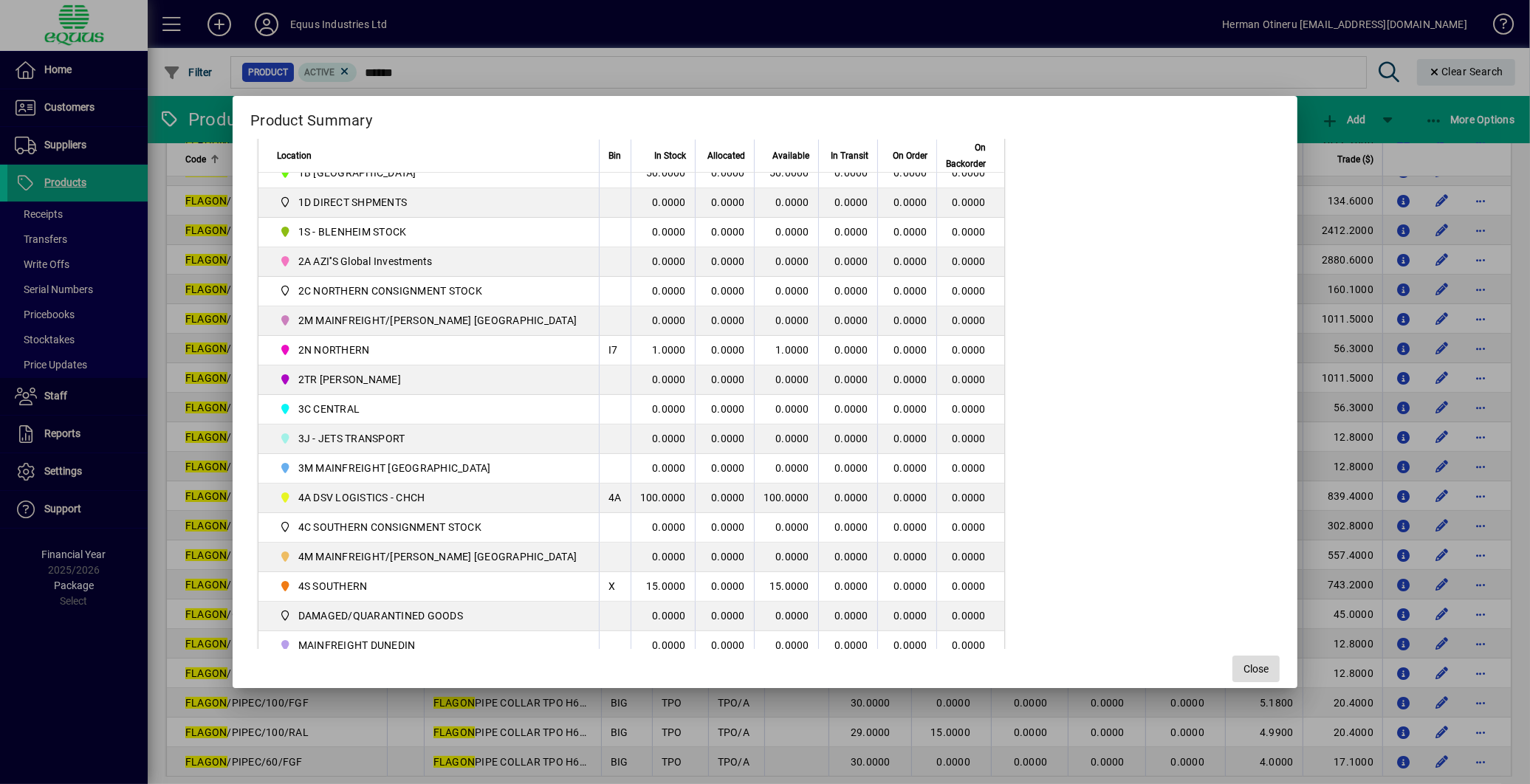
click at [1232, 678] on span "button" at bounding box center [1256, 668] width 47 height 35
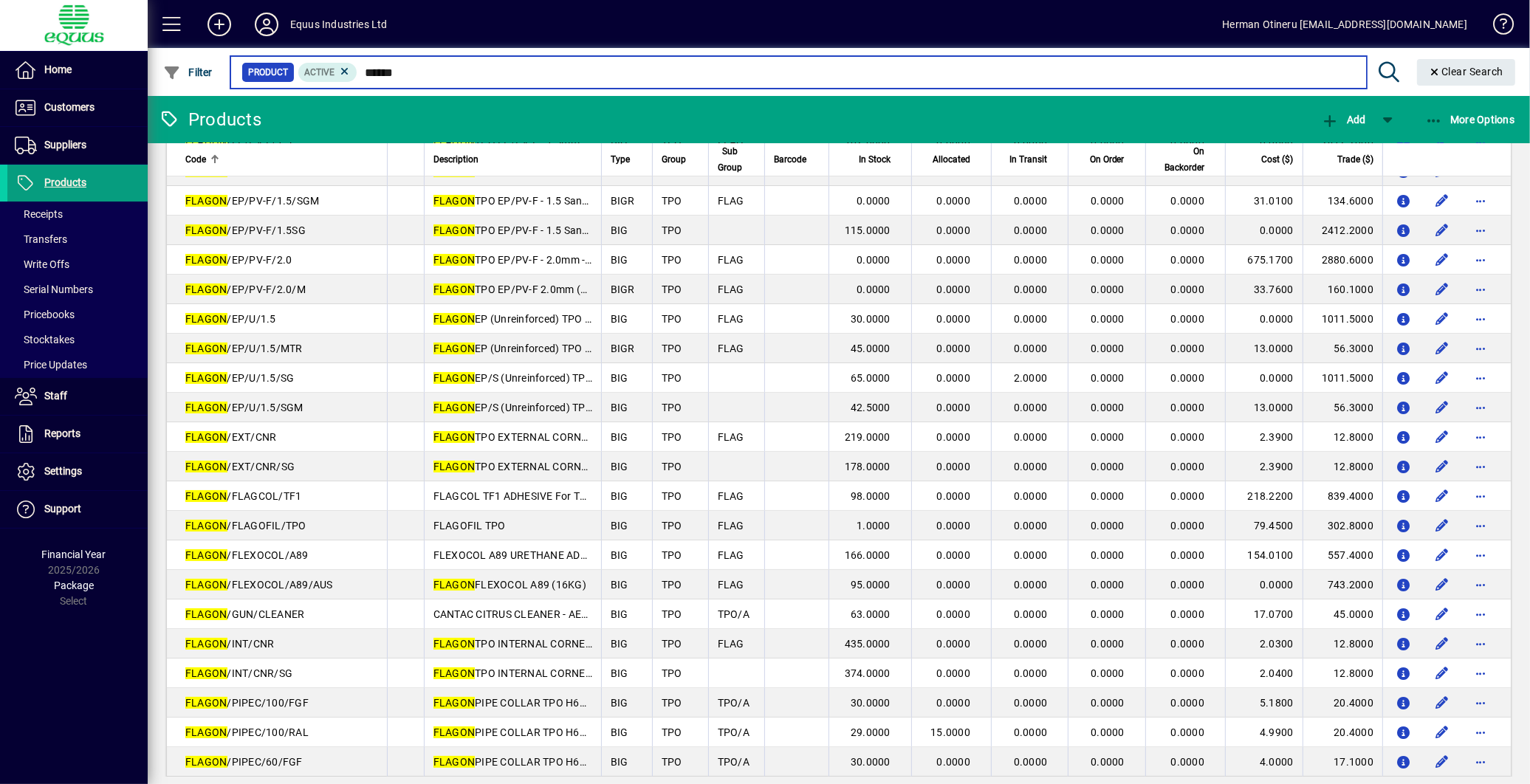
drag, startPoint x: 406, startPoint y: 74, endPoint x: 372, endPoint y: 72, distance: 34.1
click at [372, 72] on input "******" at bounding box center [855, 72] width 997 height 21
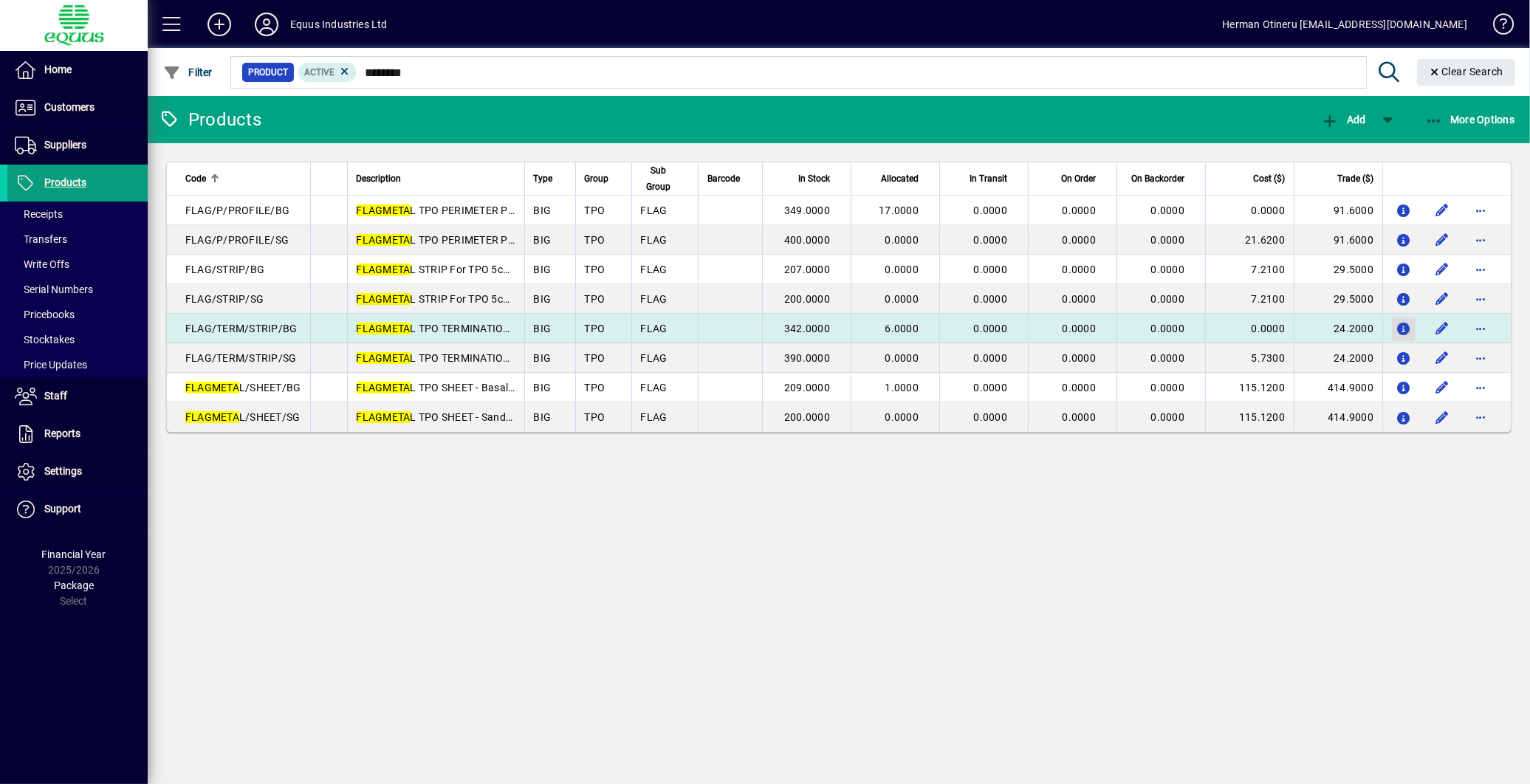
click at [1398, 327] on icon "button" at bounding box center [1404, 330] width 16 height 13
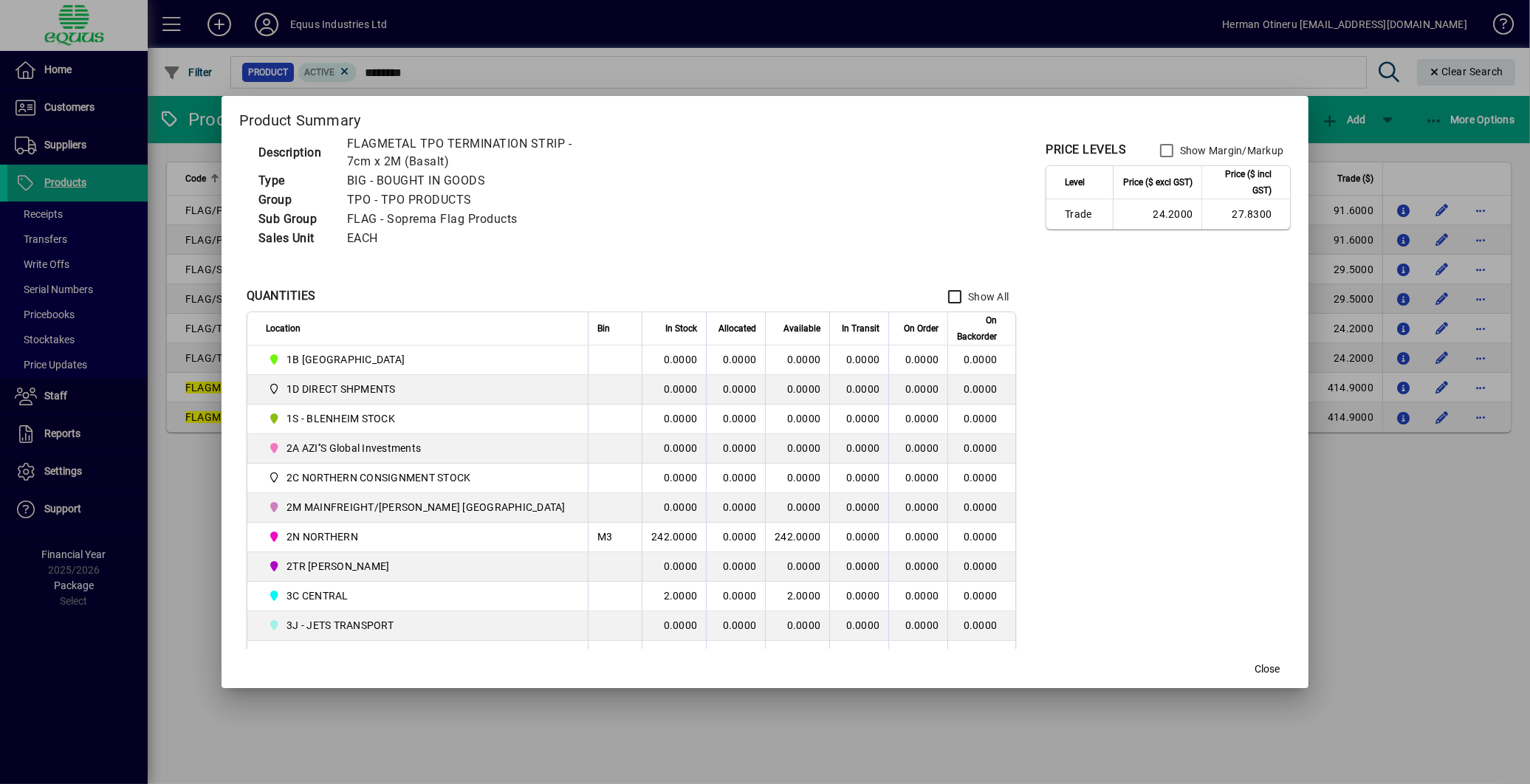
scroll to position [82, 0]
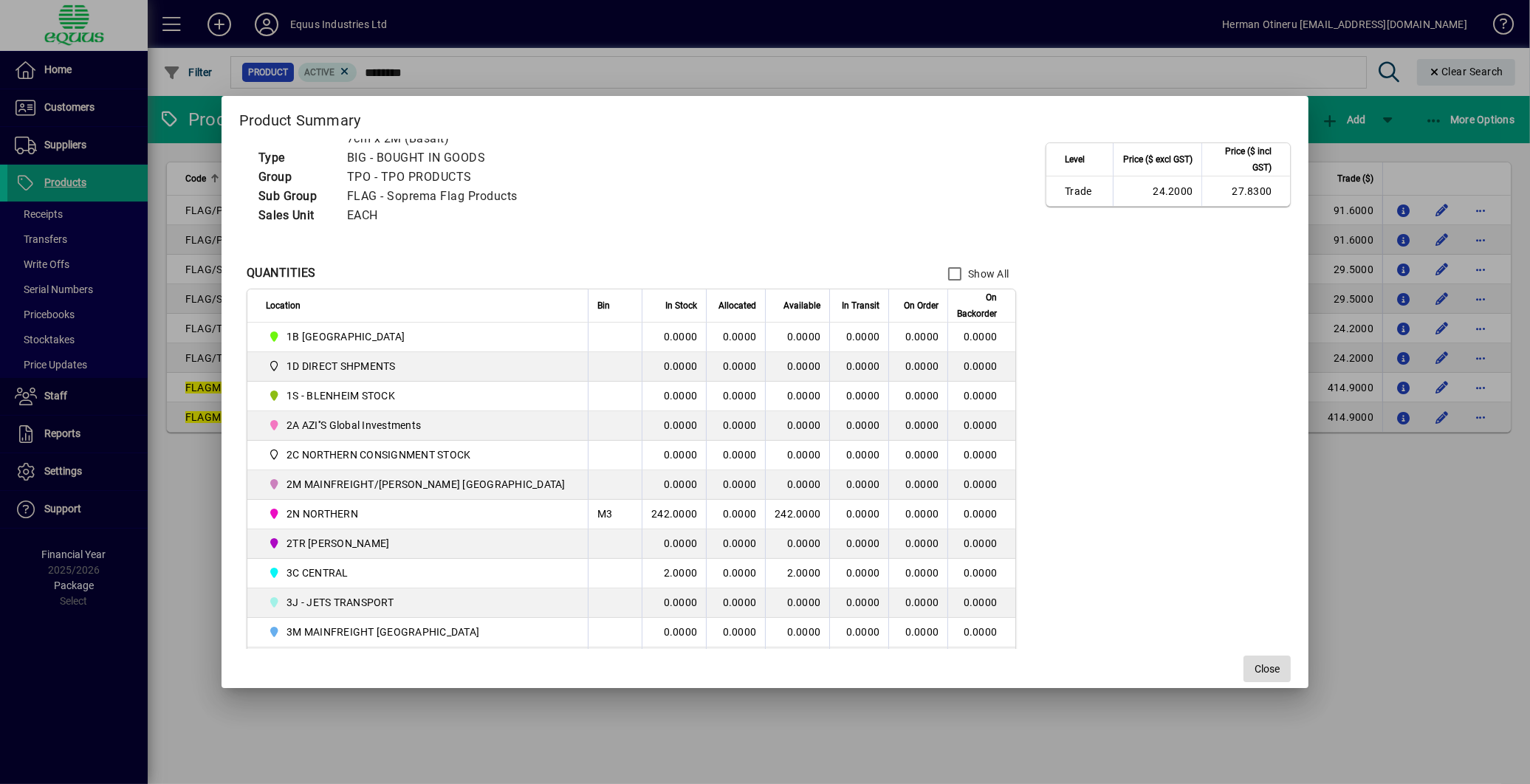
click at [1255, 670] on span "Close" at bounding box center [1268, 669] width 25 height 16
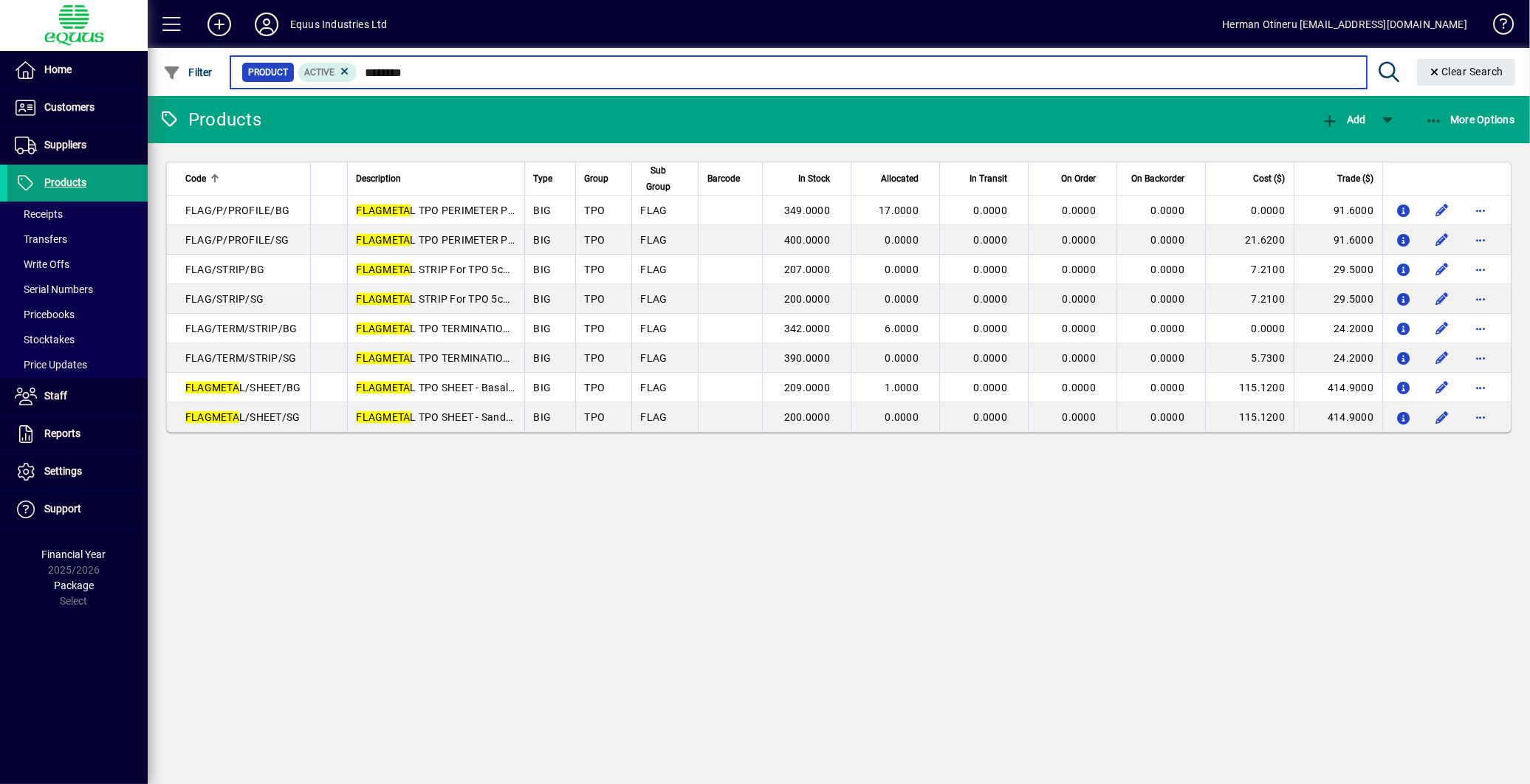
click at [483, 72] on input "********" at bounding box center [855, 72] width 997 height 21
click at [483, 69] on input "********" at bounding box center [855, 72] width 997 height 21
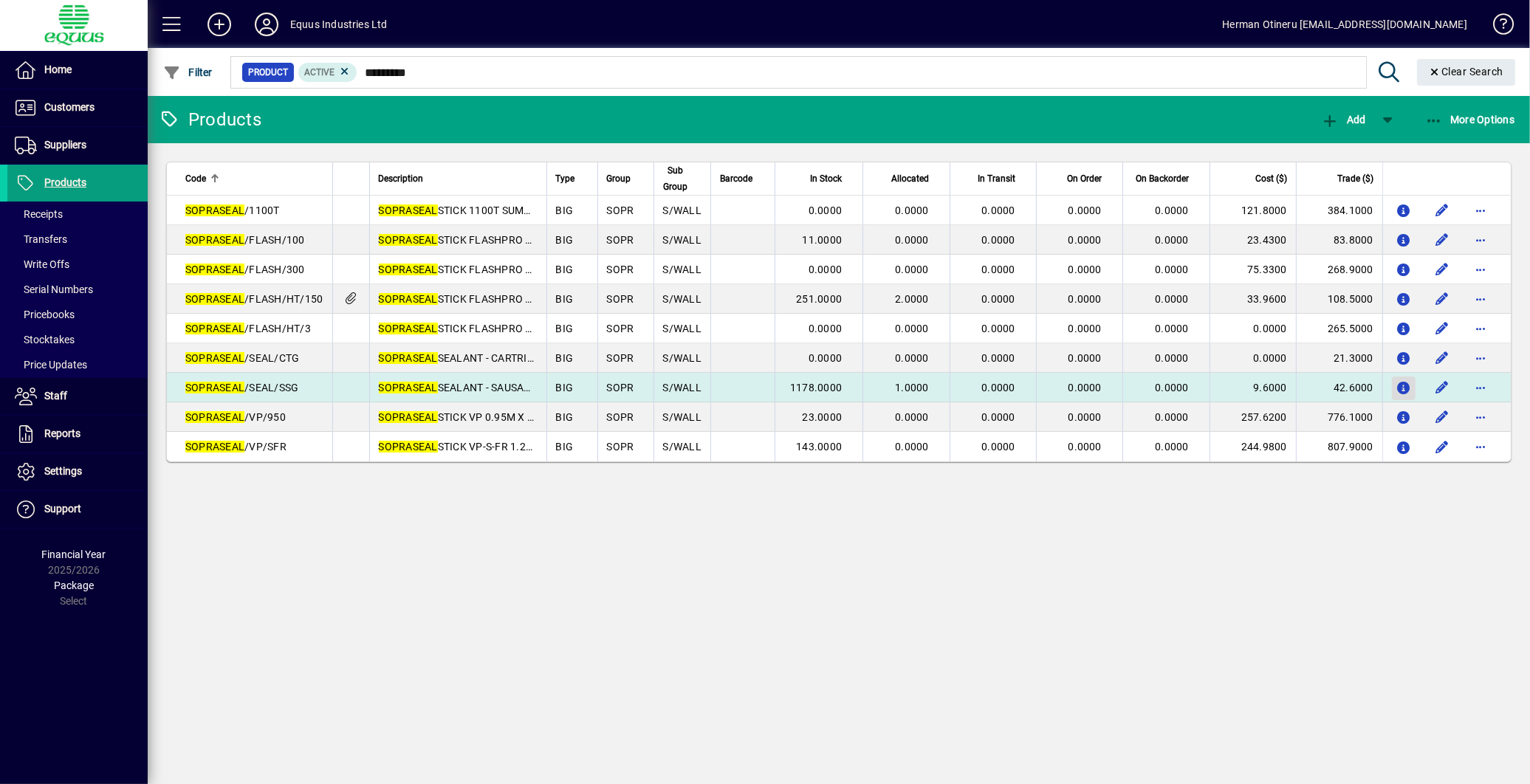
click at [1400, 384] on icon "button" at bounding box center [1404, 389] width 16 height 13
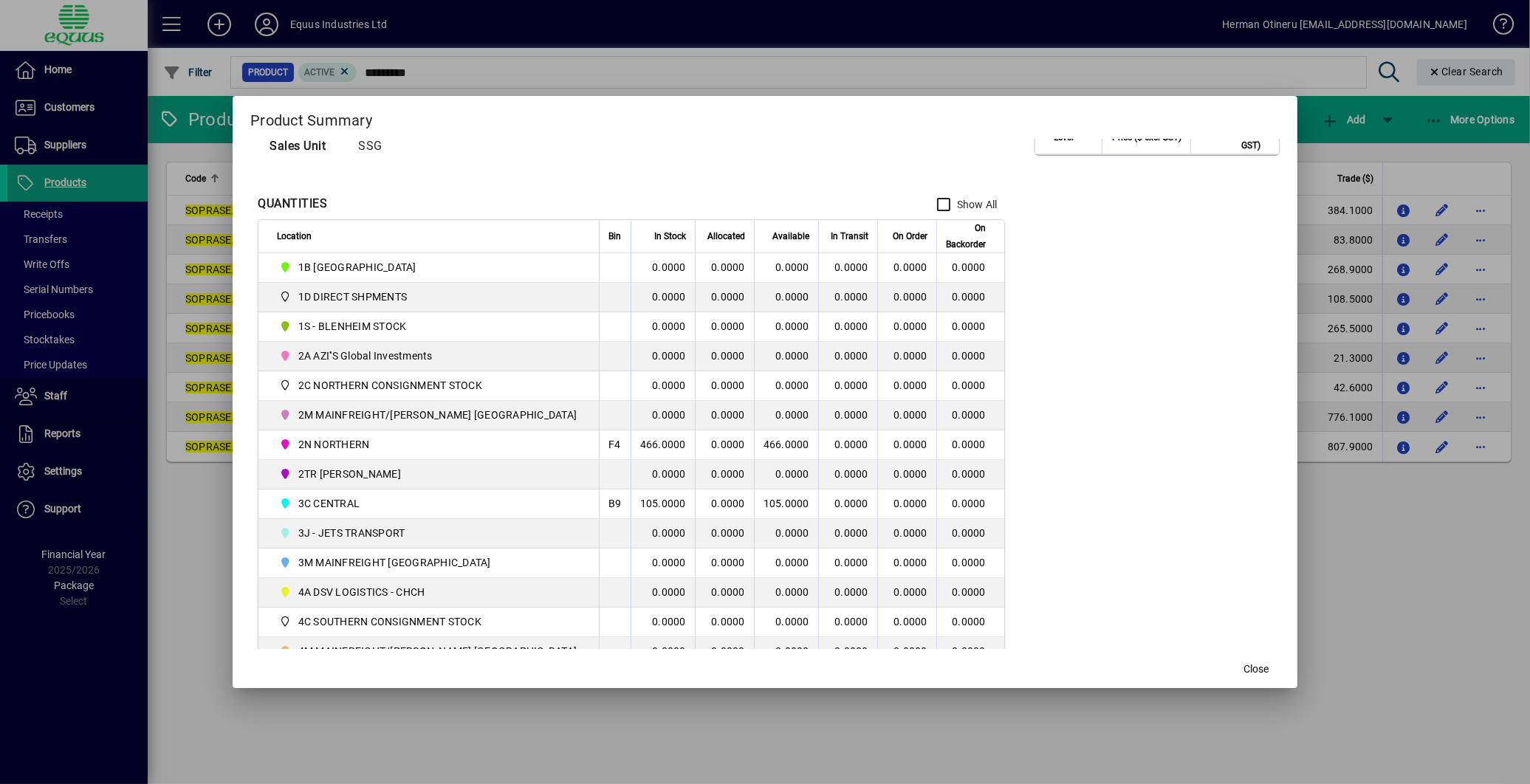
scroll to position [164, 0]
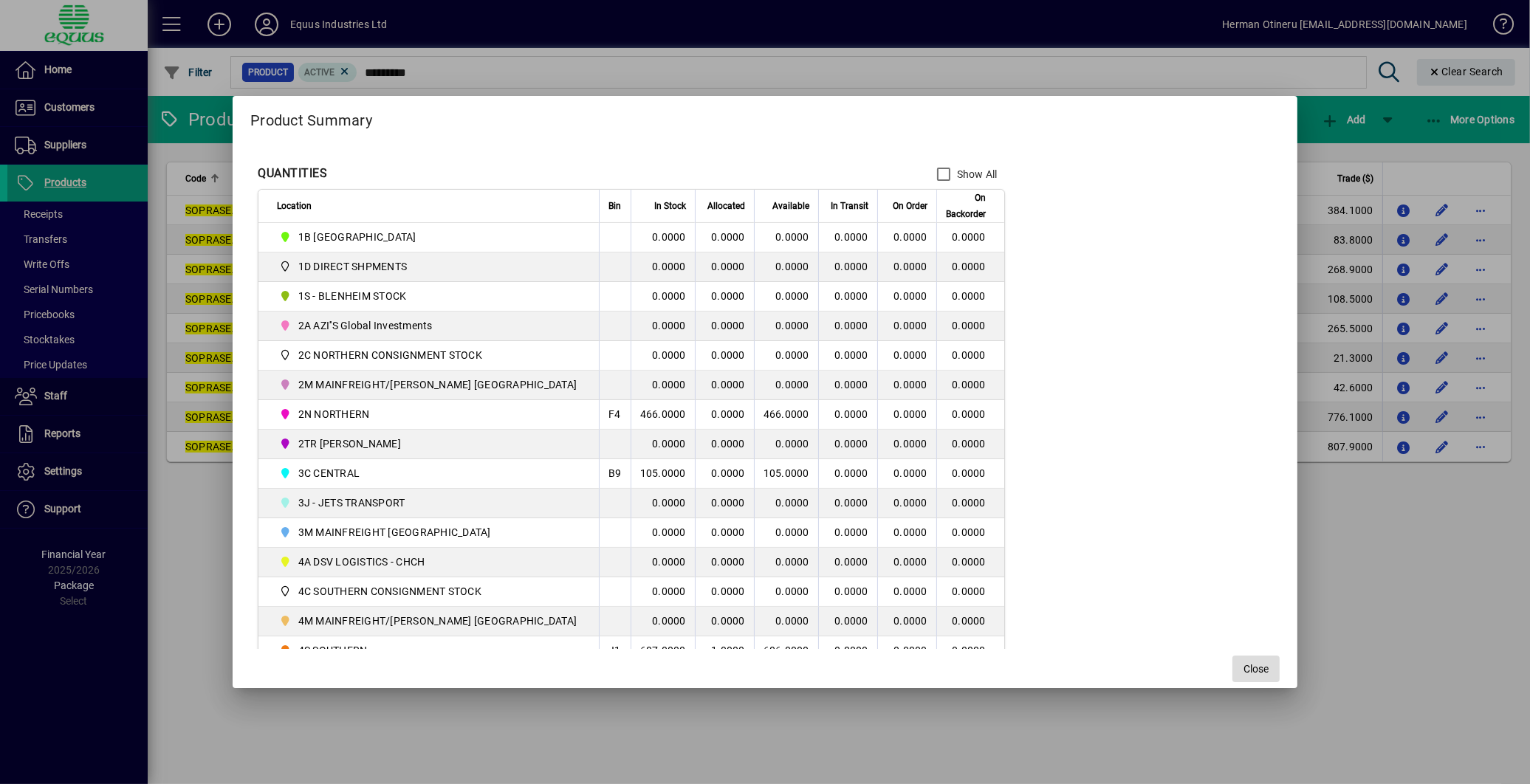
click at [1235, 678] on span "button" at bounding box center [1256, 668] width 47 height 35
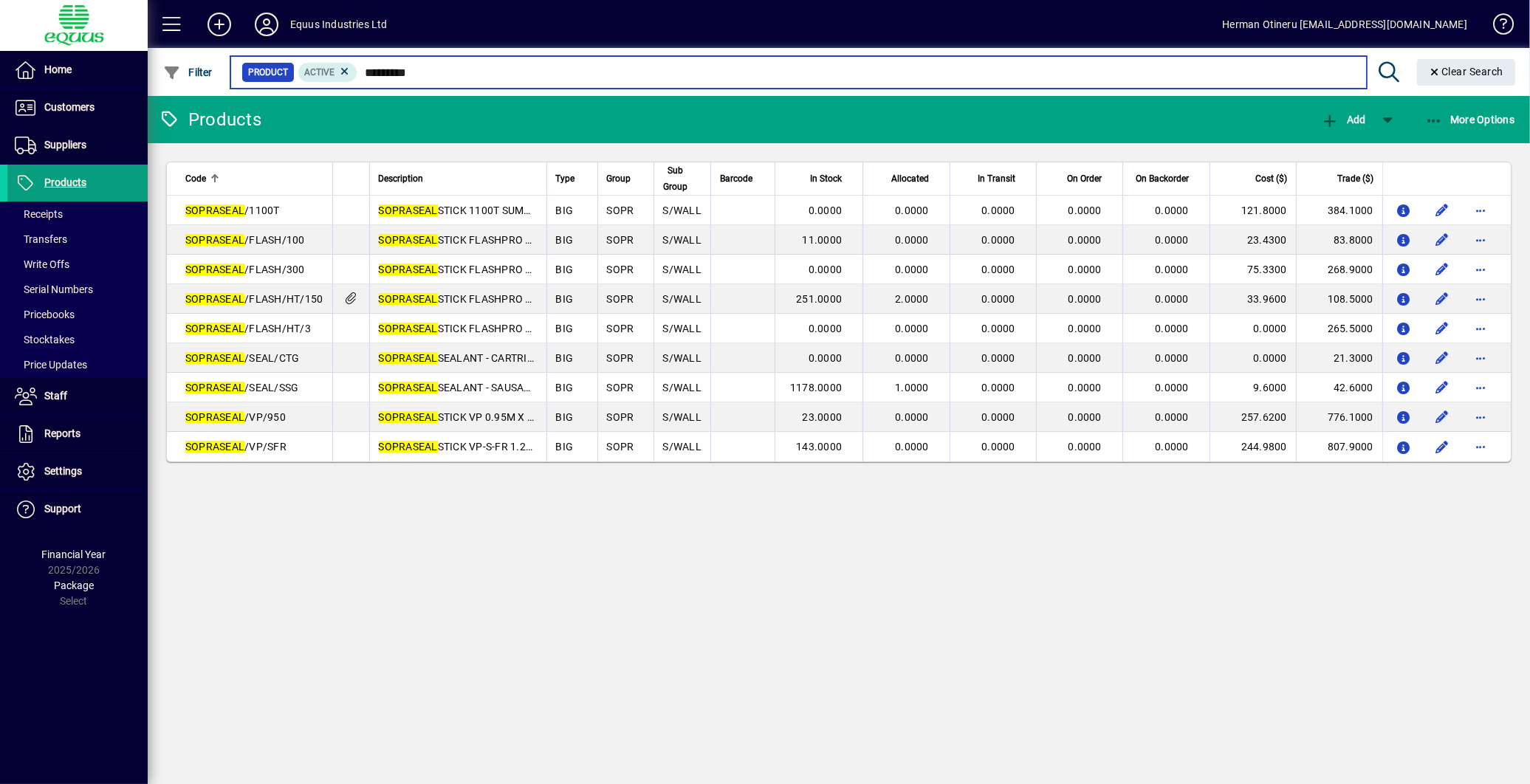
click at [425, 69] on input "*********" at bounding box center [855, 72] width 997 height 21
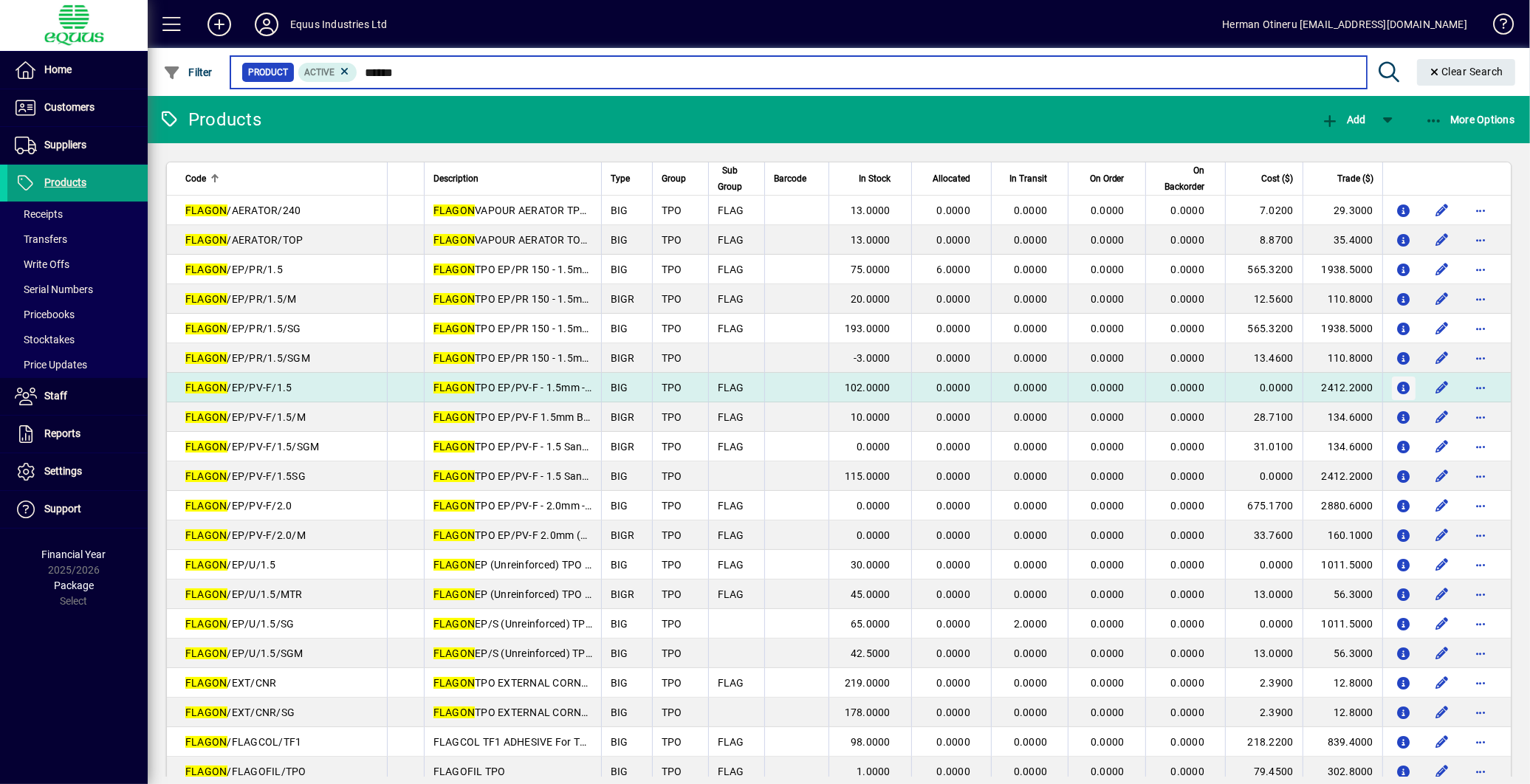
type input "******"
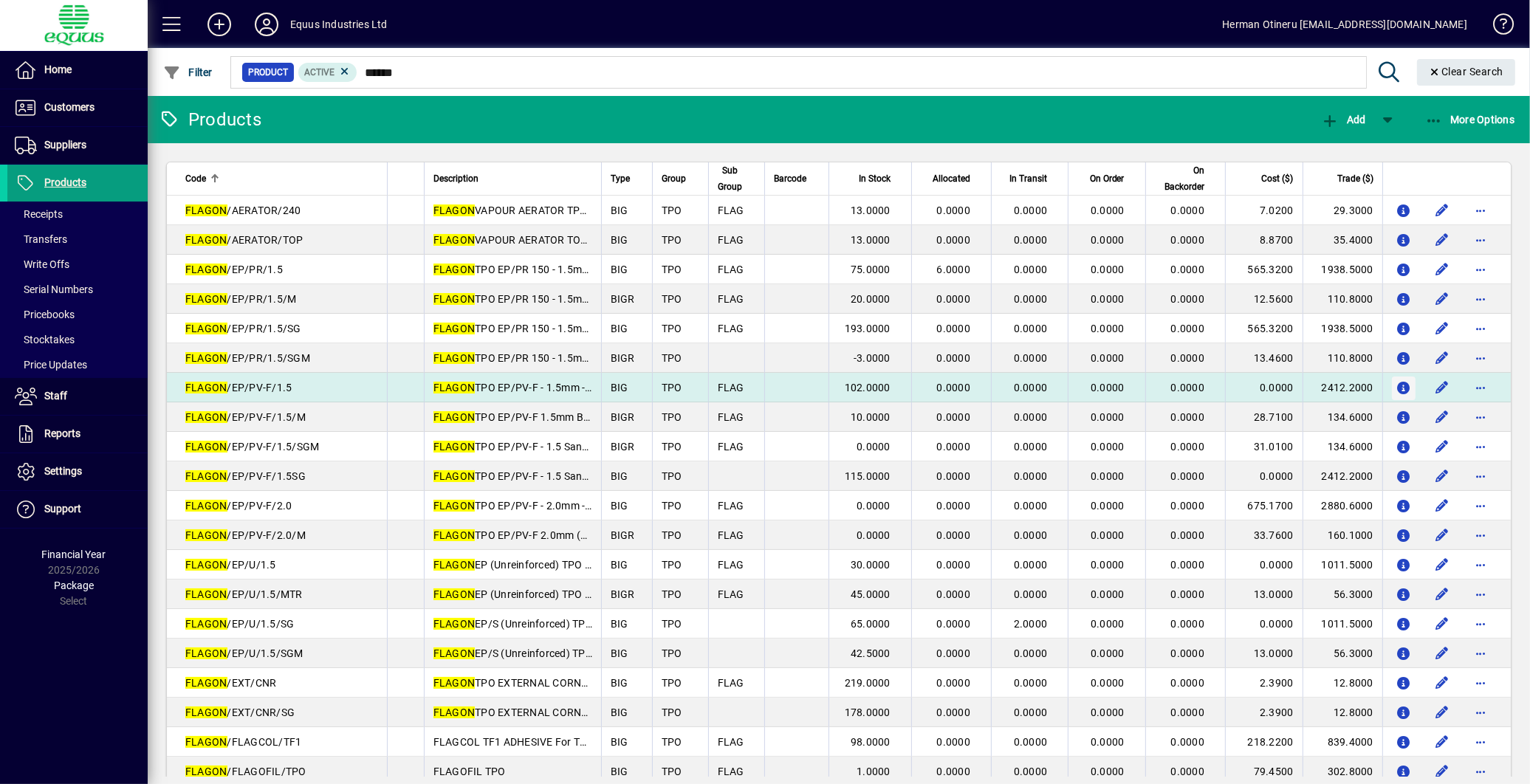
click at [1397, 389] on icon "button" at bounding box center [1404, 389] width 16 height 13
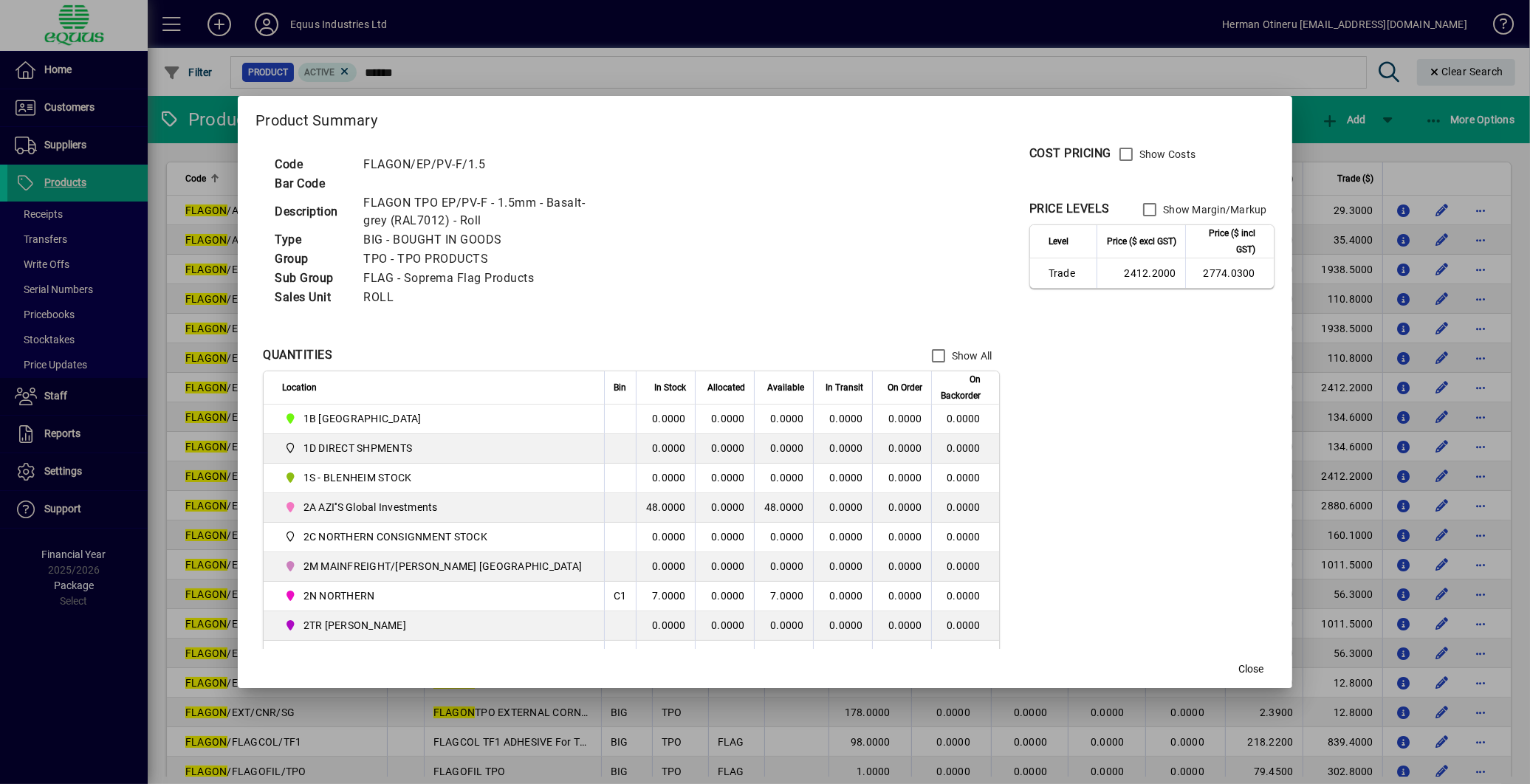
scroll to position [305, 0]
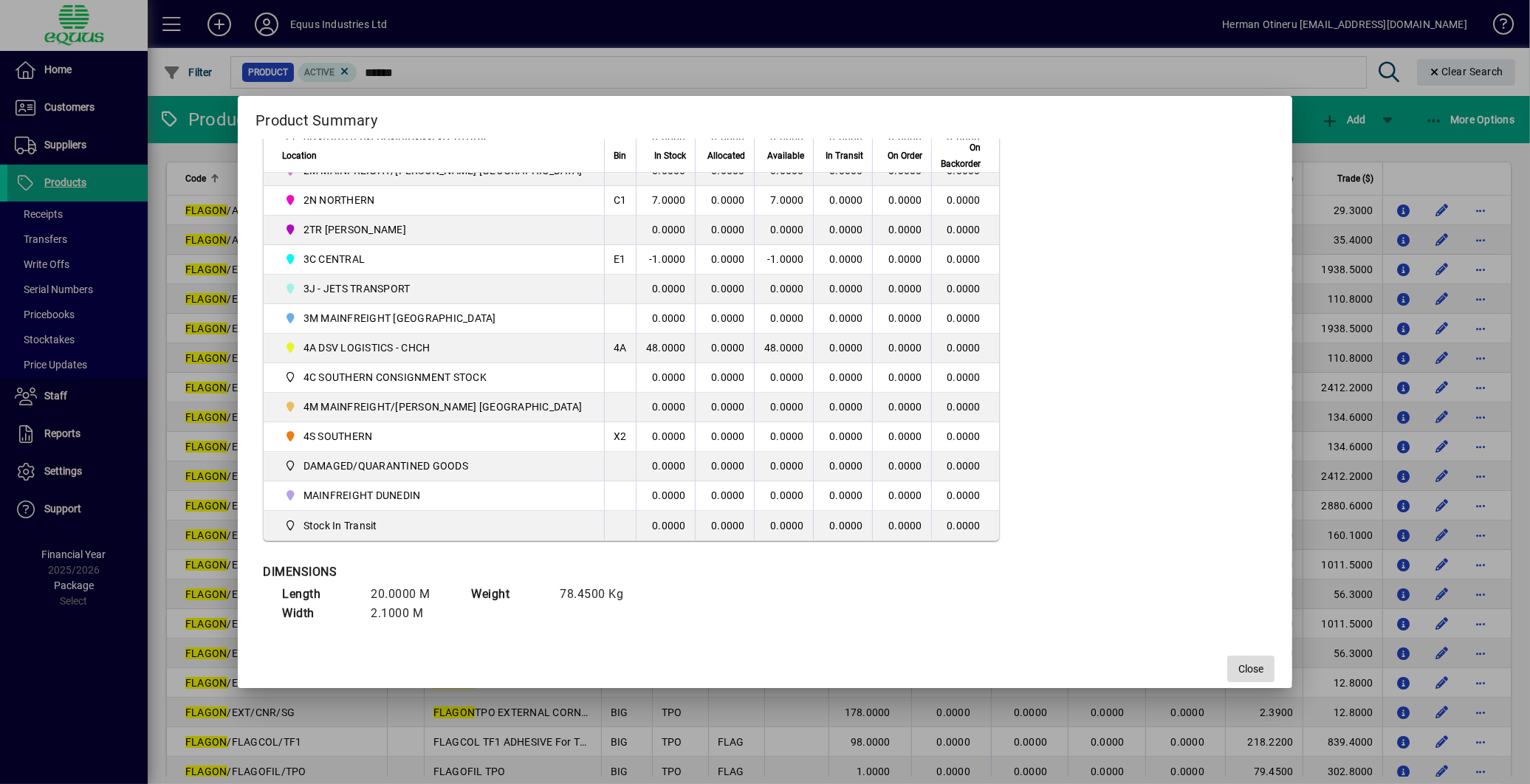
click at [1238, 667] on span "Close" at bounding box center [1251, 669] width 25 height 16
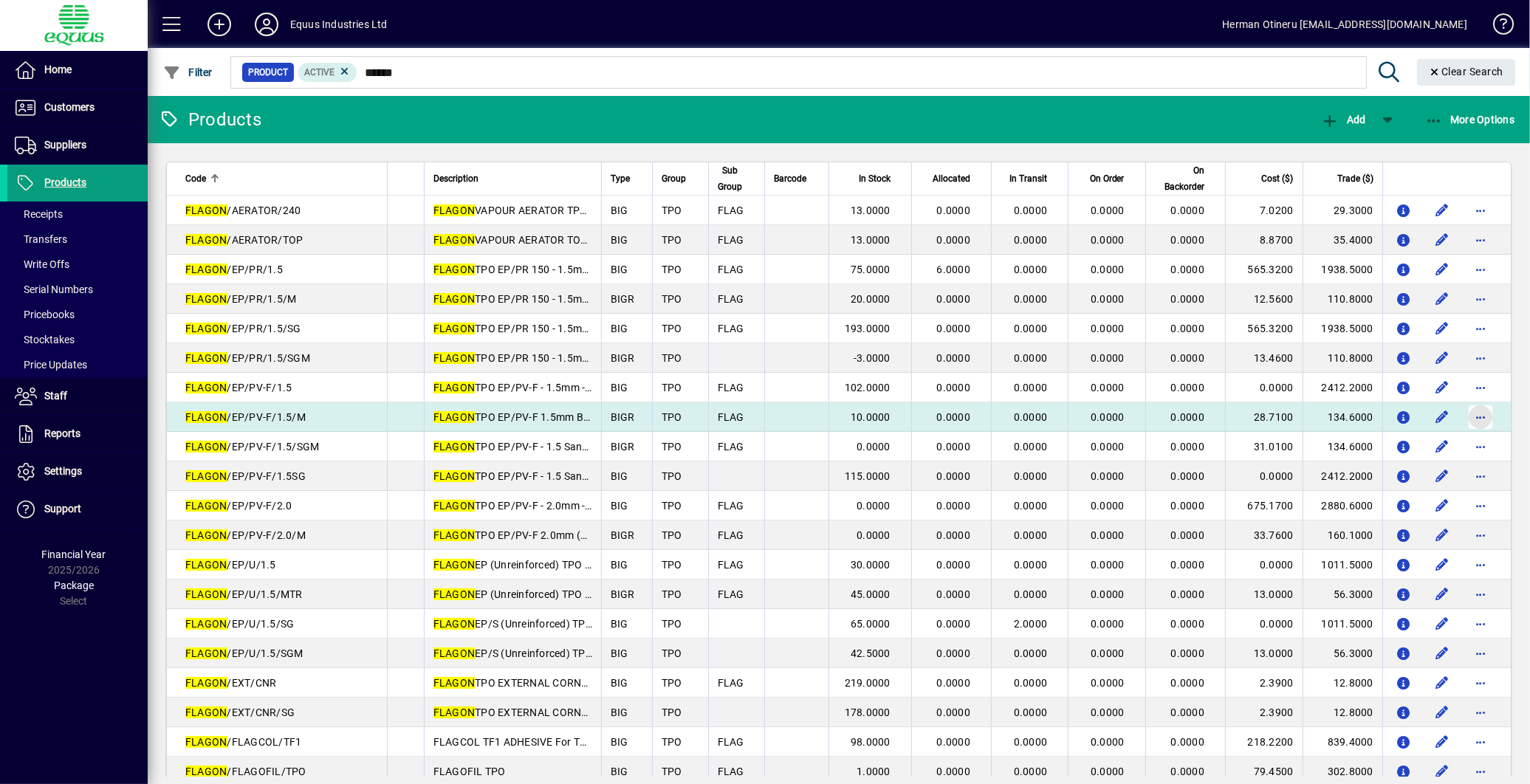
click at [1463, 418] on span "button" at bounding box center [1480, 416] width 35 height 35
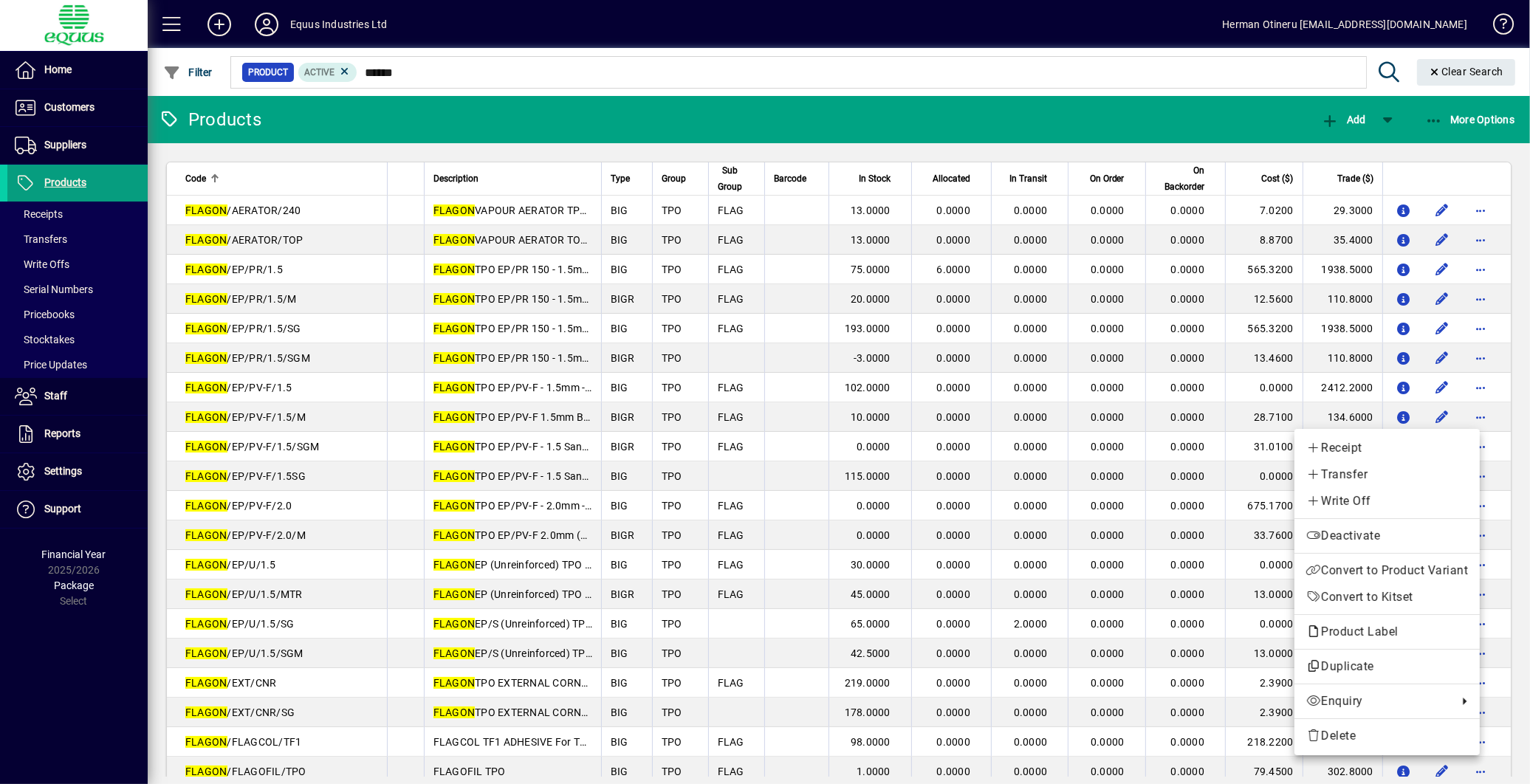
click at [1392, 418] on div at bounding box center [765, 392] width 1530 height 784
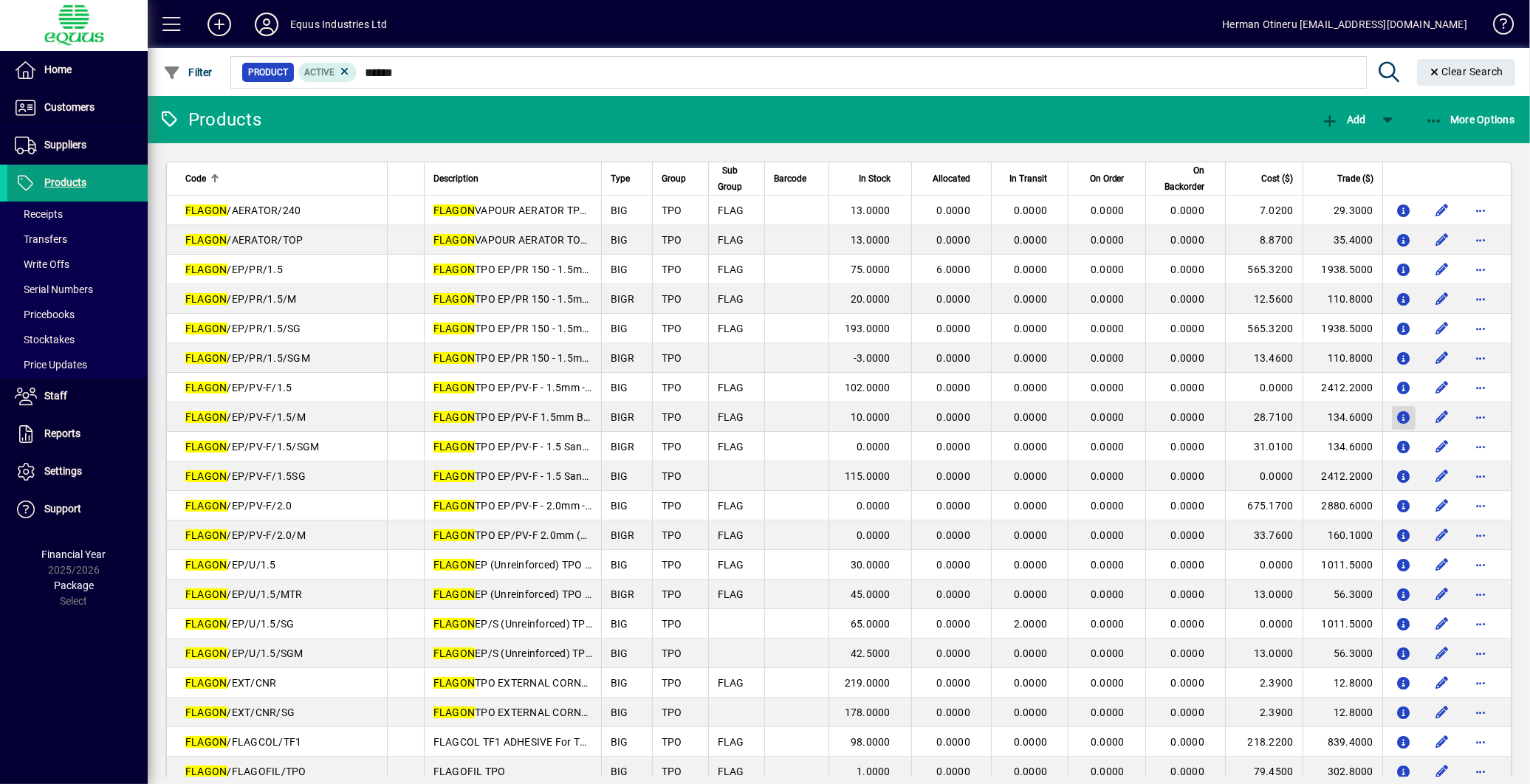
click at [1397, 418] on icon "button" at bounding box center [1404, 418] width 16 height 13
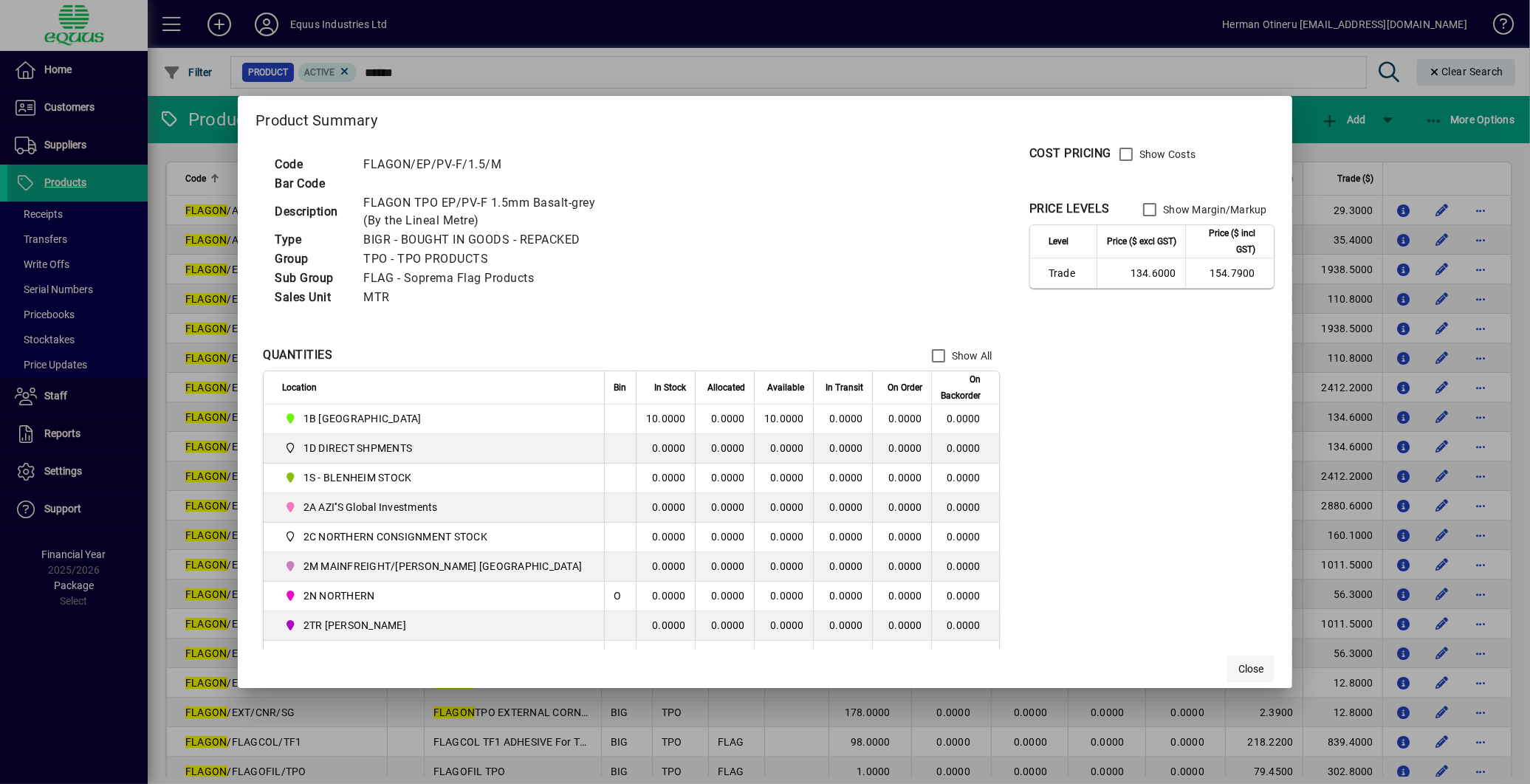
click at [1238, 670] on span "Close" at bounding box center [1251, 669] width 25 height 16
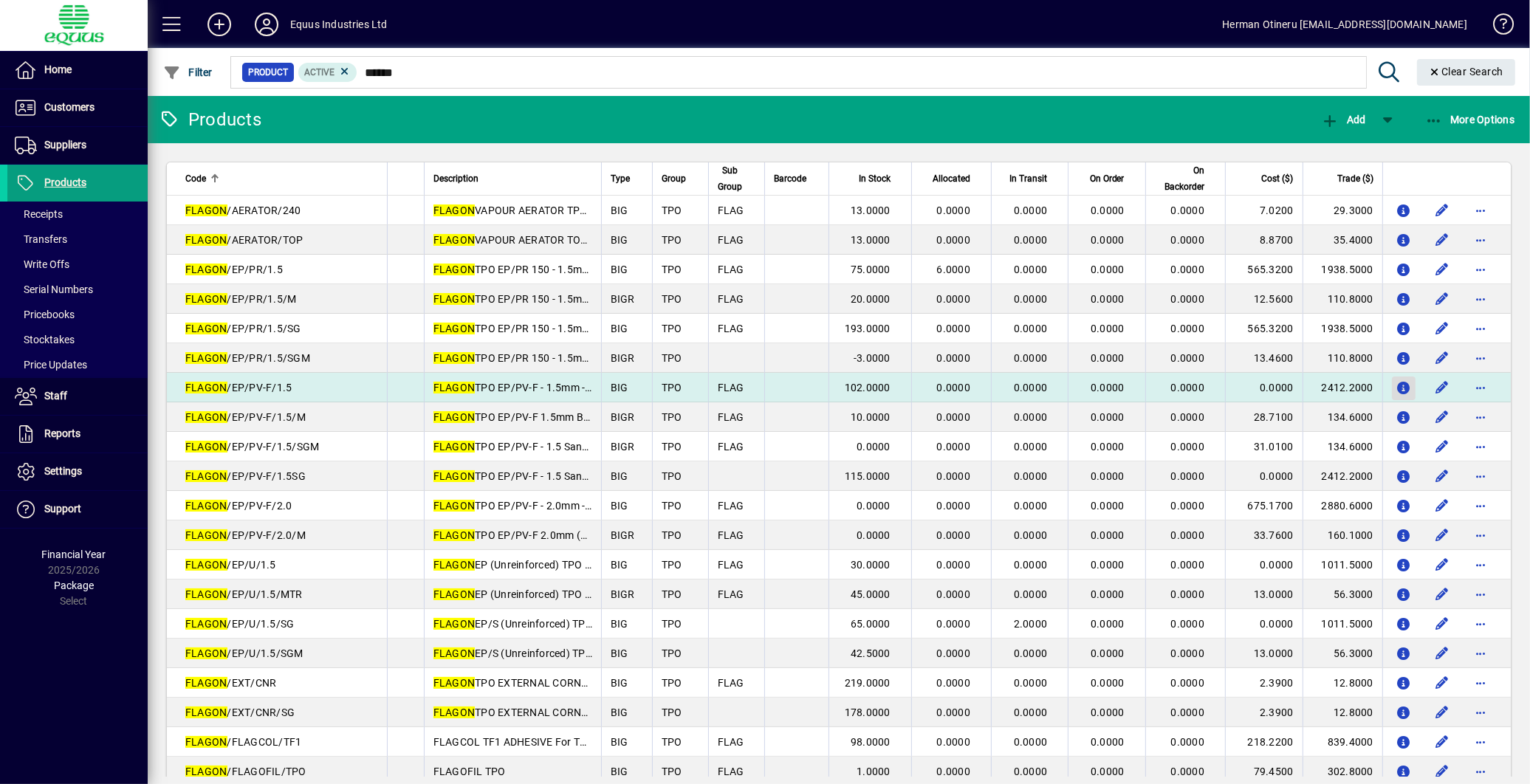
click at [1397, 385] on icon "button" at bounding box center [1404, 389] width 16 height 13
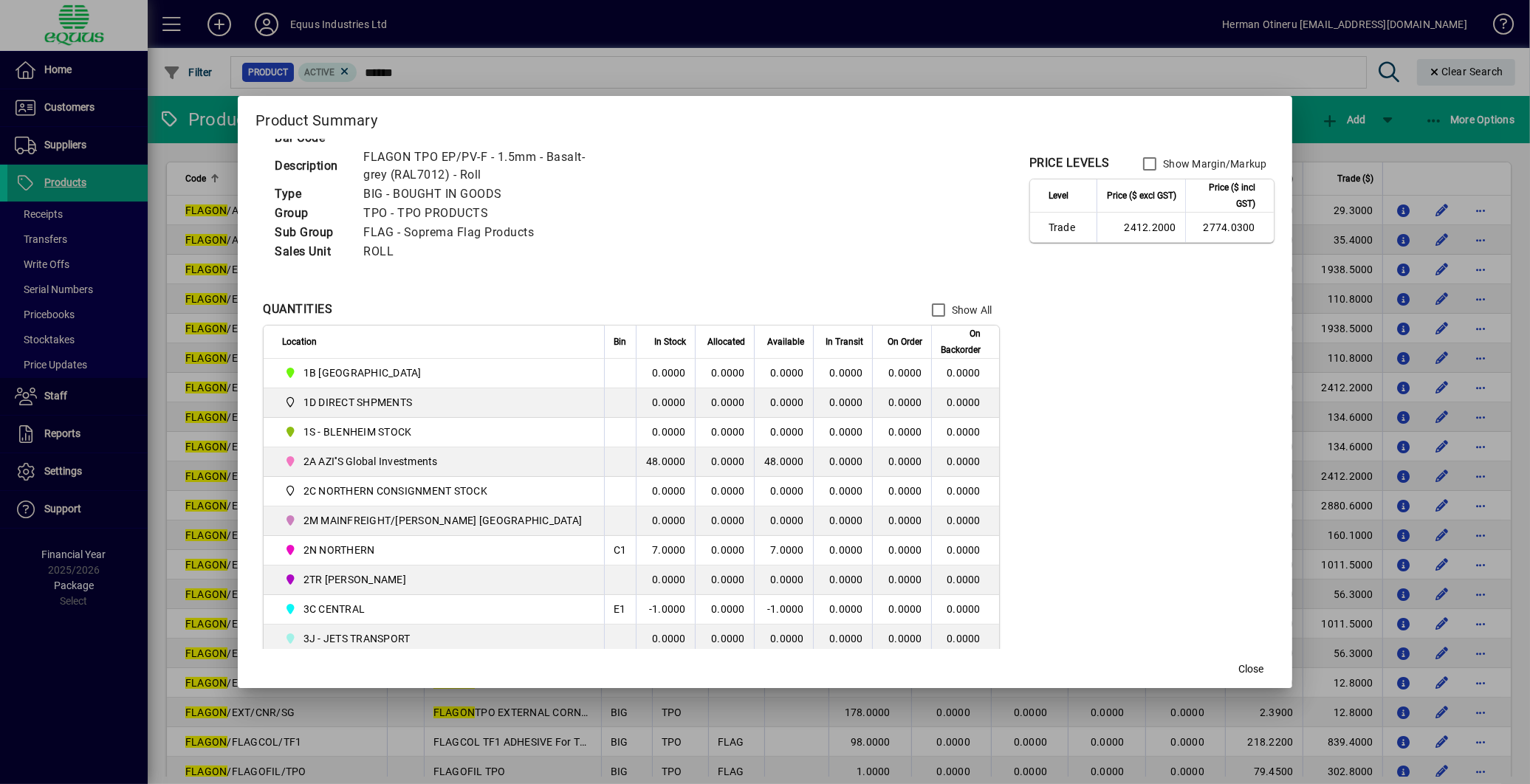
scroll to position [82, 0]
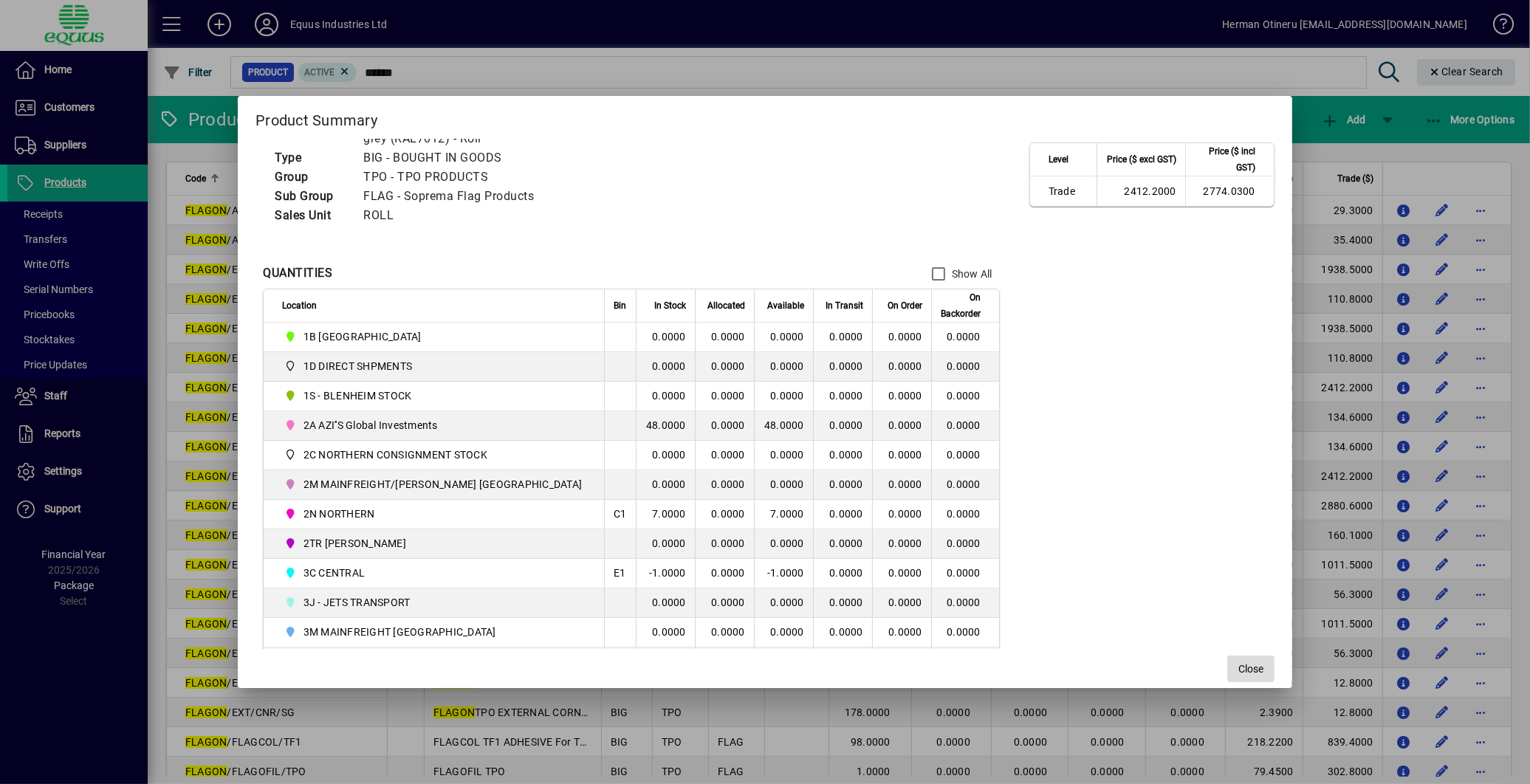
click at [1238, 670] on span "Close" at bounding box center [1251, 669] width 25 height 16
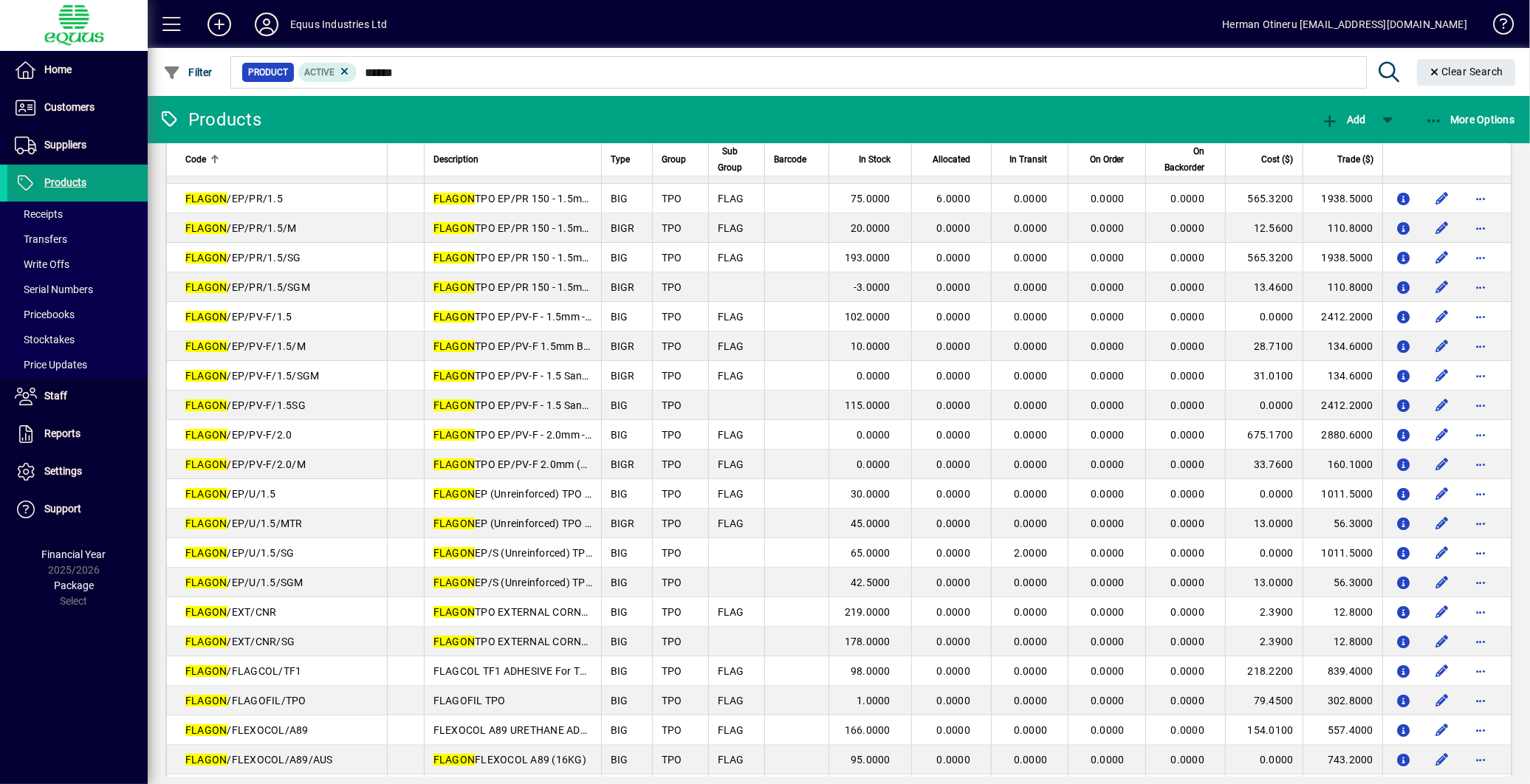
scroll to position [0, 0]
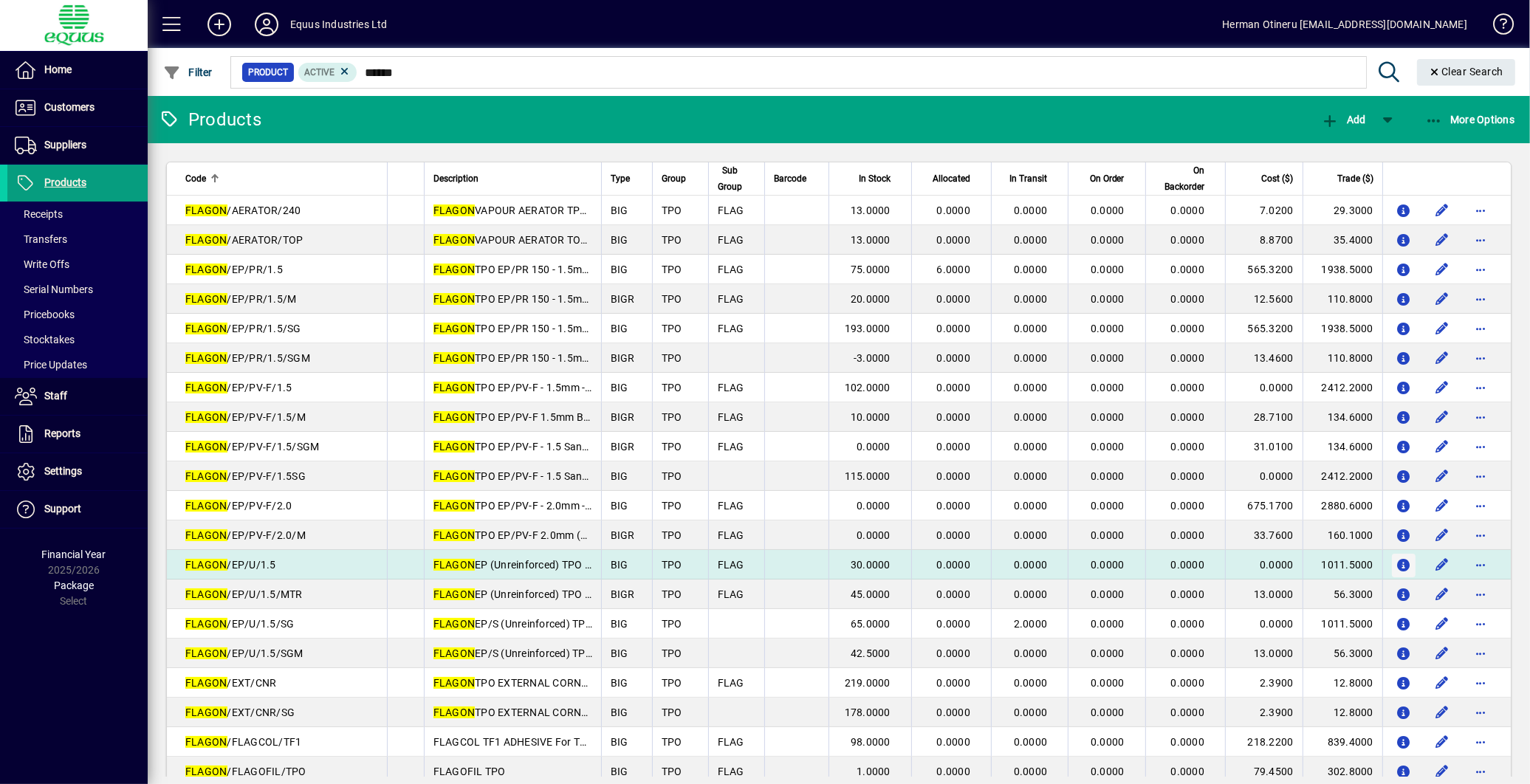
click at [1397, 564] on icon "button" at bounding box center [1404, 566] width 16 height 13
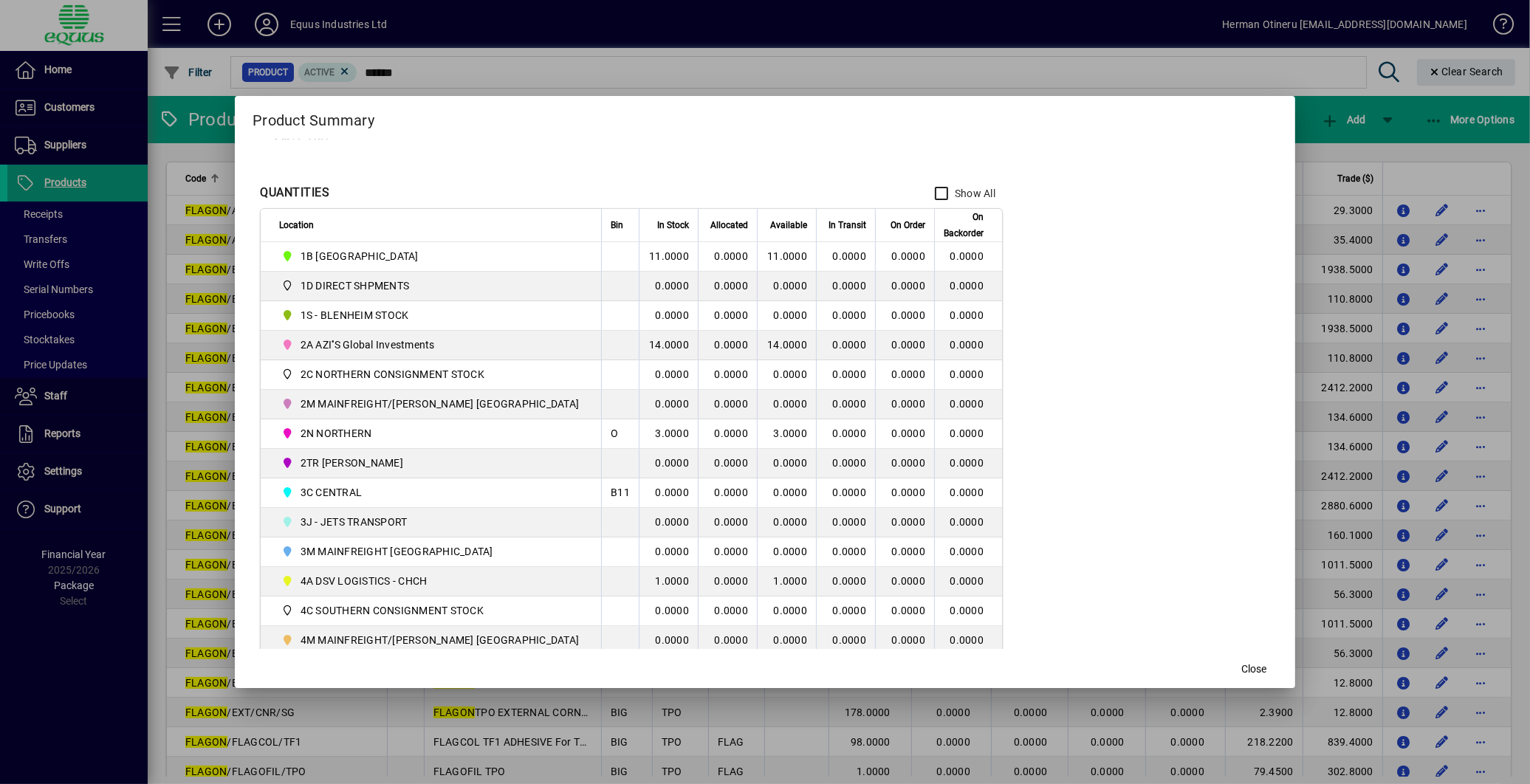
scroll to position [164, 0]
click at [1241, 668] on span "Close" at bounding box center [1254, 669] width 25 height 16
